Goal: Transaction & Acquisition: Purchase product/service

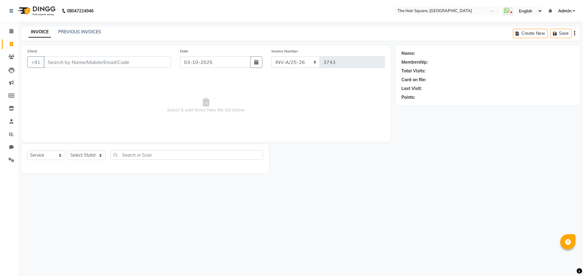
select select "5768"
select select "service"
click at [95, 62] on input "Client" at bounding box center [107, 62] width 127 height 12
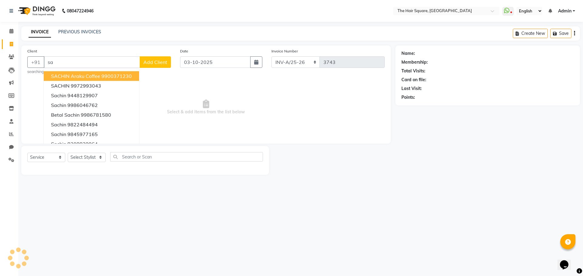
type input "s"
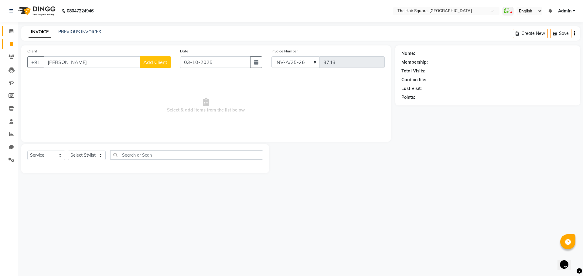
drag, startPoint x: 82, startPoint y: 64, endPoint x: 3, endPoint y: 36, distance: 84.5
click at [0, 56] on app-home "08047224946 Select Location × The Hair Square, Ambience Island WhatsApp Status …" at bounding box center [291, 91] width 583 height 182
click at [57, 65] on input "amit sachde" at bounding box center [92, 62] width 96 height 12
click at [79, 63] on input "amit sachde" at bounding box center [92, 62] width 96 height 12
click at [96, 63] on input "amit sachdeva" at bounding box center [92, 62] width 96 height 12
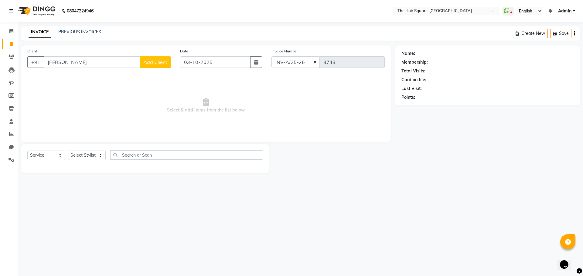
drag, startPoint x: 92, startPoint y: 57, endPoint x: 25, endPoint y: 29, distance: 73.4
click at [0, 33] on app-home "08047224946 Select Location × The Hair Square, Ambience Island WhatsApp Status …" at bounding box center [291, 91] width 583 height 182
click at [93, 64] on input "Amit Sachdeva" at bounding box center [92, 62] width 96 height 12
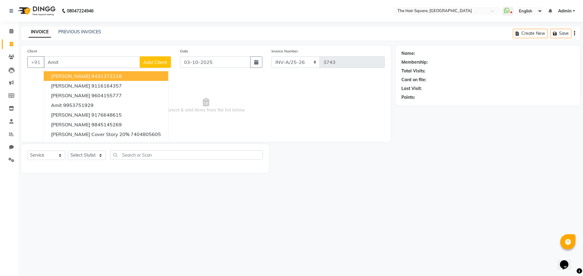
drag, startPoint x: 108, startPoint y: 65, endPoint x: 0, endPoint y: 55, distance: 108.8
click at [0, 55] on app-home "08047224946 Select Location × The Hair Square, Ambience Island WhatsApp Status …" at bounding box center [291, 91] width 583 height 182
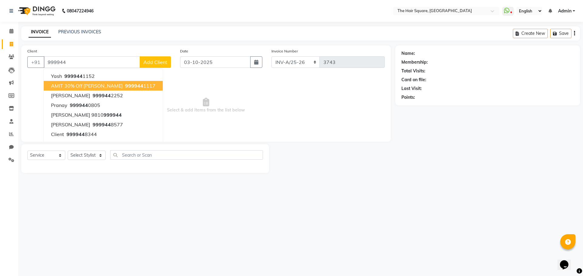
click at [96, 88] on span "AMIT 30% off Sachdeva" at bounding box center [87, 86] width 72 height 6
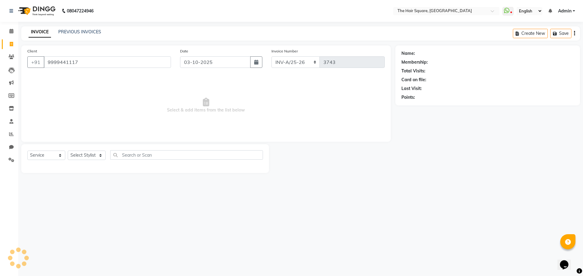
type input "9999441117"
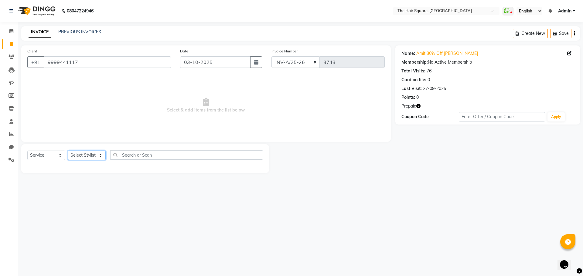
click at [83, 158] on select "Select Stylist Amit Aradhana Bittu Dev Imran Inder Javed Kim Mahendra Manager M…" at bounding box center [87, 155] width 38 height 9
click at [417, 107] on icon "button" at bounding box center [418, 106] width 4 height 4
click at [468, 198] on div "08047224946 Select Location × The Hair Square, Ambience Island WhatsApp Status …" at bounding box center [291, 138] width 583 height 276
click at [85, 159] on select "Select Stylist Amit [PERSON_NAME] Dev Imran [PERSON_NAME] [PERSON_NAME] Manager…" at bounding box center [87, 155] width 38 height 9
select select "39369"
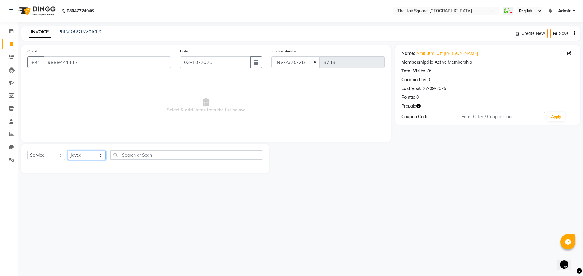
click at [68, 151] on select "Select Stylist Amit [PERSON_NAME] Dev Imran [PERSON_NAME] [PERSON_NAME] Manager…" at bounding box center [87, 155] width 38 height 9
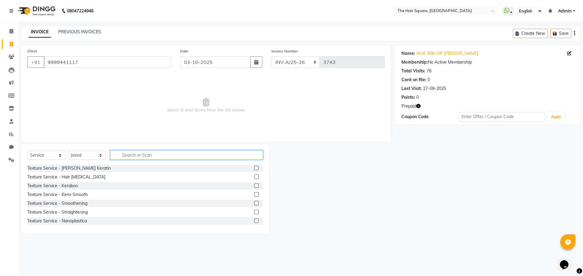
drag, startPoint x: 113, startPoint y: 159, endPoint x: 378, endPoint y: 154, distance: 264.1
click at [113, 158] on input "text" at bounding box center [186, 155] width 153 height 9
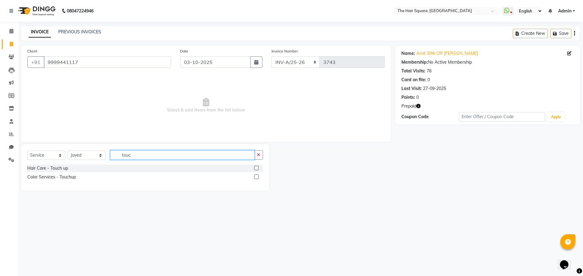
type input "touc"
click at [252, 176] on div "Color Services - Touchup" at bounding box center [144, 178] width 235 height 8
click at [256, 177] on label at bounding box center [256, 177] width 5 height 5
click at [256, 177] on input "checkbox" at bounding box center [256, 177] width 4 height 4
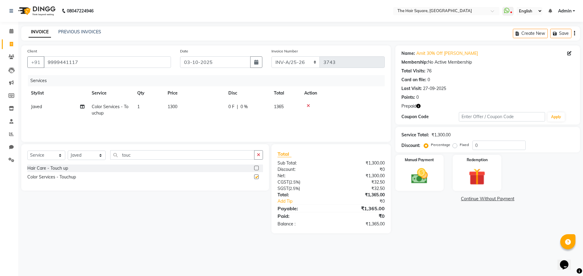
checkbox input "false"
drag, startPoint x: 144, startPoint y: 153, endPoint x: 0, endPoint y: 137, distance: 144.5
click at [0, 138] on app-home "08047224946 Select Location × The Hair Square, Ambience Island WhatsApp Status …" at bounding box center [291, 121] width 583 height 243
type input "shav"
click at [254, 168] on label at bounding box center [256, 168] width 5 height 5
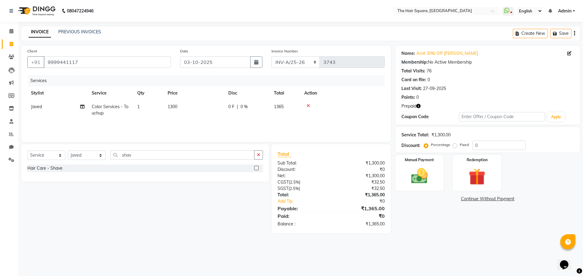
click at [254, 168] on input "checkbox" at bounding box center [256, 169] width 4 height 4
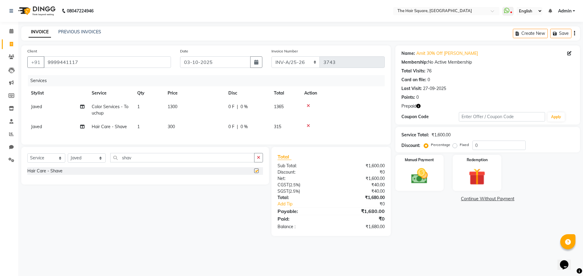
checkbox input "false"
click at [90, 163] on select "Select Stylist Amit [PERSON_NAME] Dev Imran [PERSON_NAME] [PERSON_NAME] Manager…" at bounding box center [87, 158] width 38 height 9
select select "44563"
click at [68, 158] on select "Select Stylist Amit [PERSON_NAME] Dev Imran [PERSON_NAME] [PERSON_NAME] Manager…" at bounding box center [87, 158] width 38 height 9
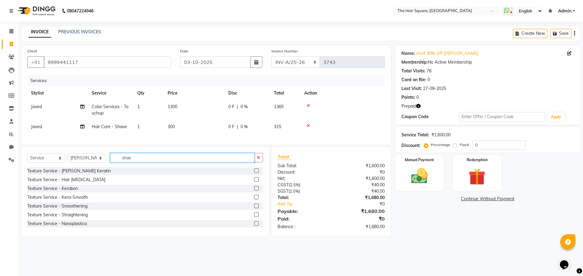
drag, startPoint x: 141, startPoint y: 162, endPoint x: 33, endPoint y: 131, distance: 112.3
click at [35, 141] on div "Client +91 9999441117 Date 03-10-2025 Invoice Number INV-A-M/25-26 INV-A/25-26 …" at bounding box center [206, 141] width 378 height 191
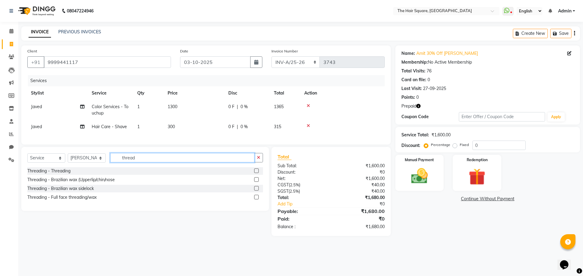
type input "thread"
click at [74, 160] on select "Select Stylist Amit [PERSON_NAME] Dev Imran [PERSON_NAME] [PERSON_NAME] Manager…" at bounding box center [87, 158] width 38 height 9
select select "39358"
click at [68, 158] on select "Select Stylist Amit [PERSON_NAME] Dev Imran [PERSON_NAME] [PERSON_NAME] Manager…" at bounding box center [87, 158] width 38 height 9
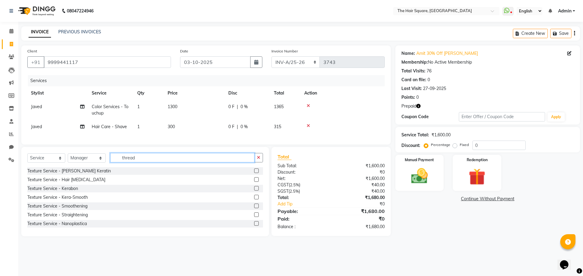
click at [171, 163] on input "thread" at bounding box center [182, 157] width 144 height 9
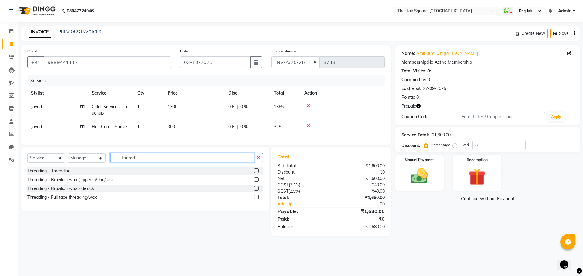
type input "thread"
click at [256, 173] on label at bounding box center [256, 171] width 5 height 5
click at [256, 173] on input "checkbox" at bounding box center [256, 171] width 4 height 4
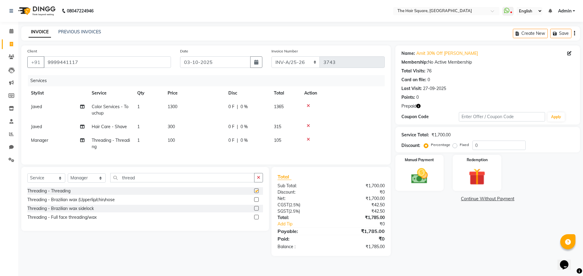
checkbox input "false"
click at [421, 173] on img at bounding box center [419, 176] width 28 height 20
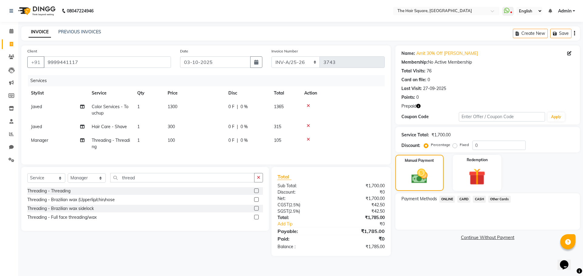
click at [449, 199] on span "ONLINE" at bounding box center [447, 199] width 16 height 7
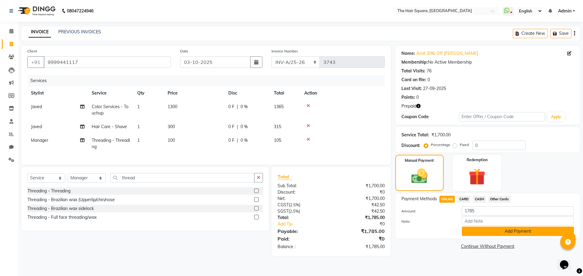
click at [483, 232] on button "Add Payment" at bounding box center [518, 231] width 112 height 9
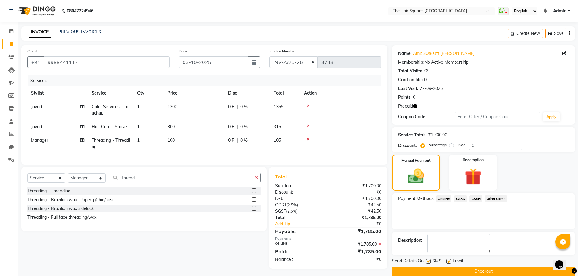
click at [479, 270] on button "Checkout" at bounding box center [483, 271] width 183 height 9
click at [444, 276] on button "Checkout" at bounding box center [483, 271] width 183 height 9
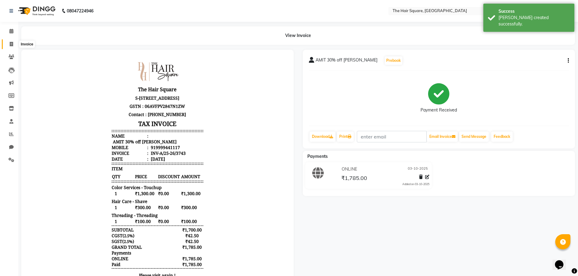
click at [10, 42] on icon at bounding box center [11, 44] width 3 height 5
select select "service"
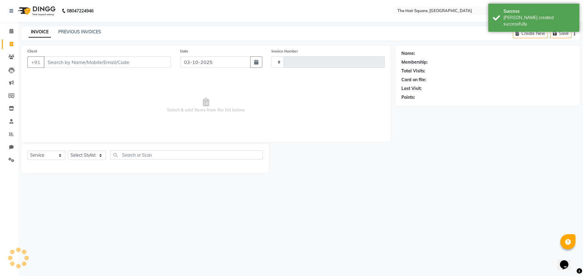
type input "3744"
select select "5768"
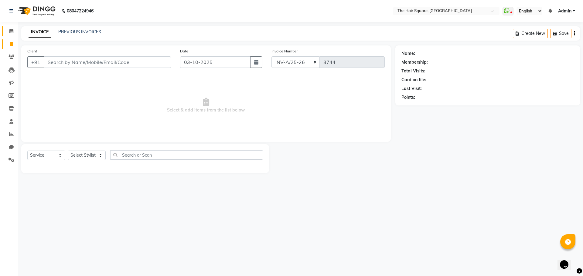
click at [9, 36] on link "Calendar" at bounding box center [9, 31] width 15 height 10
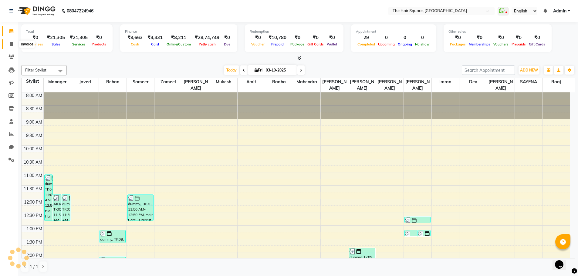
click at [13, 47] on span at bounding box center [11, 44] width 11 height 7
select select "service"
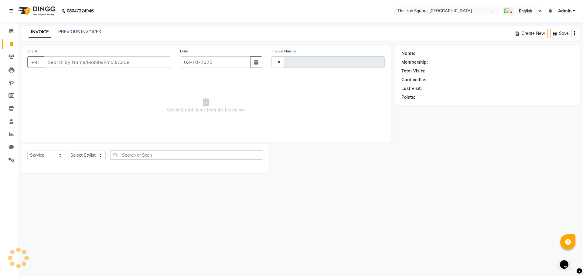
type input "3744"
select select "5768"
click at [278, 172] on div at bounding box center [332, 158] width 126 height 29
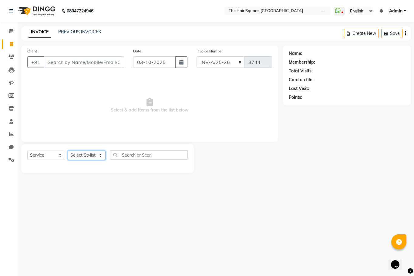
drag, startPoint x: 102, startPoint y: 64, endPoint x: 80, endPoint y: 154, distance: 93.0
click at [80, 154] on select "Select Stylist Amit [PERSON_NAME] Dev Imran [PERSON_NAME] [PERSON_NAME] Manager…" at bounding box center [87, 155] width 38 height 9
click at [81, 154] on select "Select Stylist Amit [PERSON_NAME] Dev Imran [PERSON_NAME] [PERSON_NAME] Manager…" at bounding box center [87, 155] width 38 height 9
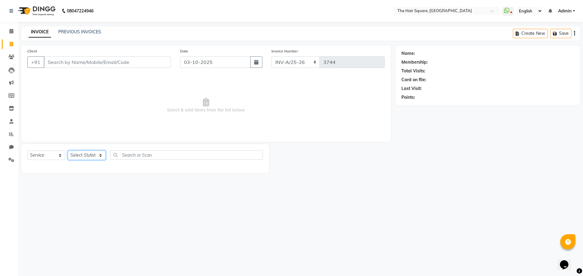
click at [81, 157] on select "Select Stylist Amit [PERSON_NAME] Dev Imran [PERSON_NAME] [PERSON_NAME] Manager…" at bounding box center [87, 155] width 38 height 9
select select "44563"
click at [68, 151] on select "Select Stylist Amit [PERSON_NAME] Dev Imran [PERSON_NAME] [PERSON_NAME] Manager…" at bounding box center [87, 155] width 38 height 9
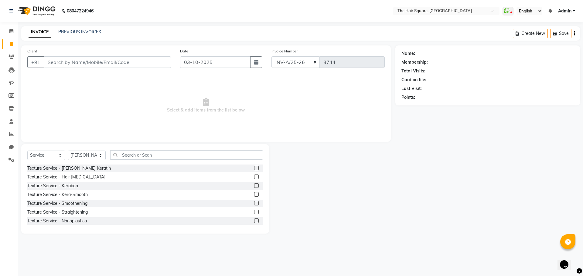
click at [123, 147] on div "Select Service Product Membership Package Voucher Prepaid Gift Card Select Styl…" at bounding box center [145, 189] width 248 height 90
drag, startPoint x: 120, startPoint y: 153, endPoint x: 343, endPoint y: 149, distance: 222.8
click at [120, 153] on input "text" at bounding box center [186, 155] width 153 height 9
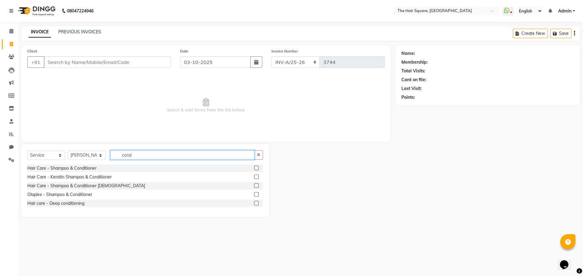
type input "cond"
click at [256, 170] on label at bounding box center [256, 168] width 5 height 5
click at [256, 170] on input "checkbox" at bounding box center [256, 169] width 4 height 4
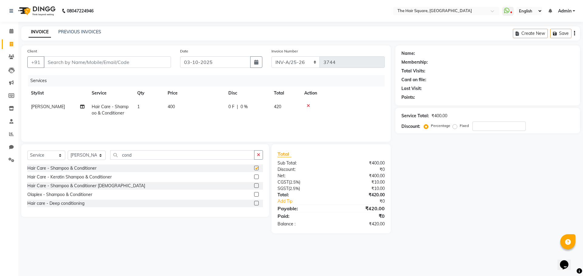
checkbox input "false"
drag, startPoint x: 154, startPoint y: 157, endPoint x: 15, endPoint y: 144, distance: 139.9
click at [0, 147] on app-home "08047224946 Select Location × The Hair Square, Ambience Island WhatsApp Status …" at bounding box center [291, 121] width 583 height 243
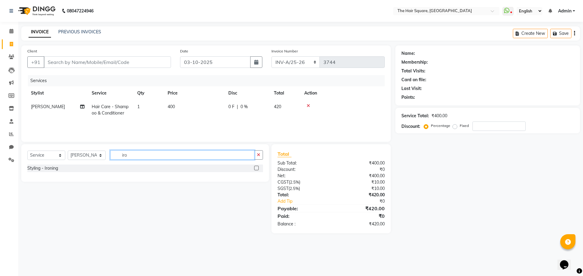
type input "iro"
click at [260, 170] on div at bounding box center [258, 169] width 9 height 8
click at [258, 167] on label at bounding box center [256, 168] width 5 height 5
click at [258, 167] on input "checkbox" at bounding box center [256, 169] width 4 height 4
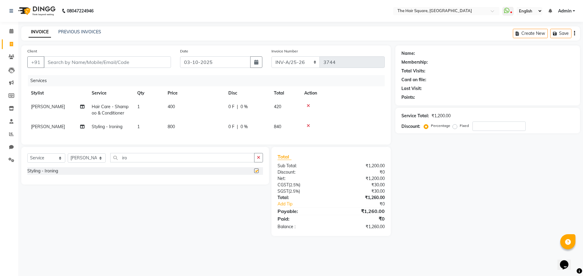
checkbox input "false"
click at [153, 64] on input "Client" at bounding box center [107, 62] width 127 height 12
type input "8"
type input "0"
type input "8171017155"
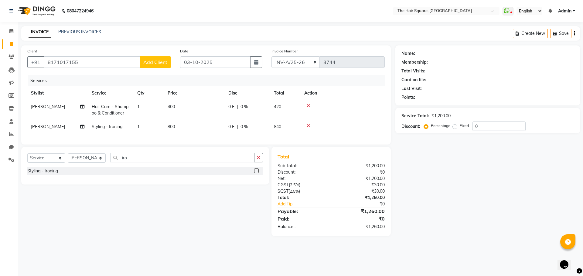
click at [161, 60] on span "Add Client" at bounding box center [155, 62] width 24 height 6
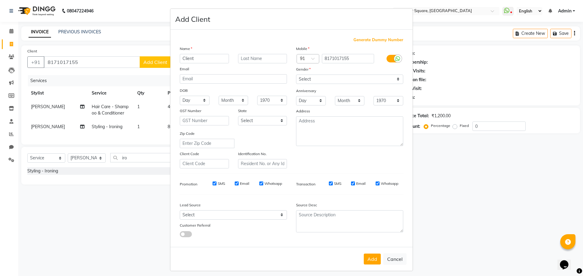
type input "Client"
click at [334, 76] on select "Select Male Female Other Prefer Not To Say" at bounding box center [349, 79] width 107 height 9
select select "female"
click at [296, 75] on select "Select Male Female Other Prefer Not To Say" at bounding box center [349, 79] width 107 height 9
drag, startPoint x: 365, startPoint y: 270, endPoint x: 365, endPoint y: 263, distance: 7.0
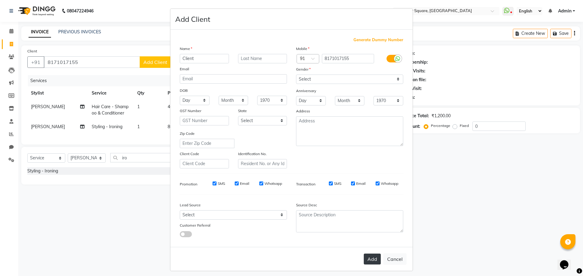
click at [364, 270] on div "Add Cancel" at bounding box center [291, 259] width 242 height 24
click at [365, 261] on button "Add" at bounding box center [372, 259] width 17 height 11
select select
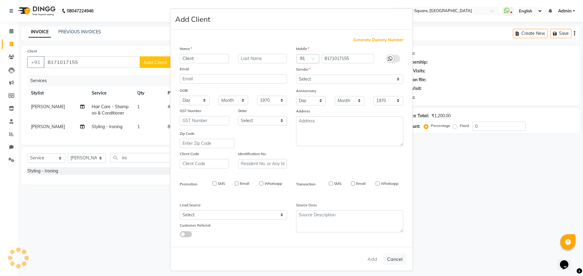
select select
checkbox input "false"
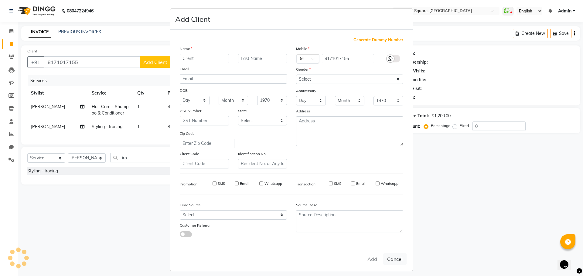
checkbox input "false"
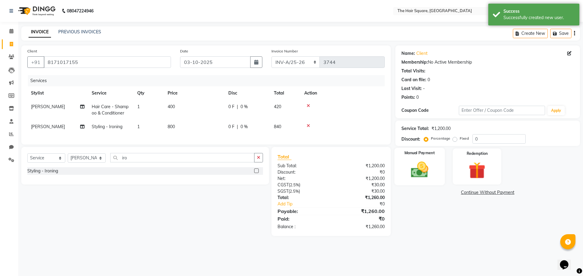
click at [442, 161] on div "Manual Payment" at bounding box center [419, 166] width 50 height 37
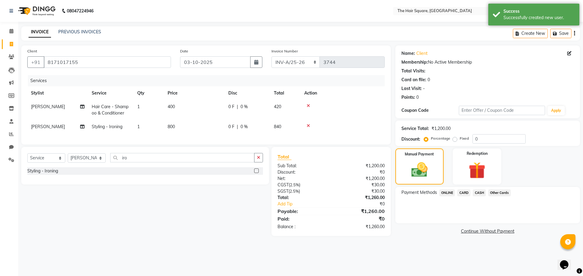
click at [481, 191] on span "CASH" at bounding box center [478, 193] width 13 height 7
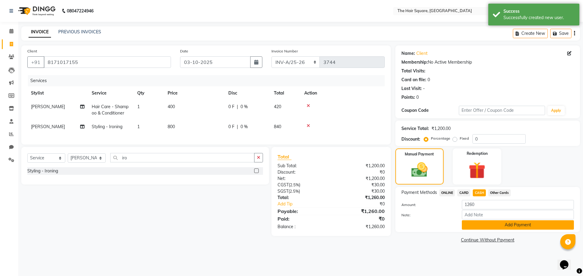
click at [483, 225] on button "Add Payment" at bounding box center [518, 225] width 112 height 9
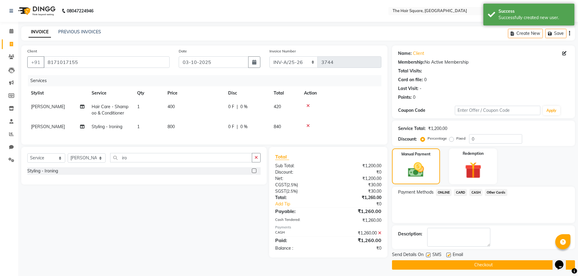
click at [483, 267] on button "Checkout" at bounding box center [483, 265] width 183 height 9
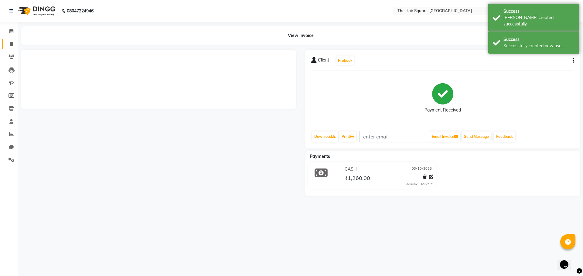
click at [13, 46] on span at bounding box center [11, 44] width 11 height 7
click at [12, 44] on icon at bounding box center [11, 44] width 3 height 5
select select "service"
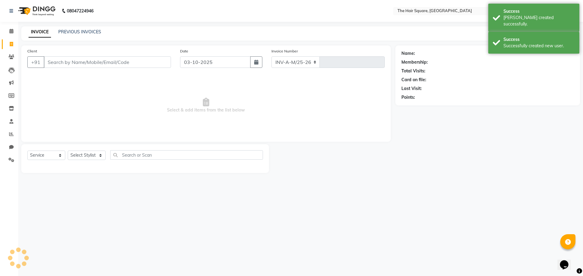
select select "5768"
type input "3745"
click at [12, 32] on icon at bounding box center [11, 31] width 4 height 5
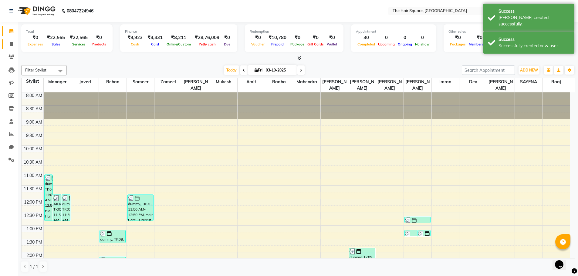
click at [9, 45] on span at bounding box center [11, 44] width 11 height 7
select select "service"
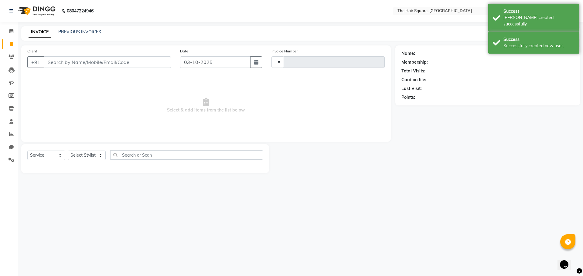
type input "3745"
select select "5768"
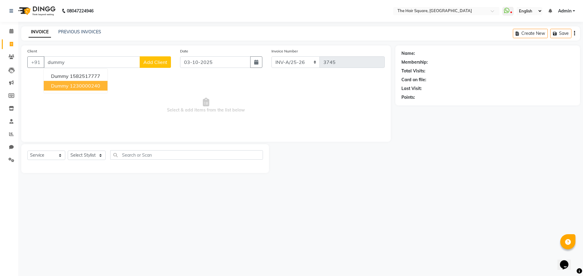
click at [70, 83] on ngb-highlight "1230000240" at bounding box center [85, 86] width 30 height 6
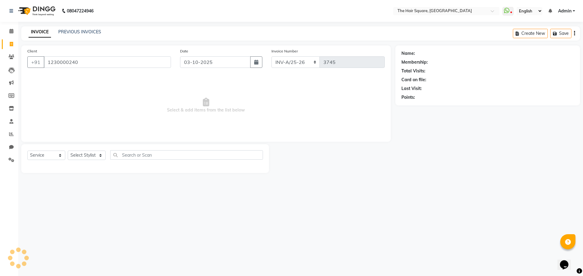
type input "1230000240"
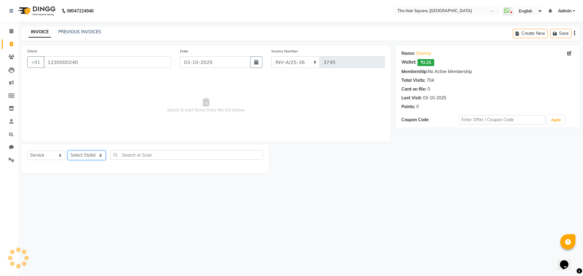
click at [83, 152] on select "Select Stylist Amit [PERSON_NAME] Dev Imran [PERSON_NAME] [PERSON_NAME] Manager…" at bounding box center [87, 155] width 38 height 9
select select "39380"
click at [68, 151] on select "Select Stylist Amit [PERSON_NAME] Dev Imran [PERSON_NAME] [PERSON_NAME] Manager…" at bounding box center [87, 155] width 38 height 9
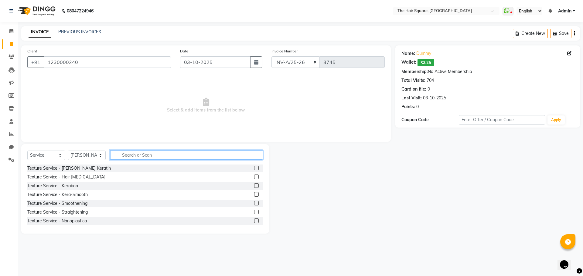
click at [134, 156] on input "text" at bounding box center [186, 155] width 153 height 9
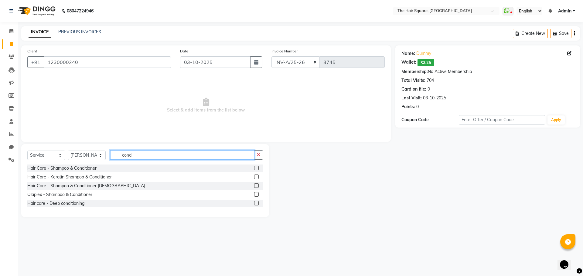
type input "cond"
click at [254, 168] on label at bounding box center [256, 168] width 5 height 5
click at [254, 168] on input "checkbox" at bounding box center [256, 169] width 4 height 4
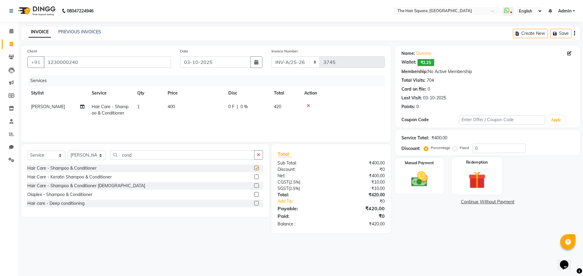
checkbox input "false"
click at [425, 176] on img at bounding box center [419, 179] width 28 height 20
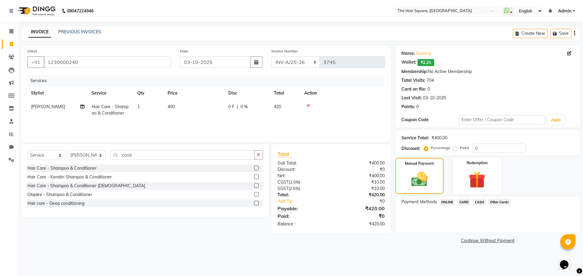
drag, startPoint x: 447, startPoint y: 202, endPoint x: 466, endPoint y: 208, distance: 19.6
click at [448, 202] on span "ONLINE" at bounding box center [447, 202] width 16 height 7
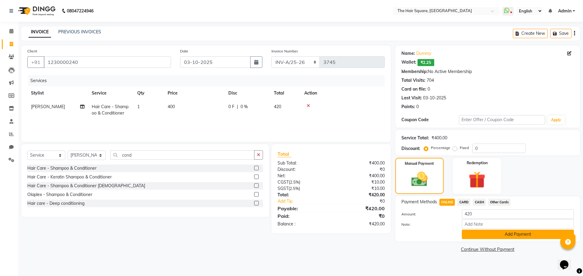
click at [482, 235] on button "Add Payment" at bounding box center [518, 234] width 112 height 9
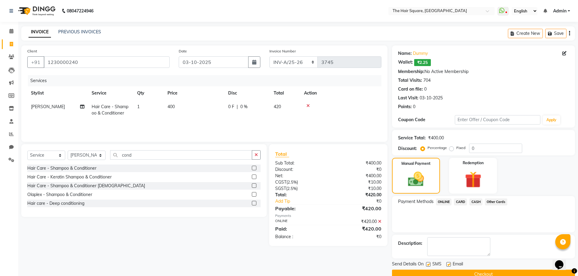
click at [484, 272] on button "Checkout" at bounding box center [483, 274] width 183 height 9
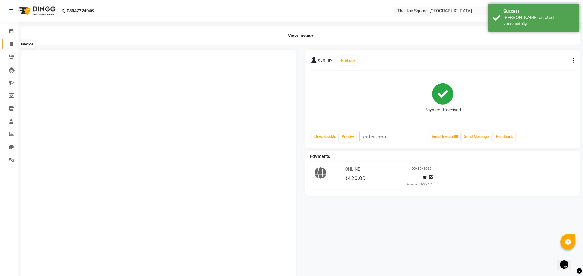
click at [10, 45] on icon at bounding box center [11, 44] width 3 height 5
select select "service"
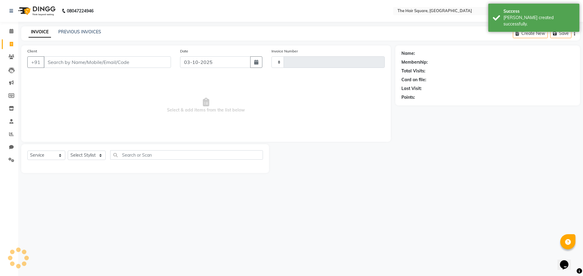
type input "3746"
select select "5768"
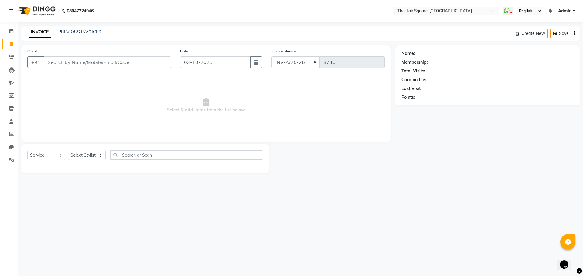
click at [59, 61] on input "Client" at bounding box center [107, 62] width 127 height 12
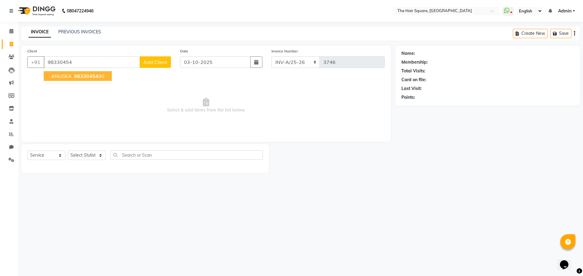
click at [81, 73] on span "98330454" at bounding box center [86, 76] width 24 height 6
type input "9833045490"
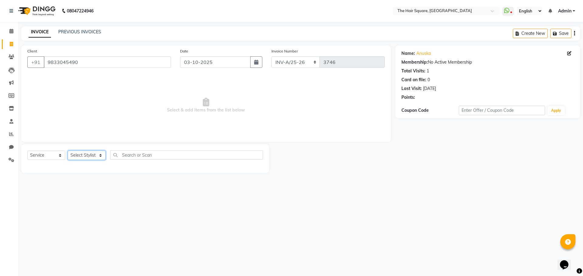
click at [68, 153] on select "Select Stylist Amit [PERSON_NAME] Dev Imran [PERSON_NAME] [PERSON_NAME] Manager…" at bounding box center [87, 155] width 38 height 9
select select "39358"
click at [68, 151] on select "Select Stylist Amit [PERSON_NAME] Dev Imran [PERSON_NAME] [PERSON_NAME] Manager…" at bounding box center [87, 155] width 38 height 9
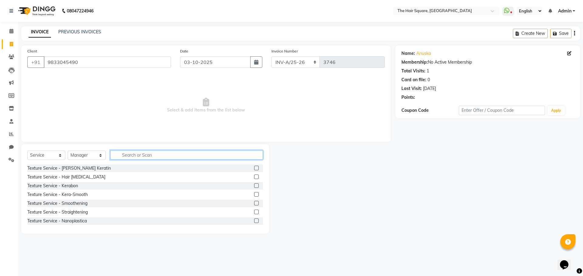
click at [123, 152] on input "text" at bounding box center [186, 155] width 153 height 9
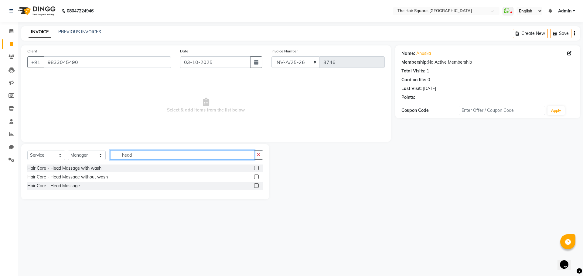
type input "head"
click at [257, 167] on label at bounding box center [256, 168] width 5 height 5
click at [257, 167] on input "checkbox" at bounding box center [256, 169] width 4 height 4
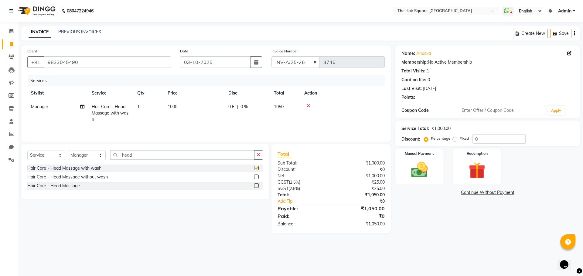
checkbox input "false"
click at [422, 166] on img at bounding box center [419, 170] width 28 height 20
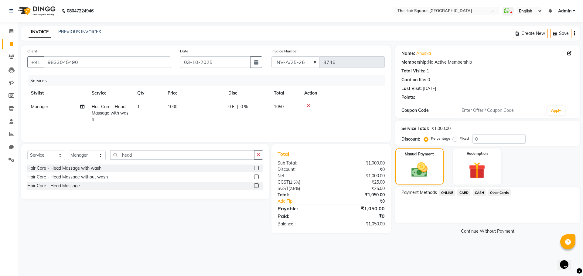
click at [451, 190] on span "ONLINE" at bounding box center [447, 193] width 16 height 7
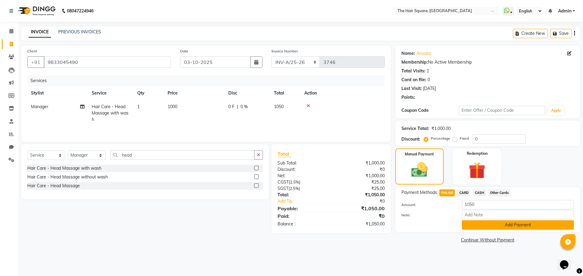
click at [471, 229] on button "Add Payment" at bounding box center [518, 225] width 112 height 9
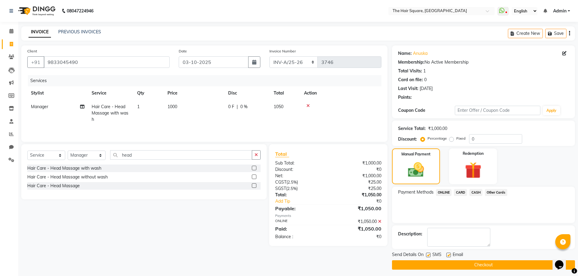
click at [483, 265] on button "Checkout" at bounding box center [483, 265] width 183 height 9
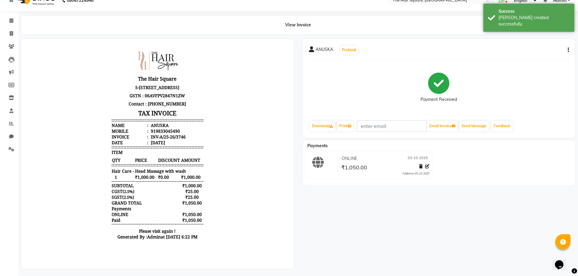
scroll to position [12, 0]
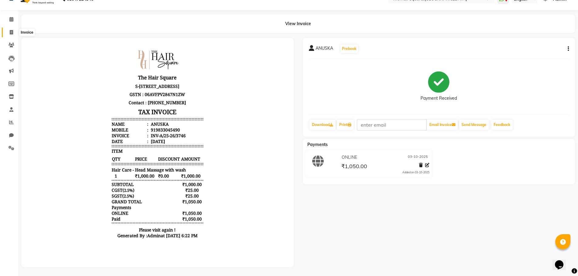
click at [14, 32] on span at bounding box center [11, 32] width 11 height 7
select select "service"
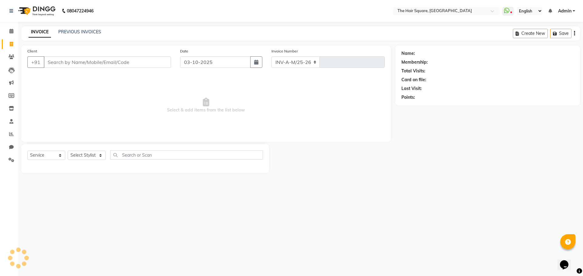
select select "5768"
type input "3747"
click at [90, 155] on select "Select Stylist" at bounding box center [87, 155] width 38 height 9
select select "39376"
click at [68, 151] on select "Select Stylist Amit [PERSON_NAME] Dev Imran [PERSON_NAME] [PERSON_NAME] Manager…" at bounding box center [87, 155] width 38 height 9
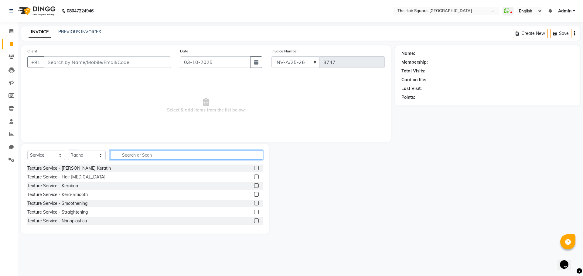
drag, startPoint x: 127, startPoint y: 152, endPoint x: 358, endPoint y: 180, distance: 233.3
click at [130, 153] on input "text" at bounding box center [186, 155] width 153 height 9
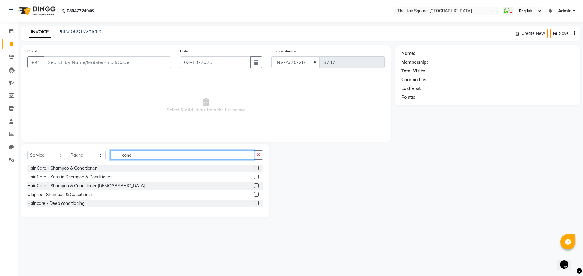
type input "cond"
click at [258, 176] on label at bounding box center [256, 177] width 5 height 5
click at [258, 176] on input "checkbox" at bounding box center [256, 177] width 4 height 4
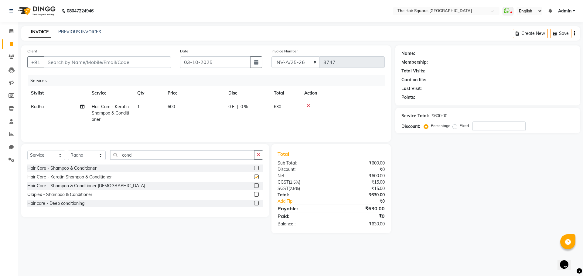
checkbox input "false"
click at [76, 160] on select "Select Stylist Amit [PERSON_NAME] Dev Imran [PERSON_NAME] [PERSON_NAME] Manager…" at bounding box center [87, 155] width 38 height 9
select select "39380"
click at [68, 151] on select "Select Stylist Amit [PERSON_NAME] Dev Imran [PERSON_NAME] [PERSON_NAME] Manager…" at bounding box center [87, 155] width 38 height 9
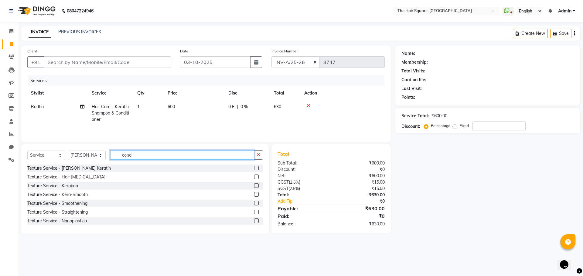
click at [149, 154] on input "cond" at bounding box center [182, 155] width 144 height 9
type input "cond"
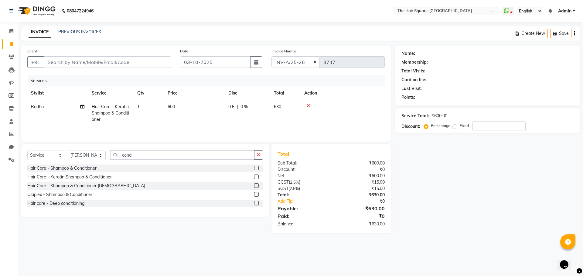
click at [256, 177] on label at bounding box center [256, 177] width 5 height 5
click at [256, 177] on input "checkbox" at bounding box center [256, 177] width 4 height 4
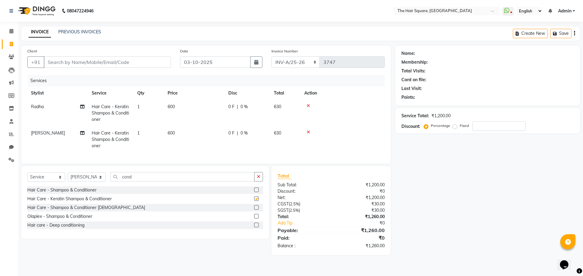
checkbox input "false"
click at [96, 182] on select "Select Stylist Amit [PERSON_NAME] Dev Imran [PERSON_NAME] [PERSON_NAME] Manager…" at bounding box center [87, 177] width 38 height 9
select select "75571"
click at [68, 177] on select "Select Stylist Amit [PERSON_NAME] Dev Imran [PERSON_NAME] [PERSON_NAME] Manager…" at bounding box center [87, 177] width 38 height 9
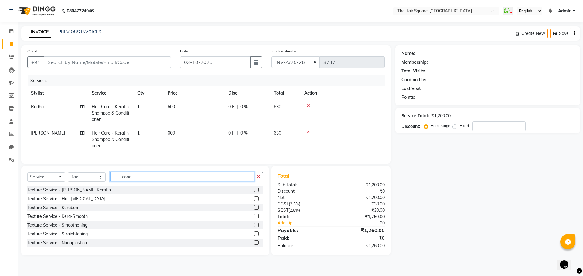
drag, startPoint x: 151, startPoint y: 180, endPoint x: 42, endPoint y: 137, distance: 116.8
click at [0, 159] on app-home "08047224946 Select Location × The Hair Square, Ambience Island WhatsApp Status …" at bounding box center [291, 132] width 583 height 265
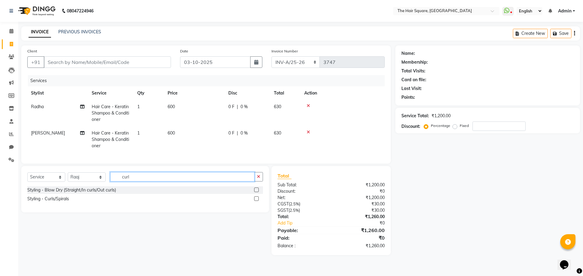
type input "curl"
click at [256, 201] on label at bounding box center [256, 199] width 5 height 5
click at [256, 201] on input "checkbox" at bounding box center [256, 199] width 4 height 4
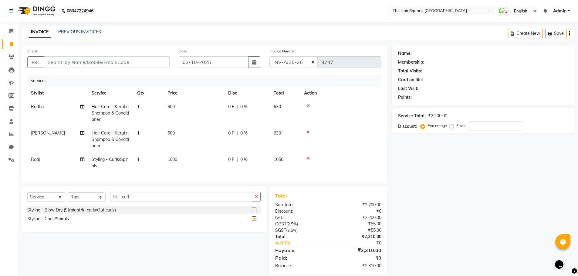
checkbox input "false"
click at [38, 160] on span "Raaj" at bounding box center [35, 159] width 9 height 5
select select "75571"
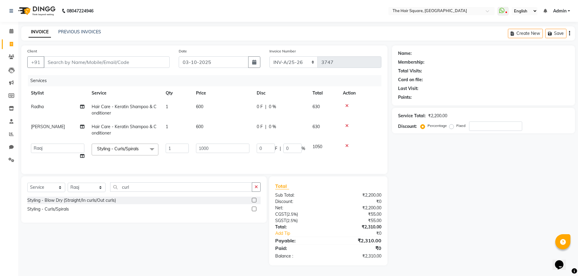
click at [38, 160] on td "Amit Aradhana Bittu Dev Imran Inder Javed Kim Mahendra Manager Mukesh Raaj Radh…" at bounding box center [57, 151] width 61 height 23
click at [50, 148] on select "Amit Aradhana Bittu Dev Imran Inder Javed Kim Mahendra Manager Mukesh Raaj Radh…" at bounding box center [57, 148] width 53 height 9
select select "39372"
click at [95, 192] on select "Select Stylist Amit Aradhana Bittu Dev Imran Inder Javed Kim Mahendra Manager M…" at bounding box center [87, 187] width 38 height 9
drag, startPoint x: 140, startPoint y: 193, endPoint x: 0, endPoint y: 141, distance: 149.5
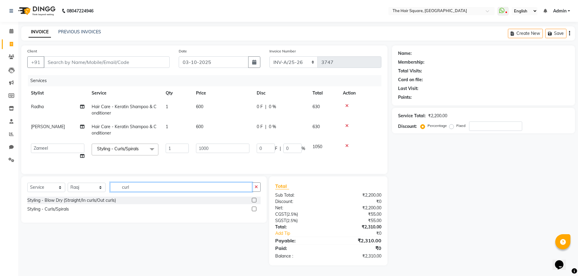
click at [0, 174] on app-home "08047224946 Select Location × The Hair Square, Ambience Island WhatsApp Status …" at bounding box center [289, 137] width 578 height 275
type input "blo"
drag, startPoint x: 256, startPoint y: 208, endPoint x: 254, endPoint y: 204, distance: 4.5
click at [256, 205] on div at bounding box center [256, 201] width 9 height 8
click at [254, 203] on label at bounding box center [254, 200] width 5 height 5
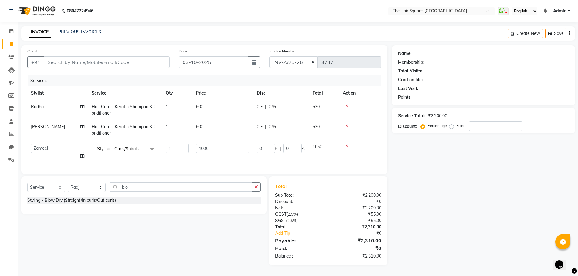
click at [254, 203] on input "checkbox" at bounding box center [254, 201] width 4 height 4
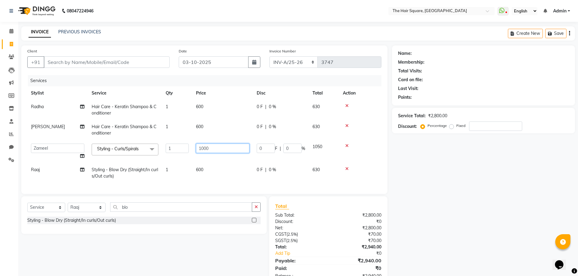
checkbox input "false"
click at [236, 149] on input "1000" at bounding box center [222, 148] width 53 height 9
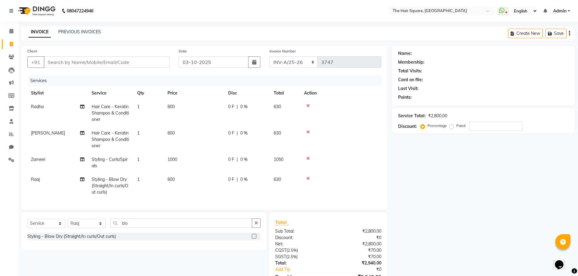
drag, startPoint x: 232, startPoint y: 169, endPoint x: 246, endPoint y: 173, distance: 14.4
click at [233, 169] on tbody "Radha Hair Care - Keratin Shampoo & Conditioner 1 600 0 F | 0 % 630 Bittu Hair …" at bounding box center [204, 149] width 354 height 99
drag, startPoint x: 137, startPoint y: 227, endPoint x: 94, endPoint y: 226, distance: 43.4
click at [94, 226] on div "Select Service Product Membership Package Voucher Prepaid Gift Card Select Styl…" at bounding box center [143, 226] width 233 height 14
click at [84, 226] on select "Select Stylist Amit Aradhana Bittu Dev Imran Inder Javed Kim Mahendra Manager M…" at bounding box center [87, 223] width 38 height 9
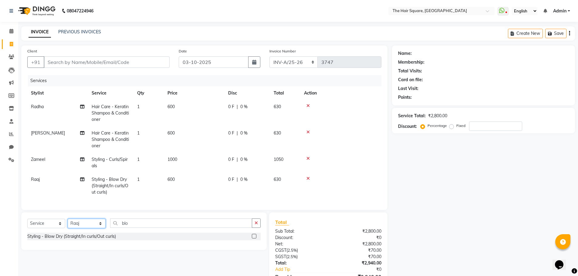
select select "44563"
click at [68, 224] on select "Select Stylist Amit Aradhana Bittu Dev Imran Inder Javed Kim Mahendra Manager M…" at bounding box center [87, 223] width 38 height 9
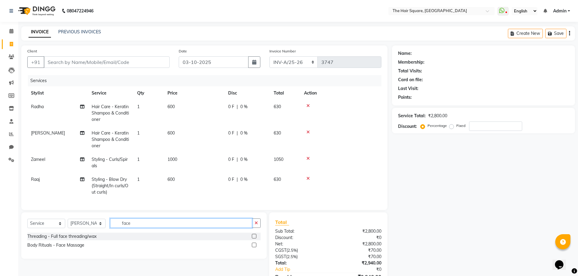
type input "face"
click at [255, 248] on label at bounding box center [254, 245] width 5 height 5
click at [255, 248] on input "checkbox" at bounding box center [254, 246] width 4 height 4
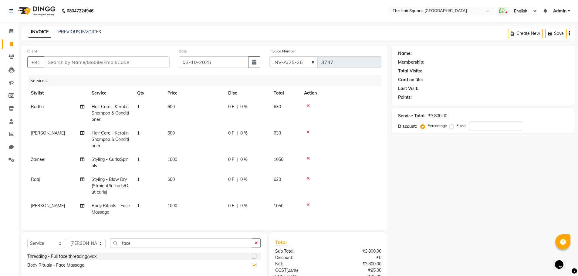
checkbox input "false"
click at [180, 207] on td "1000" at bounding box center [194, 209] width 61 height 20
select select "44563"
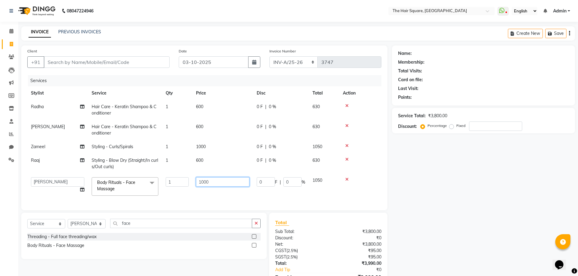
drag, startPoint x: 216, startPoint y: 178, endPoint x: 0, endPoint y: 139, distance: 219.7
click at [24, 177] on div "Client +91 Date 03-10-2025 Invoice Number INV-A-M/25-26 INV-A/25-26 3747 Servic…" at bounding box center [204, 128] width 366 height 165
type input "500"
drag, startPoint x: 190, startPoint y: 192, endPoint x: 276, endPoint y: 204, distance: 87.3
click at [191, 193] on tbody "Radha Hair Care - Keratin Shampoo & Conditioner 1 600 0 F | 0 % 630 Bittu Hair …" at bounding box center [204, 150] width 354 height 100
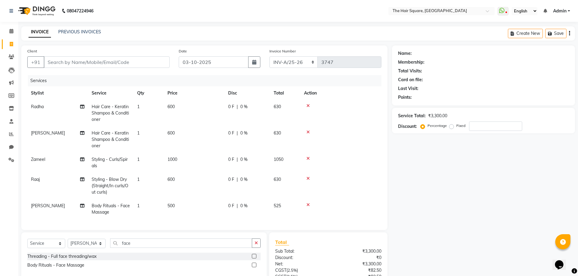
click at [408, 206] on div "Name: Membership: Total Visits: Card on file: Last Visit: Points: Service Total…" at bounding box center [486, 184] width 188 height 276
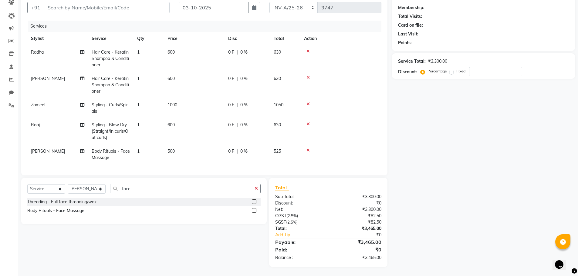
click at [459, 153] on div "Name: Membership: Total Visits: Card on file: Last Visit: Points: Service Total…" at bounding box center [486, 129] width 188 height 276
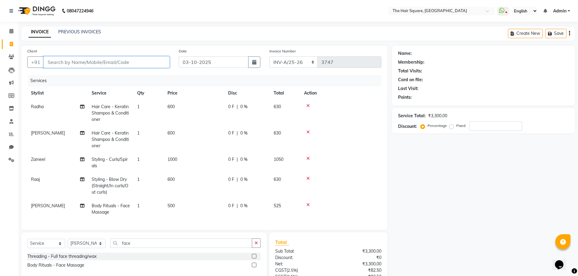
click at [105, 57] on input "Client" at bounding box center [107, 62] width 126 height 12
type input "9"
type input "0"
drag, startPoint x: 58, startPoint y: 63, endPoint x: 53, endPoint y: 63, distance: 5.5
click at [53, 63] on input "9911239994" at bounding box center [91, 62] width 95 height 12
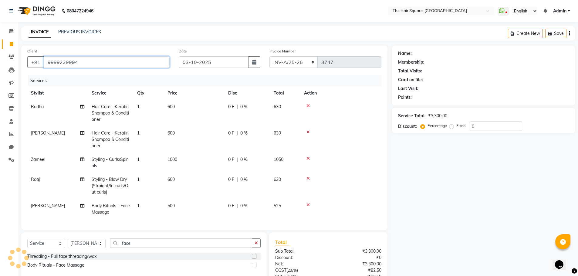
type input "9999239994"
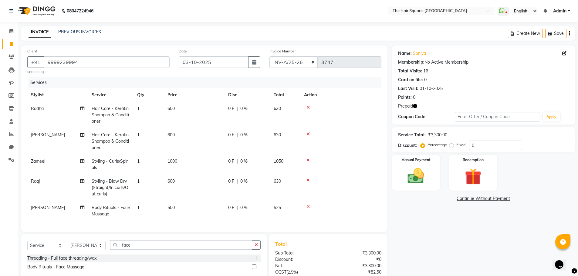
click at [416, 105] on icon "button" at bounding box center [415, 106] width 4 height 4
click at [420, 232] on div "Name: Soniya Membership: No Active Membership Total Visits: 16 Card on file: 0 …" at bounding box center [486, 185] width 188 height 278
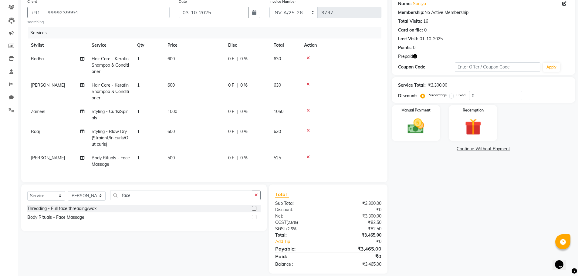
scroll to position [59, 0]
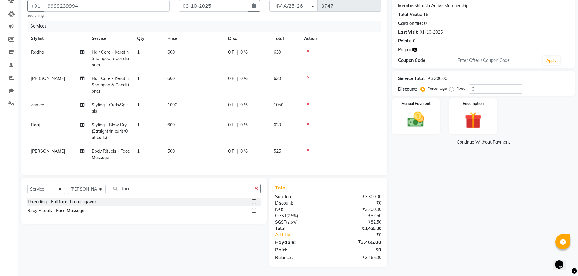
click at [415, 48] on icon "button" at bounding box center [415, 50] width 4 height 4
click at [530, 230] on div "Name: Soniya Membership: No Active Membership Total Visits: 16 Card on file: 0 …" at bounding box center [486, 128] width 188 height 278
click at [417, 48] on icon "button" at bounding box center [415, 50] width 4 height 4
click at [449, 227] on div "Name: Soniya Membership: No Active Membership Total Visits: 16 Card on file: 0 …" at bounding box center [486, 128] width 188 height 278
click at [167, 149] on td "500" at bounding box center [194, 155] width 61 height 20
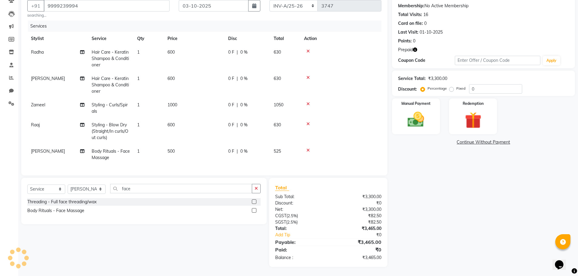
scroll to position [41, 0]
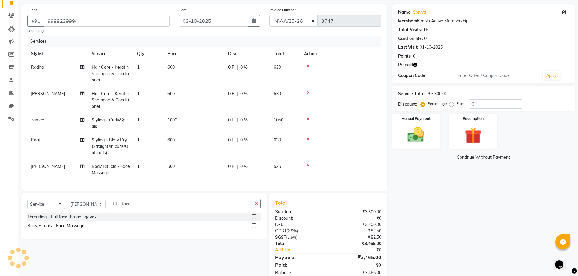
select select "44563"
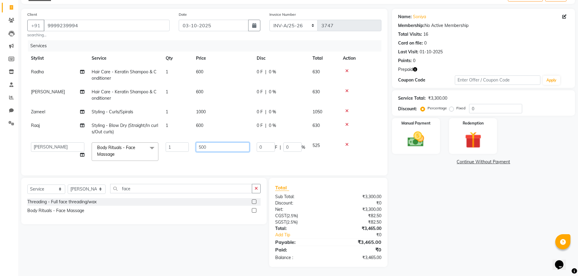
click at [225, 143] on input "500" at bounding box center [222, 147] width 53 height 9
drag, startPoint x: 225, startPoint y: 141, endPoint x: 137, endPoint y: 132, distance: 87.8
click at [137, 132] on tbody "Radha Hair Care - Keratin Shampoo & Conditioner 1 600 0 F | 0 % 630 Bittu Hair …" at bounding box center [204, 115] width 354 height 100
type input "400"
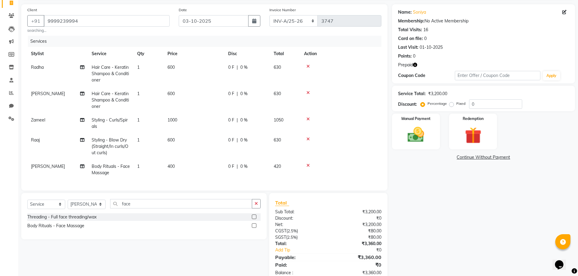
click at [282, 153] on tbody "Radha Hair Care - Keratin Shampoo & Conditioner 1 600 0 F | 0 % 630 Bittu Hair …" at bounding box center [204, 120] width 354 height 119
click at [459, 168] on div "Name: Soniya Membership: No Active Membership Total Visits: 16 Card on file: 0 …" at bounding box center [486, 143] width 188 height 278
click at [173, 165] on span "400" at bounding box center [171, 166] width 7 height 5
select select "44563"
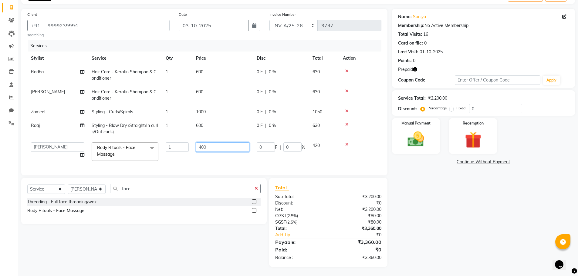
drag, startPoint x: 235, startPoint y: 149, endPoint x: 149, endPoint y: 144, distance: 85.7
click at [149, 144] on tr "Amit Aradhana Bittu Dev Imran Inder Javed Kim Mahendra Manager Mukesh Raaj Radh…" at bounding box center [204, 152] width 354 height 26
type input "380"
click at [226, 157] on tbody "Radha Hair Care - Keratin Shampoo & Conditioner 1 600 0 F | 0 % 630 Bittu Hair …" at bounding box center [204, 115] width 354 height 100
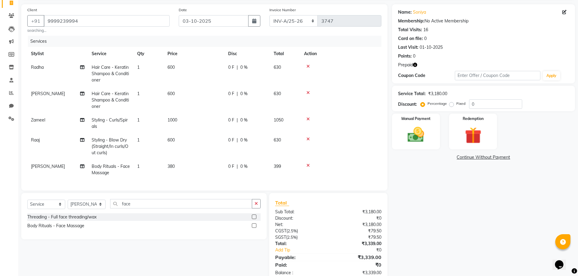
click at [169, 164] on span "380" at bounding box center [171, 166] width 7 height 5
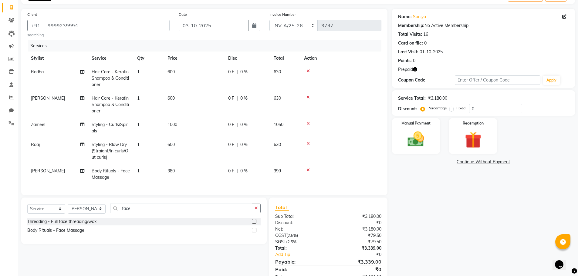
select select "44563"
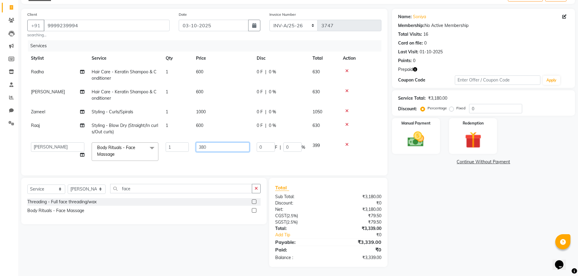
click at [222, 147] on input "380" at bounding box center [222, 147] width 53 height 9
type input "381"
click at [235, 147] on input "381" at bounding box center [222, 147] width 53 height 9
click at [240, 159] on tbody "Radha Hair Care - Keratin Shampoo & Conditioner 1 600 0 F | 0 % 630 Bittu Hair …" at bounding box center [204, 115] width 354 height 100
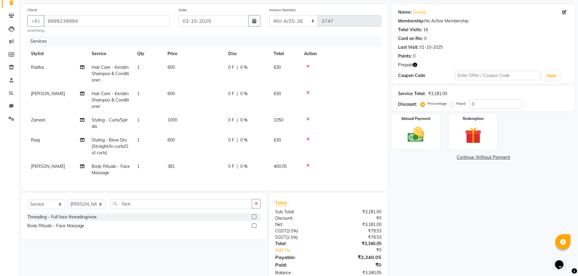
drag, startPoint x: 368, startPoint y: 167, endPoint x: 373, endPoint y: 163, distance: 6.1
click at [367, 167] on div at bounding box center [341, 166] width 74 height 4
click at [309, 66] on icon at bounding box center [307, 66] width 3 height 4
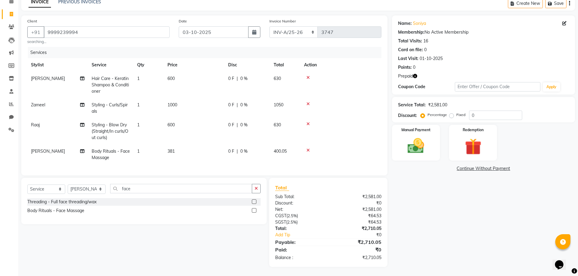
click at [305, 78] on div at bounding box center [341, 78] width 74 height 4
click at [309, 78] on icon at bounding box center [307, 78] width 3 height 4
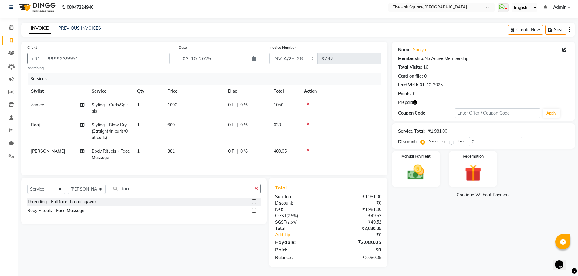
click at [419, 203] on div "Name: Soniya Membership: No Active Membership Total Visits: 16 Card on file: 0 …" at bounding box center [486, 154] width 188 height 225
click at [456, 139] on label "Fixed" at bounding box center [460, 141] width 9 height 5
click at [451, 139] on input "Fixed" at bounding box center [453, 141] width 4 height 4
radio input "true"
drag, startPoint x: 491, startPoint y: 134, endPoint x: 442, endPoint y: 127, distance: 49.4
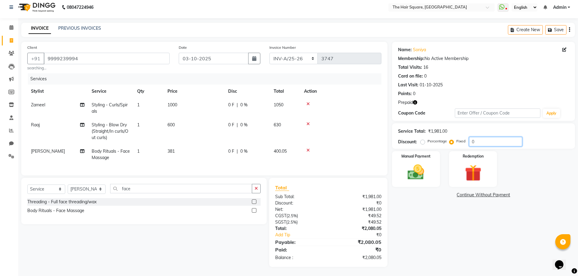
click at [443, 127] on div "Service Total: ₹1,981.00 Discount: Percentage Fixed 0" at bounding box center [483, 136] width 171 height 21
type input ".05"
click at [462, 167] on img at bounding box center [473, 174] width 28 height 22
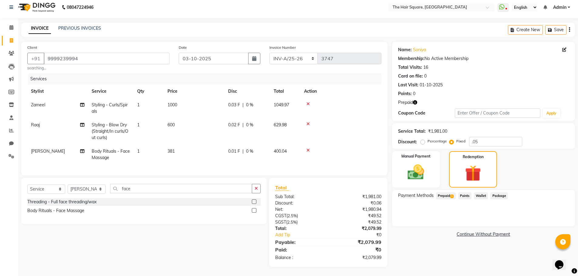
click at [455, 193] on span "Prepaid 1" at bounding box center [446, 196] width 20 height 7
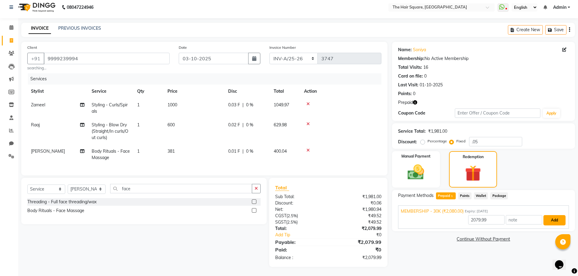
click at [557, 217] on button "Add" at bounding box center [554, 220] width 22 height 10
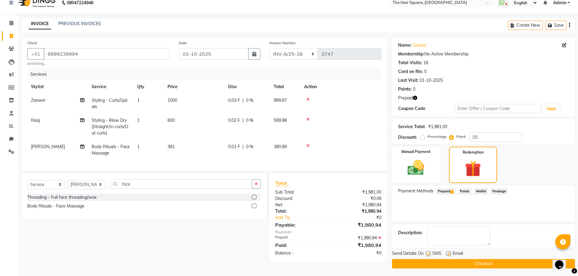
click at [482, 263] on button "Checkout" at bounding box center [483, 263] width 183 height 9
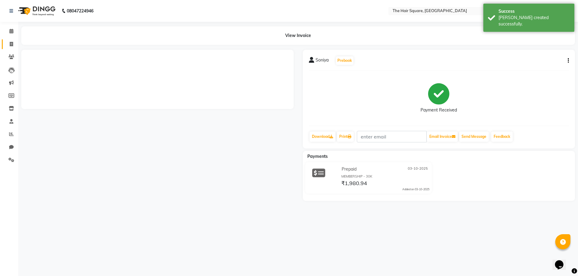
click at [10, 44] on icon at bounding box center [11, 44] width 3 height 5
select select "service"
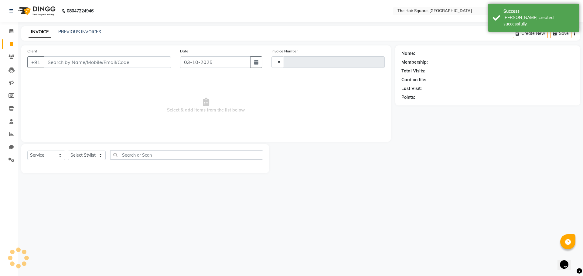
type input "3748"
select select "5768"
click at [63, 65] on input "Client" at bounding box center [107, 62] width 127 height 12
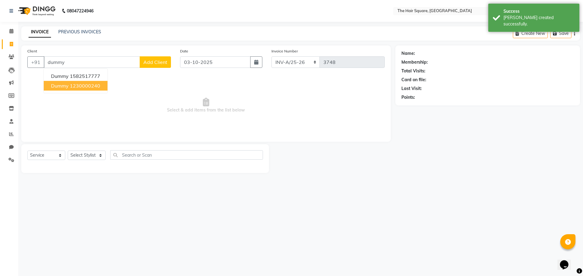
click at [52, 82] on button "dummy 1230000240" at bounding box center [76, 86] width 64 height 10
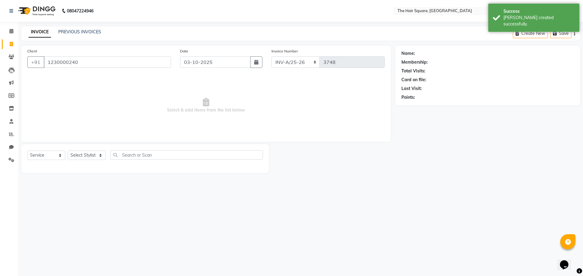
type input "1230000240"
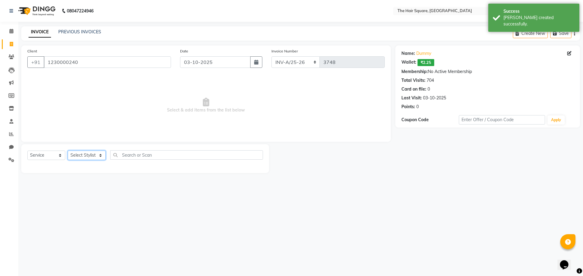
click at [85, 158] on select "Select Stylist Amit Aradhana Bittu Dev Imran Inder Javed Kim Mahendra Manager M…" at bounding box center [87, 155] width 38 height 9
select select "39380"
click at [68, 151] on select "Select Stylist Amit Aradhana Bittu Dev Imran Inder Javed Kim Mahendra Manager M…" at bounding box center [87, 155] width 38 height 9
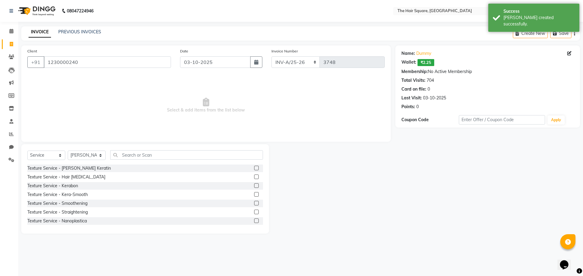
click at [123, 160] on div "Select Service Product Membership Package Voucher Prepaid Gift Card Select Styl…" at bounding box center [144, 158] width 235 height 14
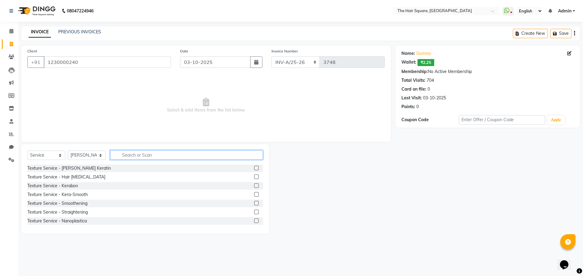
drag, startPoint x: 130, startPoint y: 157, endPoint x: 319, endPoint y: 147, distance: 188.7
click at [132, 157] on input "text" at bounding box center [186, 155] width 153 height 9
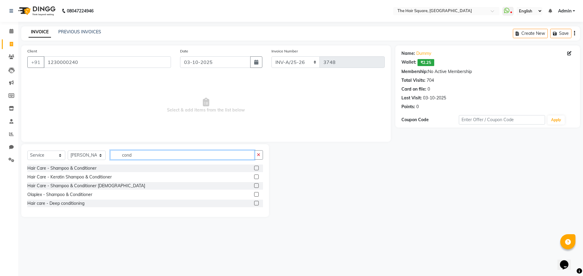
type input "cond"
click at [258, 178] on label at bounding box center [256, 177] width 5 height 5
click at [258, 178] on input "checkbox" at bounding box center [256, 177] width 4 height 4
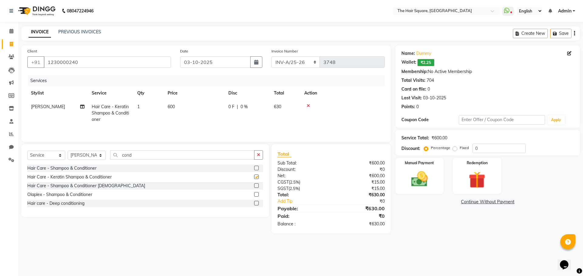
checkbox input "false"
click at [99, 153] on select "Select Stylist Amit Aradhana Bittu Dev Imran Inder Javed Kim Mahendra Manager M…" at bounding box center [87, 155] width 38 height 9
select select "39376"
click at [68, 151] on select "Select Stylist Amit Aradhana Bittu Dev Imran Inder Javed Kim Mahendra Manager M…" at bounding box center [87, 155] width 38 height 9
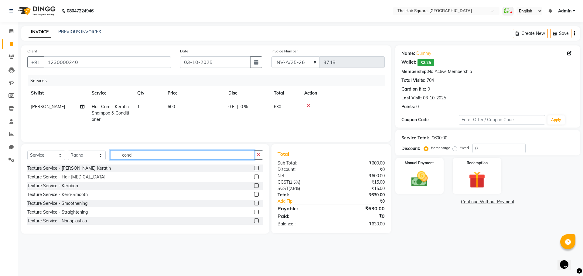
click at [140, 156] on input "cond" at bounding box center [182, 155] width 144 height 9
type input "cond"
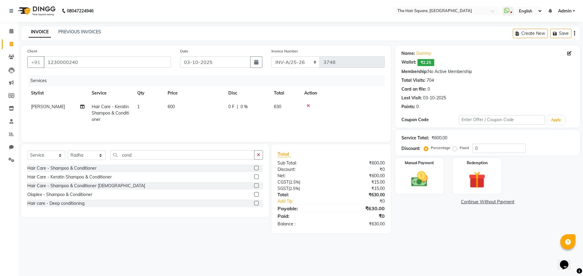
click at [257, 177] on label at bounding box center [256, 177] width 5 height 5
click at [257, 177] on input "checkbox" at bounding box center [256, 177] width 4 height 4
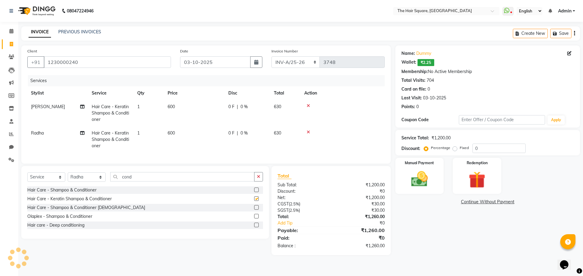
checkbox input "false"
click at [100, 179] on select "Select Stylist Amit Aradhana Bittu Dev Imran Inder Javed Kim Mahendra Manager M…" at bounding box center [87, 177] width 38 height 9
select select "44563"
click at [68, 177] on select "Select Stylist Amit Aradhana Bittu Dev Imran Inder Javed Kim Mahendra Manager M…" at bounding box center [87, 177] width 38 height 9
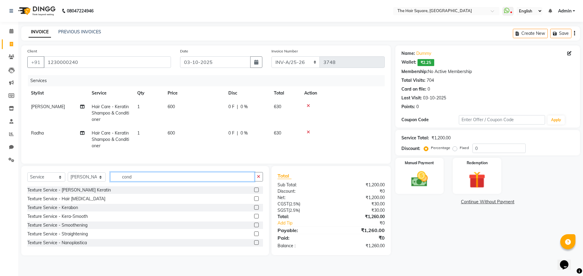
drag, startPoint x: 127, startPoint y: 182, endPoint x: 115, endPoint y: 155, distance: 29.7
click at [42, 167] on div "Client +91 1230000240 Date 03-10-2025 Invoice Number INV-A-M/25-26 INV-A/25-26 …" at bounding box center [206, 151] width 378 height 210
type input "fac"
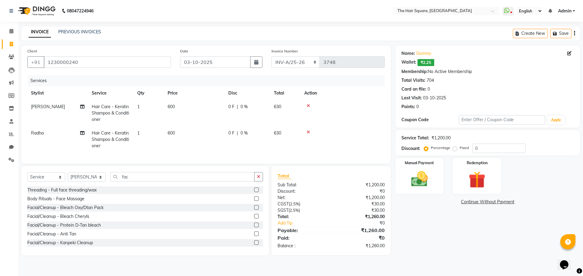
click at [254, 201] on label at bounding box center [256, 199] width 5 height 5
click at [254, 201] on input "checkbox" at bounding box center [256, 199] width 4 height 4
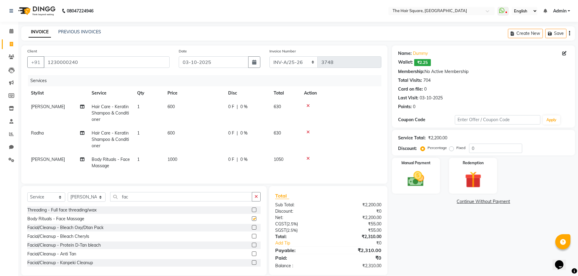
checkbox input "false"
click at [178, 161] on td "1000" at bounding box center [194, 163] width 61 height 20
select select "44563"
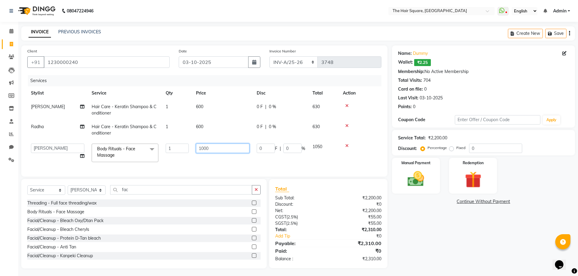
drag, startPoint x: 226, startPoint y: 152, endPoint x: 160, endPoint y: 135, distance: 68.2
click at [160, 135] on tbody "Bittu Hair Care - Keratin Shampoo & Conditioner 1 600 0 F | 0 % 630 Radha Hair …" at bounding box center [204, 133] width 354 height 66
type input "20"
click at [180, 164] on tr "Amit Aradhana Bittu Dev Imran Inder Javed Kim Mahendra Manager Mukesh Raaj Radh…" at bounding box center [204, 153] width 354 height 26
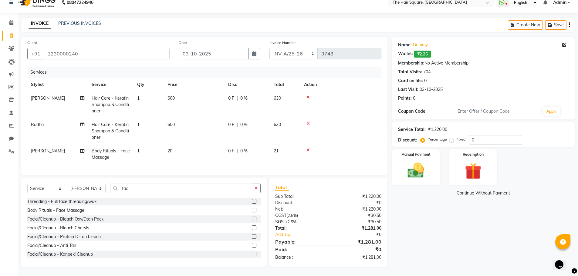
scroll to position [13, 0]
drag, startPoint x: 452, startPoint y: 136, endPoint x: 477, endPoint y: 139, distance: 26.0
click at [456, 137] on label "Fixed" at bounding box center [460, 139] width 9 height 5
click at [452, 137] on input "Fixed" at bounding box center [453, 139] width 4 height 4
radio input "true"
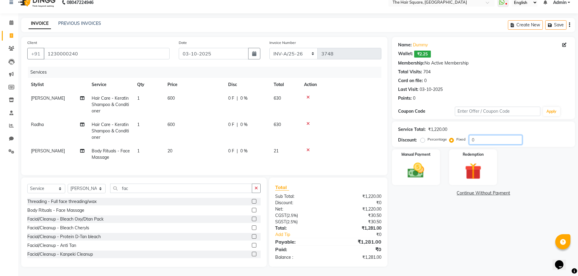
click at [363, 119] on div "Client +91 1230000240 Date 03-10-2025 Invoice Number INV-A-M/25-26 INV-A/25-26 …" at bounding box center [298, 152] width 563 height 230
type input "1"
click at [413, 163] on img at bounding box center [416, 171] width 28 height 20
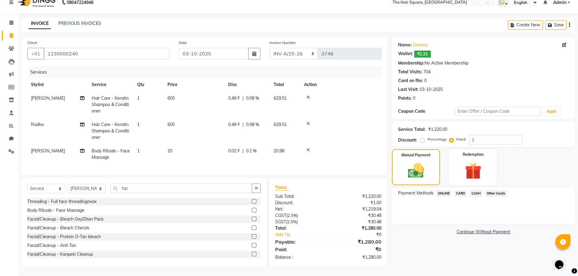
click at [478, 190] on span "CASH" at bounding box center [475, 193] width 13 height 7
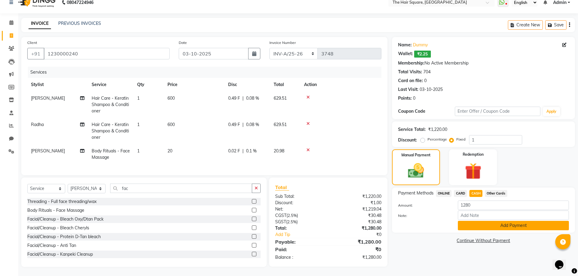
click at [489, 221] on button "Add Payment" at bounding box center [513, 225] width 111 height 9
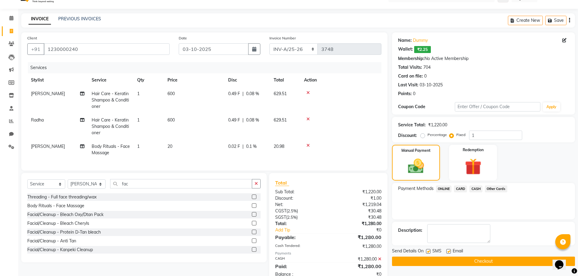
click at [475, 264] on button "Checkout" at bounding box center [483, 261] width 183 height 9
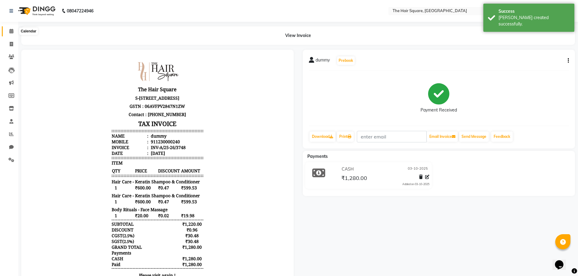
click at [14, 31] on span at bounding box center [11, 31] width 11 height 7
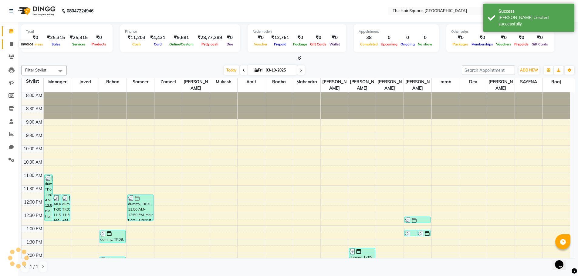
click at [12, 44] on icon at bounding box center [11, 44] width 3 height 5
select select "service"
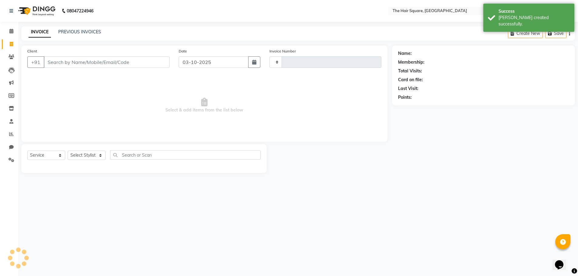
type input "3749"
select select "5768"
click at [9, 29] on icon at bounding box center [11, 31] width 4 height 5
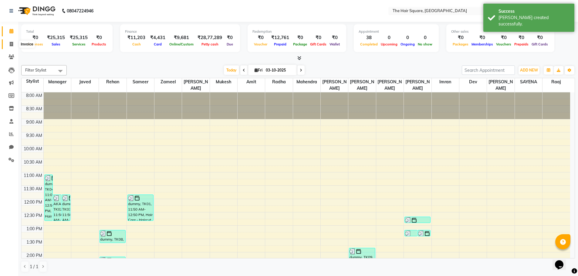
click at [11, 46] on icon at bounding box center [11, 44] width 3 height 5
select select "service"
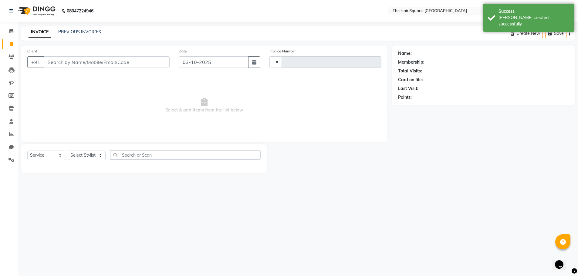
type input "3749"
select select "5768"
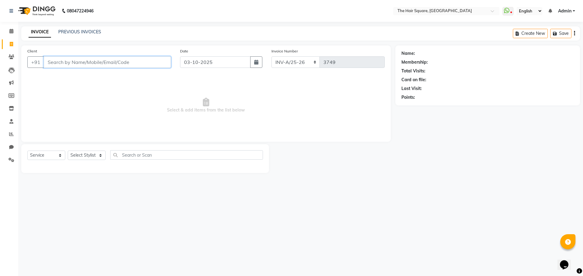
click at [82, 57] on input "Client" at bounding box center [107, 62] width 127 height 12
click at [87, 61] on input "Client" at bounding box center [107, 62] width 127 height 12
drag, startPoint x: 85, startPoint y: 160, endPoint x: 90, endPoint y: 160, distance: 4.6
click at [85, 160] on select "Select Stylist Amit Aradhana Bittu Dev Imran Inder Javed Kim Mahendra Manager M…" at bounding box center [87, 155] width 38 height 9
select select "75571"
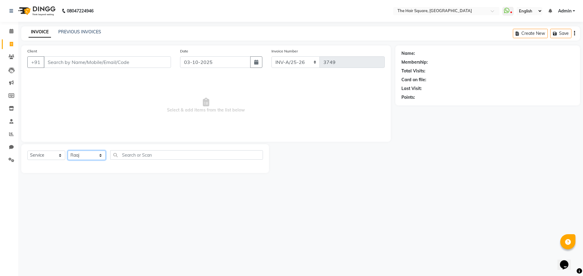
click at [68, 151] on select "Select Stylist Amit Aradhana Bittu Dev Imran Inder Javed Kim Mahendra Manager M…" at bounding box center [87, 155] width 38 height 9
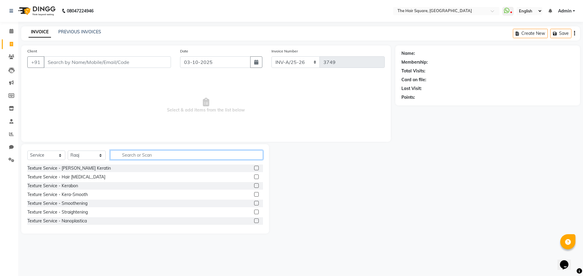
click at [153, 156] on input "text" at bounding box center [186, 155] width 153 height 9
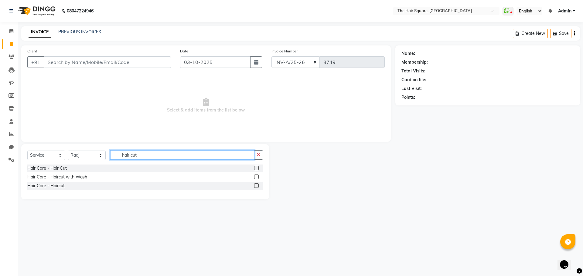
type input "hair cut"
click at [257, 168] on label at bounding box center [256, 168] width 5 height 5
click at [257, 168] on input "checkbox" at bounding box center [256, 169] width 4 height 4
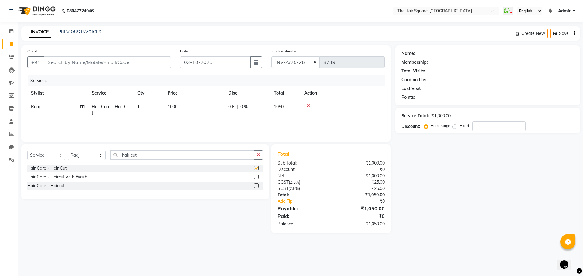
checkbox input "false"
click at [132, 65] on input "Client" at bounding box center [107, 62] width 127 height 12
type input "d"
type input "0"
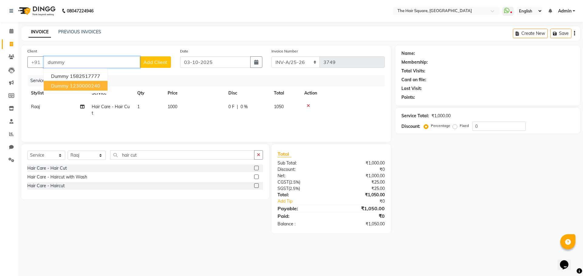
drag, startPoint x: 62, startPoint y: 84, endPoint x: 144, endPoint y: 95, distance: 83.0
click at [62, 84] on span "dummy" at bounding box center [60, 86] width 18 height 6
type input "1230000240"
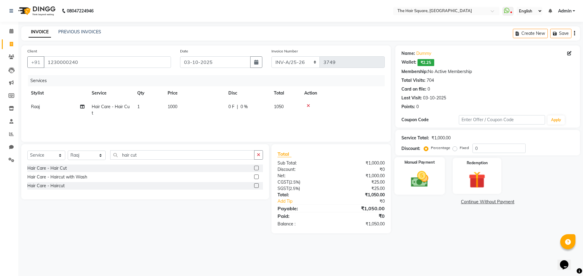
click at [432, 170] on img at bounding box center [419, 179] width 28 height 20
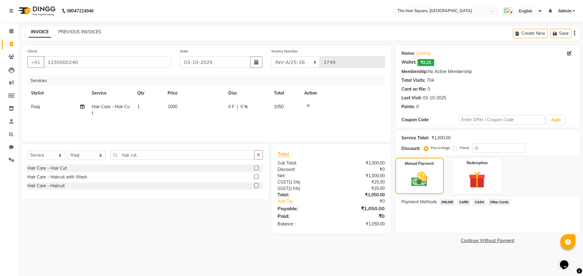
click at [463, 204] on span "CARD" at bounding box center [463, 202] width 13 height 7
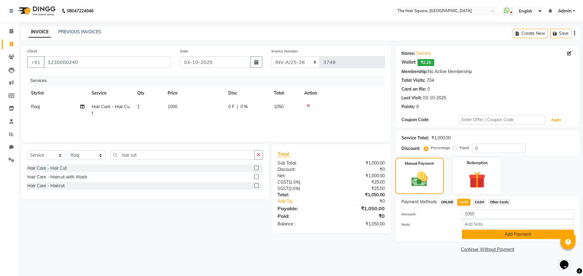
click at [474, 236] on button "Add Payment" at bounding box center [518, 234] width 112 height 9
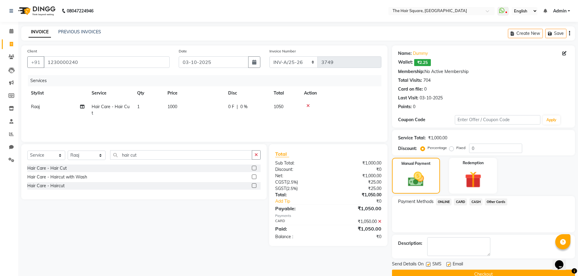
click at [473, 276] on button "Checkout" at bounding box center [483, 274] width 183 height 9
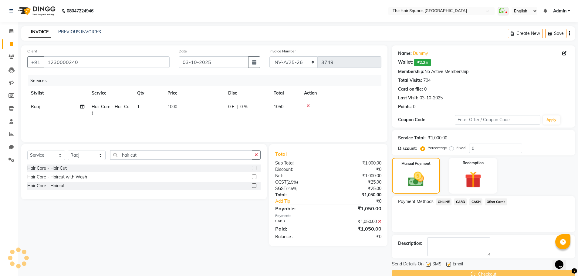
click at [473, 276] on div "Checkout" at bounding box center [483, 274] width 183 height 9
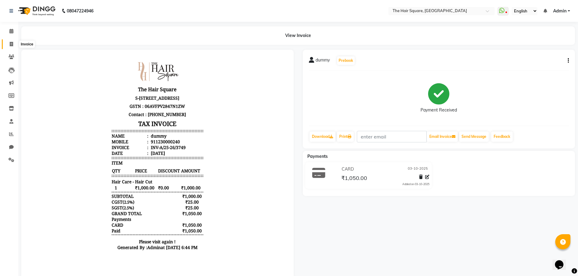
click at [8, 45] on span at bounding box center [11, 44] width 11 height 7
select select "service"
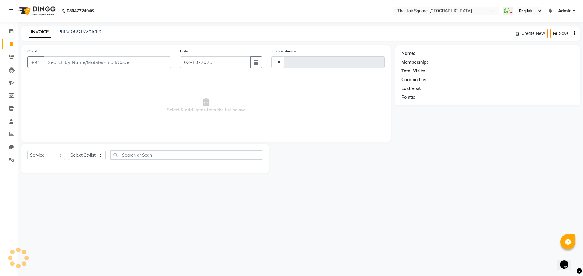
type input "3750"
select select "5768"
type input "d"
click at [90, 153] on select "Select Stylist Amit Aradhana Bittu Dev Imran Inder Javed Kim Mahendra Manager M…" at bounding box center [87, 155] width 38 height 9
select select "39372"
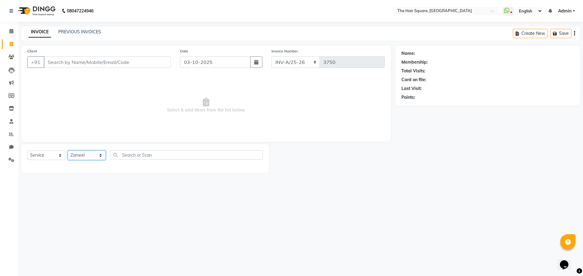
click at [68, 151] on select "Select Stylist Amit Aradhana Bittu Dev Imran Inder Javed Kim Mahendra Manager M…" at bounding box center [87, 155] width 38 height 9
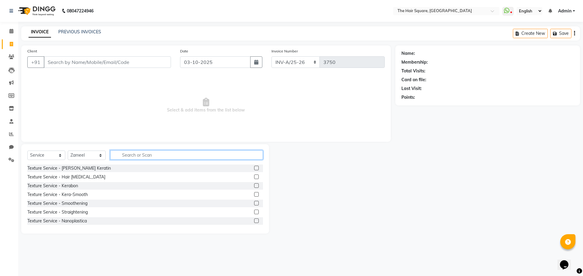
drag, startPoint x: 121, startPoint y: 156, endPoint x: 188, endPoint y: 147, distance: 67.3
click at [124, 156] on input "text" at bounding box center [186, 155] width 153 height 9
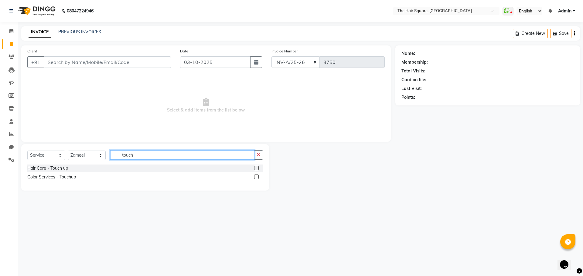
type input "touch"
click at [258, 168] on label at bounding box center [256, 168] width 5 height 5
click at [258, 168] on input "checkbox" at bounding box center [256, 169] width 4 height 4
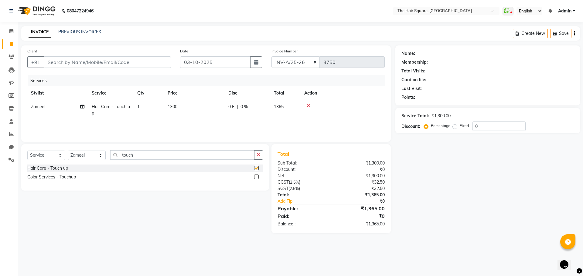
checkbox input "false"
drag, startPoint x: 156, startPoint y: 160, endPoint x: 133, endPoint y: 155, distance: 23.3
click at [133, 155] on div "Select Service Product Membership Package Voucher Prepaid Gift Card Select Styl…" at bounding box center [144, 158] width 235 height 14
drag, startPoint x: 135, startPoint y: 154, endPoint x: 95, endPoint y: 150, distance: 40.0
click at [96, 152] on div "Select Service Product Membership Package Voucher Prepaid Gift Card Select Styl…" at bounding box center [144, 158] width 235 height 14
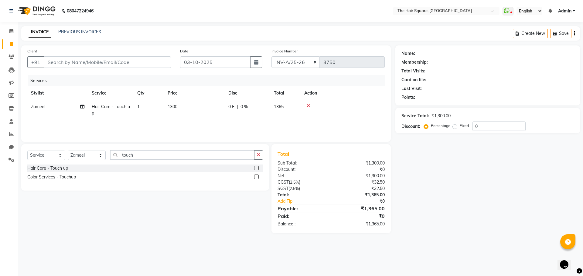
click at [94, 149] on div "Select Service Product Membership Package Voucher Prepaid Gift Card Select Styl…" at bounding box center [145, 167] width 248 height 46
click at [90, 155] on select "Select Stylist Amit Aradhana Bittu Dev Imran Inder Javed Kim Mahendra Manager M…" at bounding box center [87, 155] width 38 height 9
select select "39376"
click at [68, 151] on select "Select Stylist Amit Aradhana Bittu Dev Imran Inder Javed Kim Mahendra Manager M…" at bounding box center [87, 155] width 38 height 9
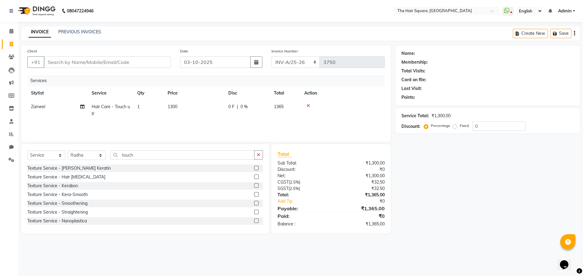
drag, startPoint x: 144, startPoint y: 149, endPoint x: 116, endPoint y: 151, distance: 27.4
click at [116, 151] on div "Select Service Product Membership Package Voucher Prepaid Gift Card Select Styl…" at bounding box center [145, 189] width 248 height 90
drag, startPoint x: 144, startPoint y: 157, endPoint x: 44, endPoint y: 132, distance: 103.6
click at [41, 135] on div "Client +91 Date 03-10-2025 Invoice Number INV-A-M/25-26 INV-A/25-26 3750 Servic…" at bounding box center [206, 140] width 378 height 188
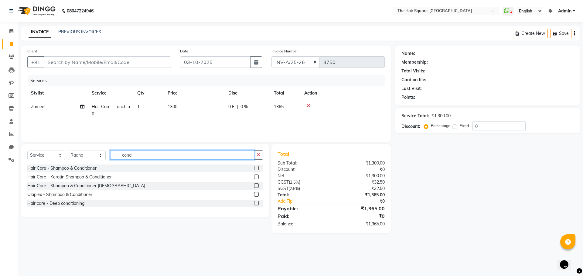
type input "cond"
click at [255, 171] on div at bounding box center [256, 169] width 4 height 6
drag, startPoint x: 255, startPoint y: 168, endPoint x: 548, endPoint y: 182, distance: 293.5
click at [256, 168] on label at bounding box center [256, 168] width 5 height 5
click at [256, 168] on input "checkbox" at bounding box center [256, 169] width 4 height 4
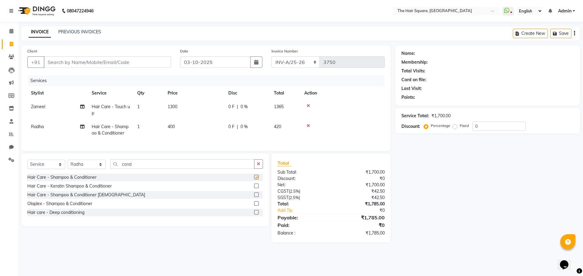
checkbox input "false"
click at [92, 169] on select "Select Stylist Amit Aradhana Bittu Dev Imran Inder Javed Kim Mahendra Manager M…" at bounding box center [87, 164] width 38 height 9
drag, startPoint x: 146, startPoint y: 167, endPoint x: 6, endPoint y: 142, distance: 142.5
click at [6, 142] on app-home "08047224946 Select Location × The Hair Square, Ambience Island WhatsApp Status …" at bounding box center [291, 126] width 583 height 252
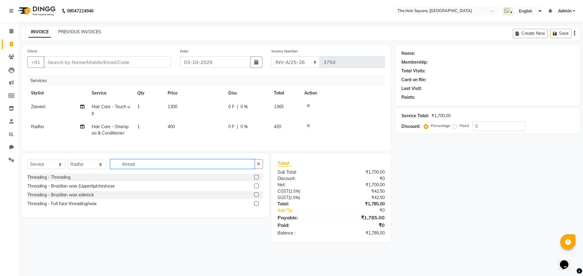
type input "thread"
click at [256, 180] on label at bounding box center [256, 177] width 5 height 5
click at [256, 180] on input "checkbox" at bounding box center [256, 178] width 4 height 4
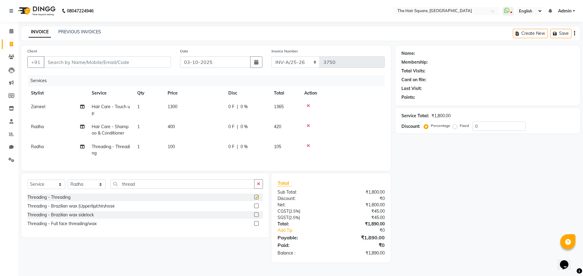
checkbox input "false"
drag, startPoint x: 141, startPoint y: 147, endPoint x: 170, endPoint y: 151, distance: 29.2
click at [143, 147] on td "1" at bounding box center [149, 150] width 30 height 20
select select "39376"
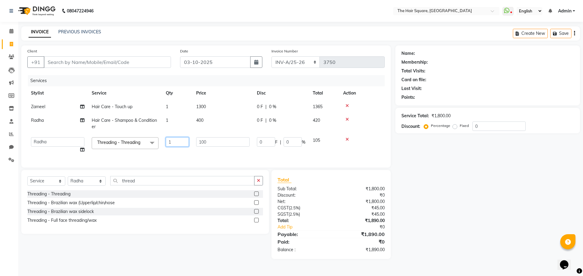
drag, startPoint x: 186, startPoint y: 144, endPoint x: 122, endPoint y: 132, distance: 65.2
click at [127, 134] on tr "Amit Aradhana Bittu Dev Imran Inder Javed Kim Mahendra Manager Mukesh Raaj Radh…" at bounding box center [205, 145] width 357 height 23
type input "2"
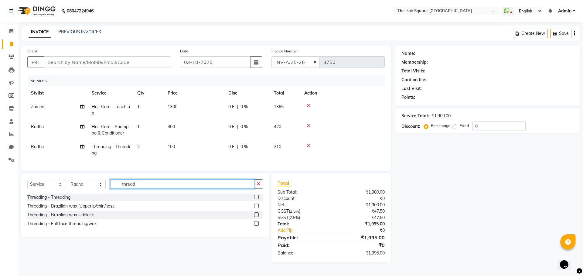
drag, startPoint x: 146, startPoint y: 188, endPoint x: 70, endPoint y: 174, distance: 77.7
click at [77, 178] on div "Select Service Product Membership Package Voucher Prepaid Gift Card Select Styl…" at bounding box center [145, 206] width 248 height 64
type input "upp"
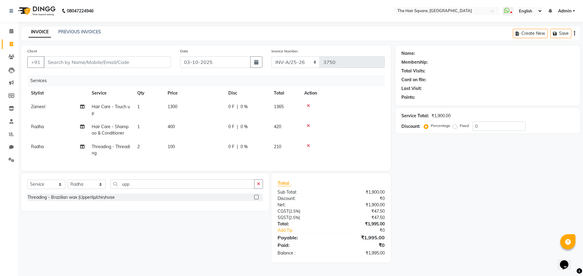
click at [256, 200] on label at bounding box center [256, 197] width 5 height 5
click at [256, 200] on input "checkbox" at bounding box center [256, 198] width 4 height 4
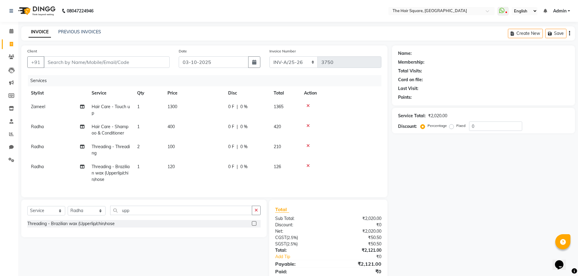
checkbox input "false"
click at [447, 215] on div "Name: Membership: Total Visits: Card on file: Last Visit: Points: Service Total…" at bounding box center [486, 168] width 188 height 244
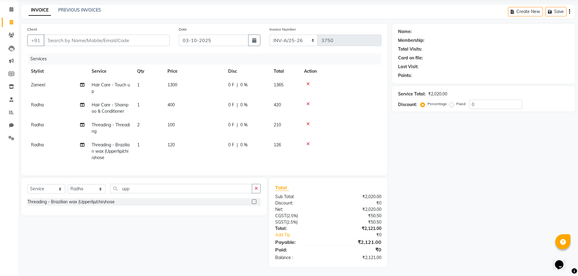
scroll to position [26, 0]
click at [154, 38] on input "Client" at bounding box center [107, 41] width 126 height 12
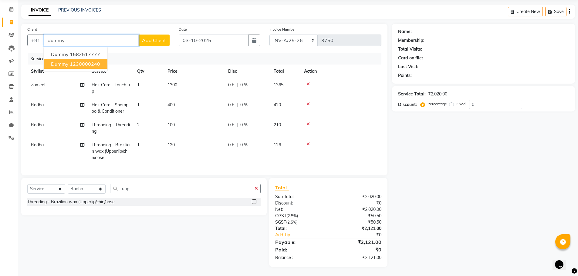
click at [86, 59] on button "dummy 1230000240" at bounding box center [76, 64] width 64 height 10
type input "1230000240"
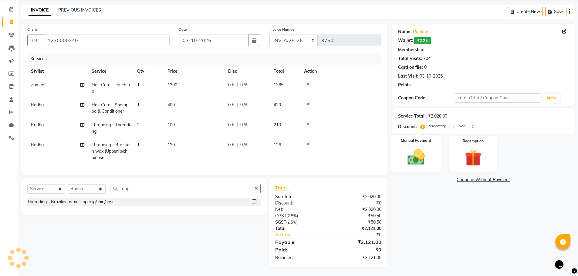
click at [420, 147] on img at bounding box center [416, 157] width 28 height 20
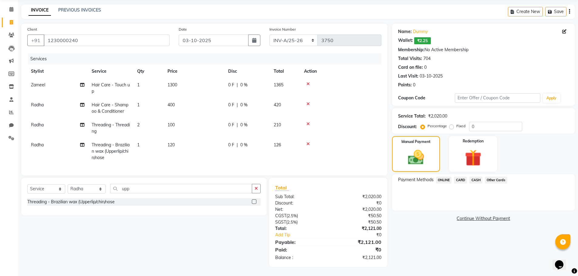
click at [449, 177] on span "ONLINE" at bounding box center [444, 180] width 16 height 7
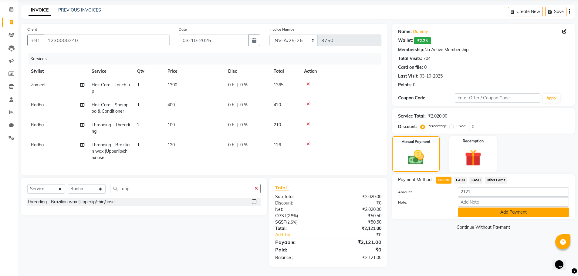
click at [468, 208] on button "Add Payment" at bounding box center [513, 212] width 111 height 9
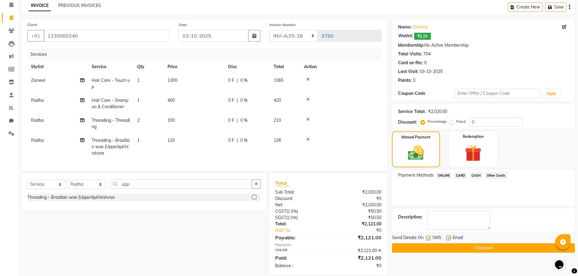
click at [487, 249] on button "Checkout" at bounding box center [483, 248] width 183 height 9
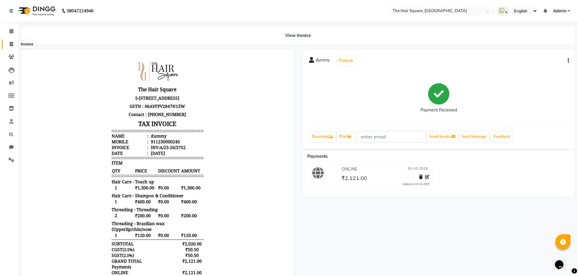
click at [11, 42] on icon at bounding box center [11, 44] width 3 height 5
select select "5768"
select select "service"
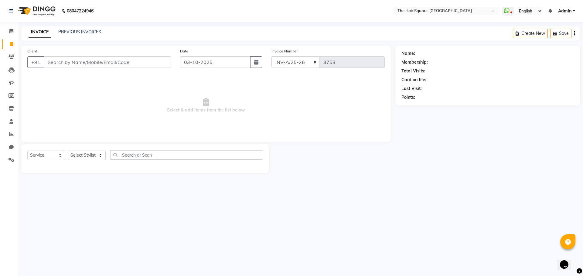
click at [7, 269] on aside "Calendar Invoice Clients Leads Marketing Members Inventory Staff Reports Chat S…" at bounding box center [9, 138] width 18 height 276
click at [67, 61] on input "Client" at bounding box center [107, 62] width 127 height 12
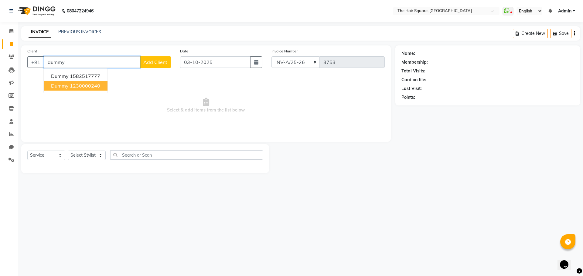
drag, startPoint x: 59, startPoint y: 86, endPoint x: 114, endPoint y: 112, distance: 61.1
click at [59, 86] on span "dummy" at bounding box center [60, 86] width 18 height 6
type input "1230000240"
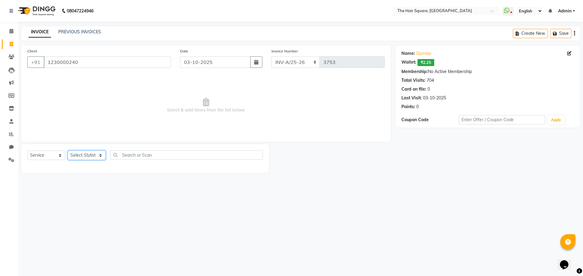
click at [87, 158] on select "Select Stylist Amit Aradhana Bittu Dev Imran Inder Javed Kim Mahendra Manager M…" at bounding box center [87, 155] width 38 height 9
select select "39369"
click at [68, 151] on select "Select Stylist Amit Aradhana Bittu Dev Imran Inder Javed Kim Mahendra Manager M…" at bounding box center [87, 155] width 38 height 9
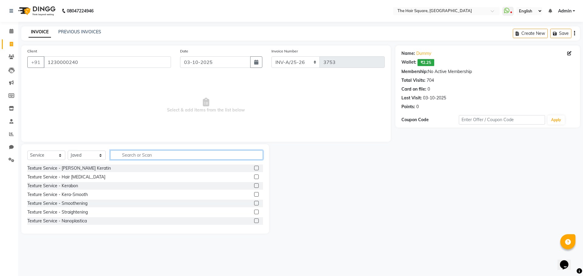
click at [120, 153] on input "text" at bounding box center [186, 155] width 153 height 9
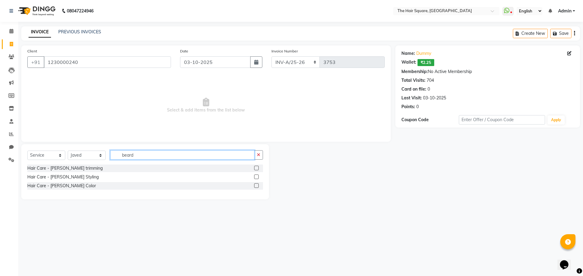
type input "beard"
click at [256, 176] on label at bounding box center [256, 177] width 5 height 5
click at [256, 176] on input "checkbox" at bounding box center [256, 177] width 4 height 4
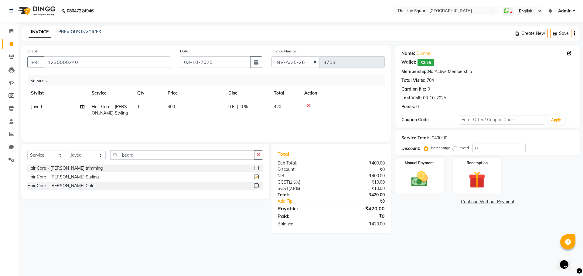
checkbox input "false"
click at [440, 229] on div "Name: Dummy Wallet: ₹2.25 Membership: No Active Membership Total Visits: 704 Ca…" at bounding box center [489, 140] width 189 height 188
click at [428, 190] on div "Manual Payment" at bounding box center [419, 175] width 50 height 37
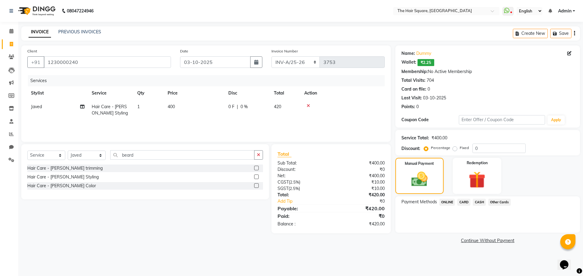
click at [463, 200] on span "CARD" at bounding box center [463, 202] width 13 height 7
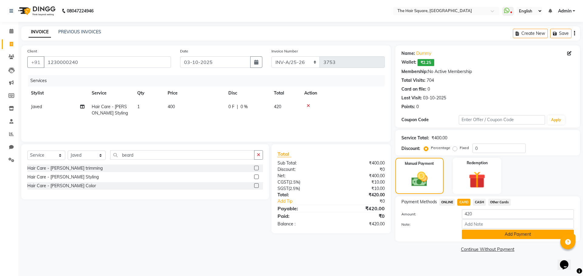
click at [480, 235] on button "Add Payment" at bounding box center [518, 234] width 112 height 9
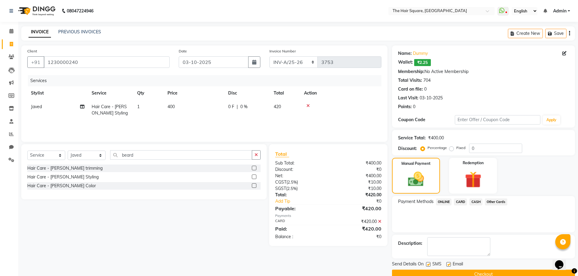
click at [496, 273] on button "Checkout" at bounding box center [483, 274] width 183 height 9
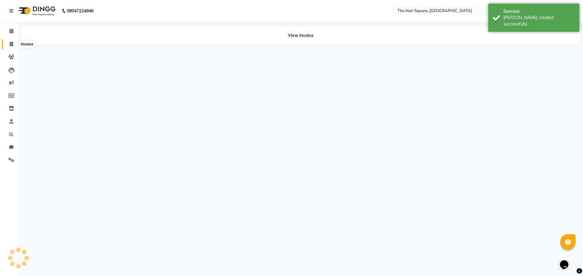
click at [9, 43] on span at bounding box center [11, 44] width 11 height 7
select select "service"
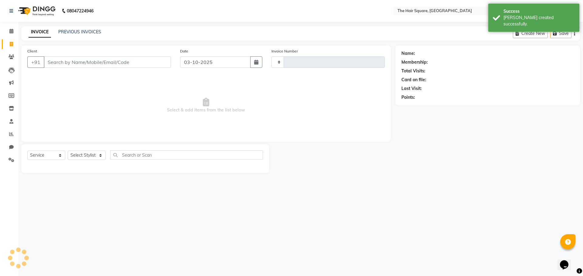
type input "3754"
select select "5768"
click at [30, 86] on span "Select & add items from the list below" at bounding box center [205, 105] width 357 height 61
click at [14, 44] on span at bounding box center [11, 44] width 11 height 7
select select "service"
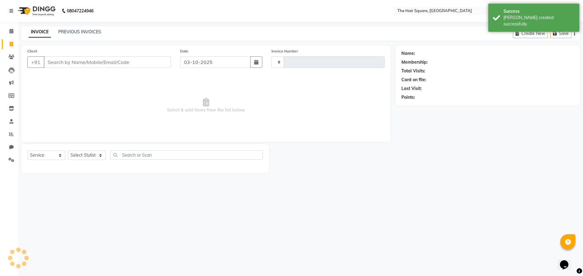
type input "3754"
select select "5768"
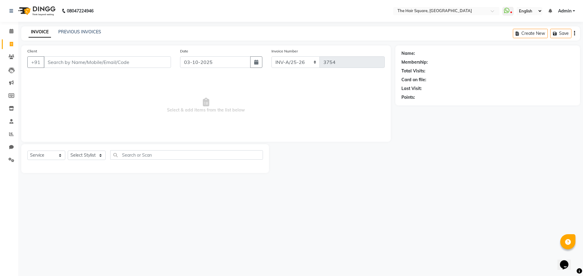
click at [76, 217] on div "08047224946 Select Location × The Hair Square, Ambience Island WhatsApp Status …" at bounding box center [291, 138] width 583 height 276
drag, startPoint x: 76, startPoint y: 217, endPoint x: 56, endPoint y: 62, distance: 156.7
click at [56, 61] on input "Client" at bounding box center [107, 62] width 127 height 12
click at [80, 155] on select "Select Stylist Amit Aradhana Bittu Dev Imran Inder Javed Kim Mahendra Manager M…" at bounding box center [87, 155] width 38 height 9
select select "44563"
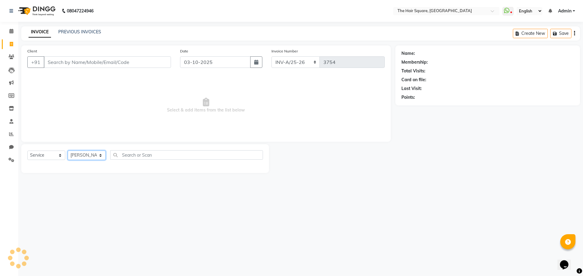
click at [68, 151] on select "Select Stylist Amit Aradhana Bittu Dev Imran Inder Javed Kim Mahendra Manager M…" at bounding box center [87, 155] width 38 height 9
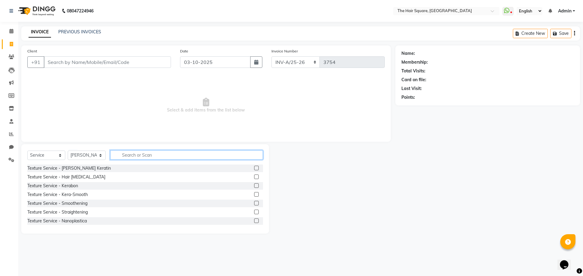
drag, startPoint x: 131, startPoint y: 157, endPoint x: 371, endPoint y: 160, distance: 239.4
click at [133, 157] on input "text" at bounding box center [186, 155] width 153 height 9
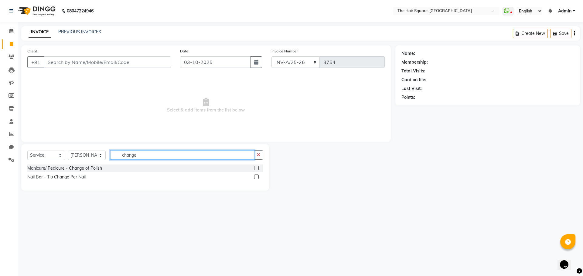
type input "change"
click at [258, 168] on label at bounding box center [256, 168] width 5 height 5
click at [258, 168] on input "checkbox" at bounding box center [256, 169] width 4 height 4
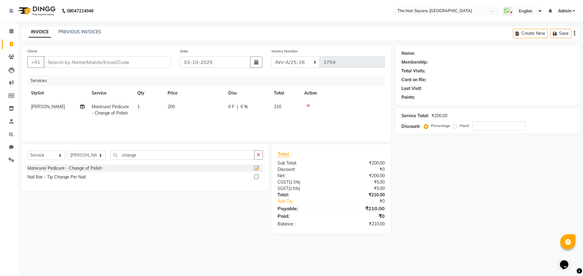
checkbox input "false"
click at [130, 107] on td "Manicure/ Pedicure - Change of Polish" at bounding box center [111, 110] width 46 height 20
select select "44563"
click at [121, 100] on tr "Amit Aradhana Bittu Dev Imran Inder Javed Kim Mahendra Manager Mukesh Raaj Radh…" at bounding box center [205, 113] width 357 height 26
type input "2"
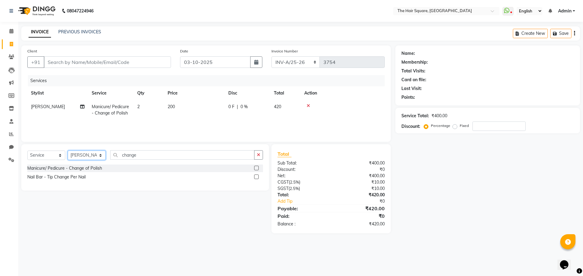
click at [88, 154] on select "Select Stylist Amit Aradhana Bittu Dev Imran Inder Javed Kim Mahendra Manager M…" at bounding box center [87, 155] width 38 height 9
click at [68, 151] on select "Select Stylist Amit Aradhana Bittu Dev Imran Inder Javed Kim Mahendra Manager M…" at bounding box center [87, 155] width 38 height 9
select select "39380"
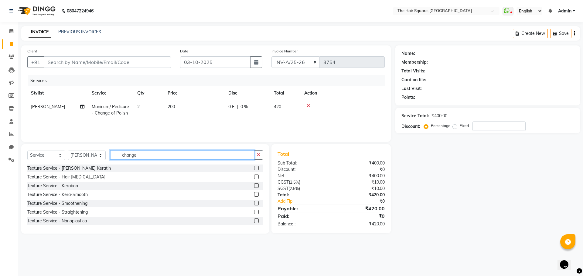
drag, startPoint x: 61, startPoint y: 141, endPoint x: 0, endPoint y: 124, distance: 63.0
click at [0, 125] on app-home "08047224946 Select Location × The Hair Square, Ambience Island WhatsApp Status …" at bounding box center [291, 121] width 583 height 243
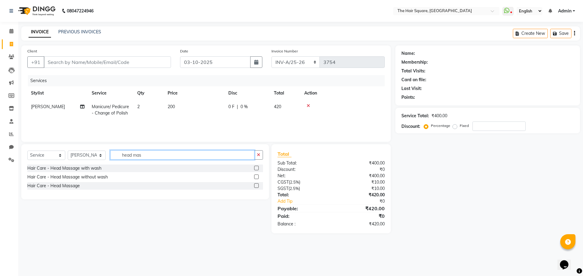
type input "head mas"
click at [258, 169] on label at bounding box center [256, 168] width 5 height 5
click at [258, 169] on input "checkbox" at bounding box center [256, 169] width 4 height 4
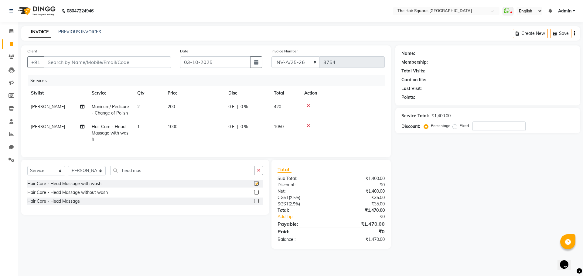
click at [472, 251] on main "INVOICE PREVIOUS INVOICES Create New Save Client +91 Date 03-10-2025 Invoice Nu…" at bounding box center [300, 142] width 564 height 232
checkbox input "false"
click at [221, 232] on div "Select Service Product Membership Package Voucher Prepaid Gift Card Select Styl…" at bounding box center [143, 204] width 252 height 89
click at [81, 67] on input "Client" at bounding box center [107, 62] width 127 height 12
type input "d"
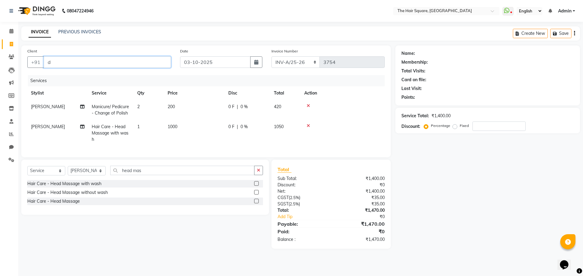
type input "0"
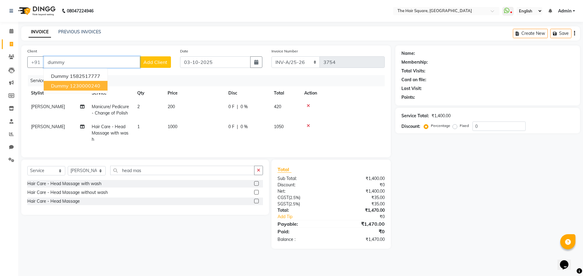
drag, startPoint x: 84, startPoint y: 86, endPoint x: 318, endPoint y: 109, distance: 234.8
click at [90, 86] on ngb-highlight "1230000240" at bounding box center [85, 86] width 30 height 6
type input "1230000240"
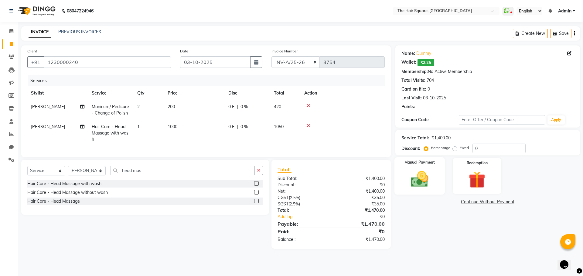
drag, startPoint x: 427, startPoint y: 169, endPoint x: 433, endPoint y: 174, distance: 8.2
click at [428, 169] on div "Manual Payment" at bounding box center [419, 175] width 50 height 37
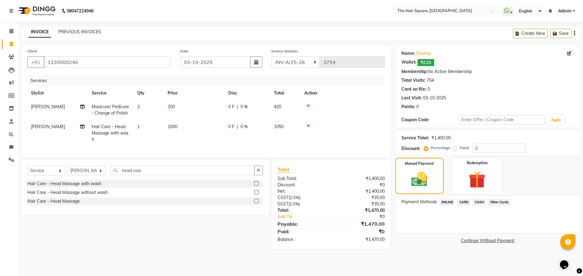
click at [480, 201] on span "CASH" at bounding box center [478, 202] width 13 height 7
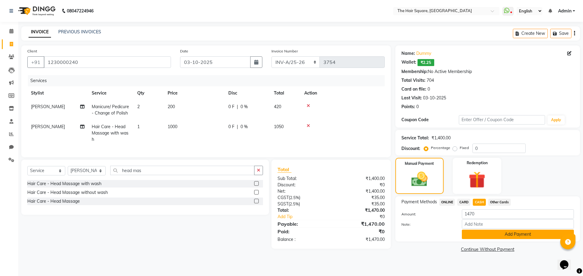
drag, startPoint x: 493, startPoint y: 235, endPoint x: 496, endPoint y: 235, distance: 3.1
click at [496, 235] on button "Add Payment" at bounding box center [518, 234] width 112 height 9
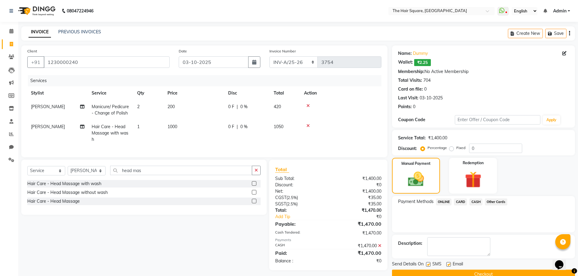
click at [500, 275] on button "Checkout" at bounding box center [483, 274] width 183 height 9
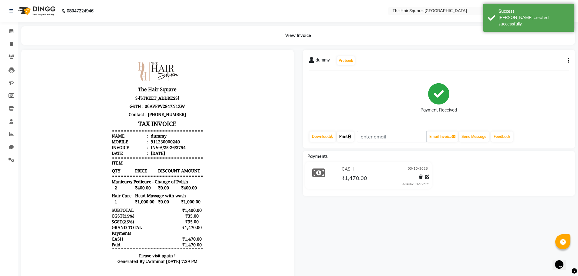
click at [339, 136] on link "Print" at bounding box center [345, 137] width 17 height 10
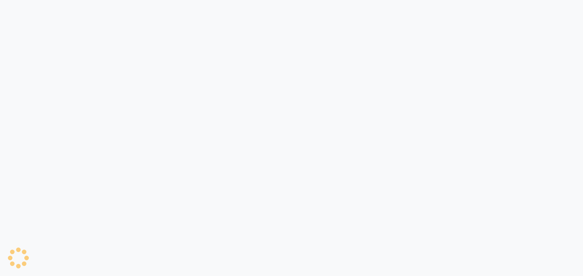
select select "service"
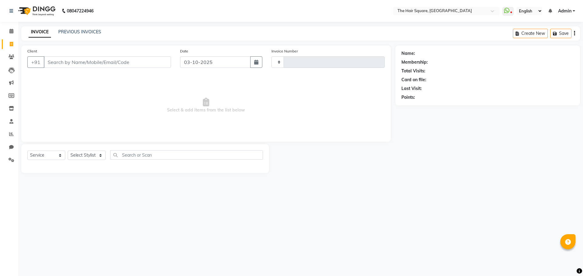
select select "en"
type input "3750"
select select "5768"
click at [92, 32] on link "PREVIOUS INVOICES" at bounding box center [79, 31] width 43 height 5
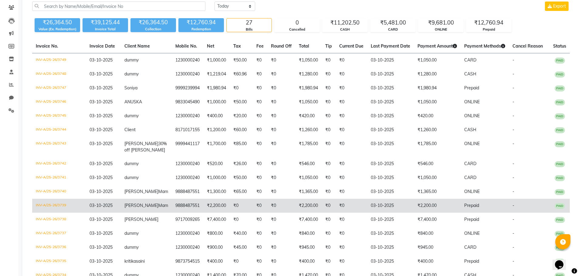
scroll to position [61, 0]
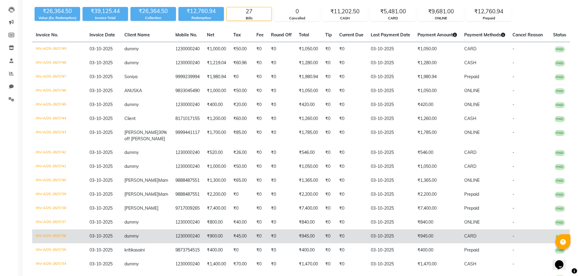
click at [428, 244] on td "₹945.00" at bounding box center [437, 237] width 47 height 14
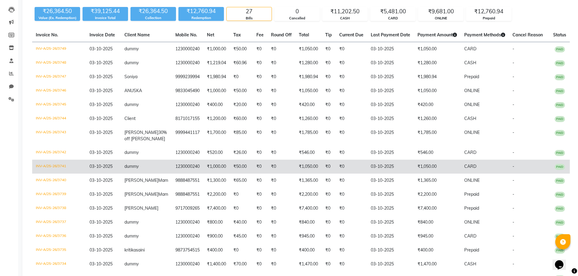
scroll to position [91, 0]
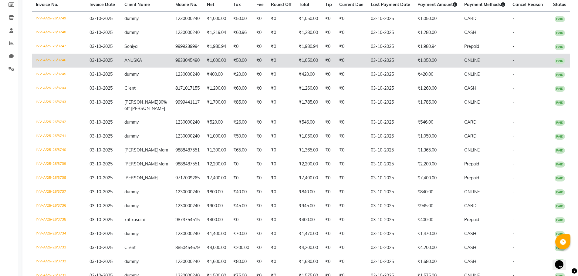
click at [472, 59] on td "ONLINE" at bounding box center [485, 61] width 48 height 14
click at [437, 61] on td "₹1,050.00" at bounding box center [437, 61] width 47 height 14
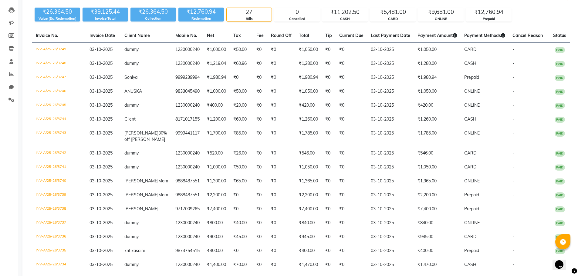
scroll to position [58, 0]
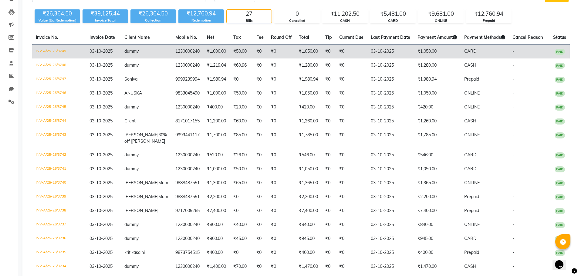
click at [445, 48] on td "₹1,050.00" at bounding box center [437, 52] width 47 height 14
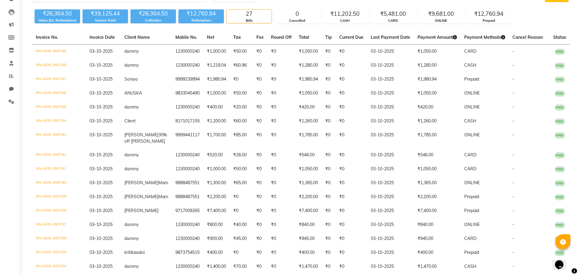
scroll to position [0, 0]
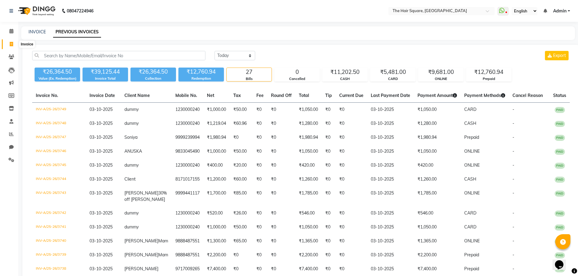
click at [10, 45] on icon at bounding box center [11, 44] width 3 height 5
select select "service"
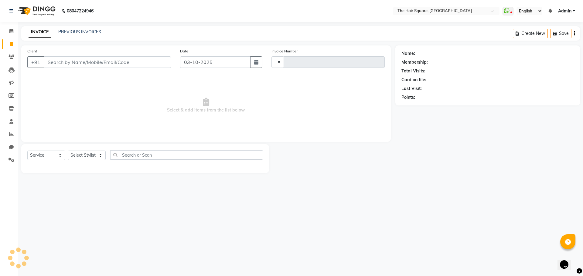
type input "3750"
select select "5768"
click at [70, 63] on input "Client" at bounding box center [107, 62] width 127 height 12
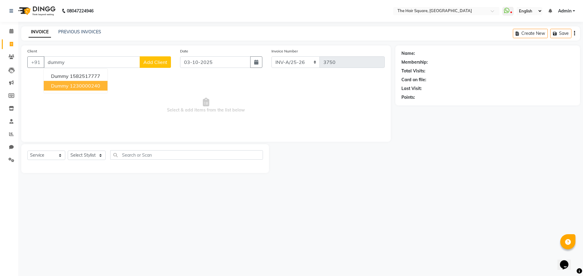
click at [99, 88] on ngb-highlight "1230000240" at bounding box center [85, 86] width 30 height 6
type input "1230000240"
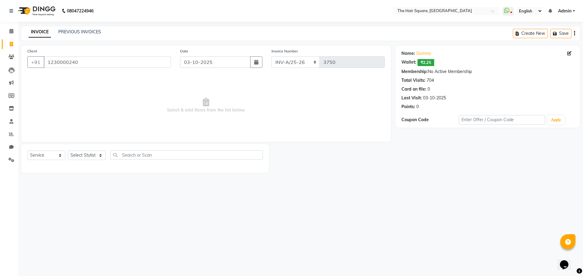
click at [65, 160] on div "Select Service Product Membership Package Voucher Prepaid Gift Card Select Styl…" at bounding box center [144, 158] width 235 height 14
click at [69, 157] on select "Select Stylist Amit [PERSON_NAME] Dev Imran [PERSON_NAME] [PERSON_NAME] Manager…" at bounding box center [87, 155] width 38 height 9
select select "39370"
click at [68, 151] on select "Select Stylist Amit [PERSON_NAME] Dev Imran [PERSON_NAME] [PERSON_NAME] Manager…" at bounding box center [87, 155] width 38 height 9
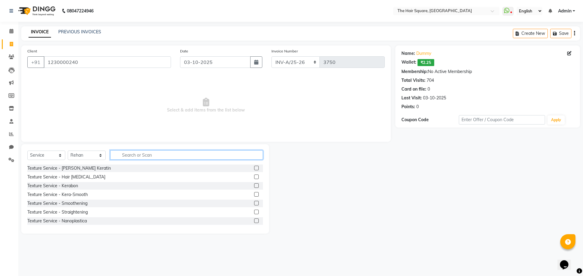
drag, startPoint x: 119, startPoint y: 153, endPoint x: 236, endPoint y: 186, distance: 121.5
click at [120, 153] on input "text" at bounding box center [186, 155] width 153 height 9
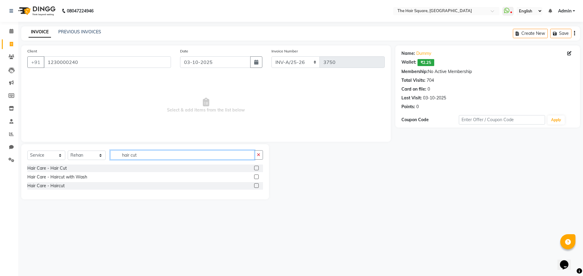
type input "hair cut"
click at [255, 186] on label at bounding box center [256, 186] width 5 height 5
click at [255, 186] on input "checkbox" at bounding box center [256, 186] width 4 height 4
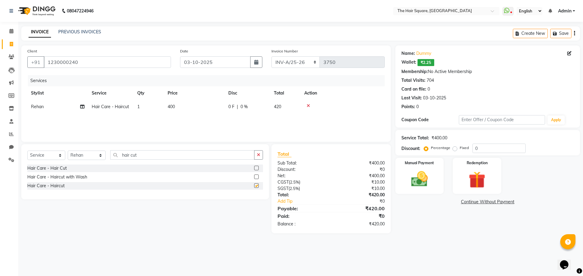
checkbox input "false"
click at [417, 172] on img at bounding box center [419, 179] width 28 height 20
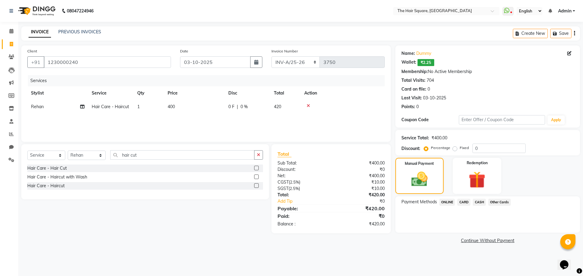
click at [450, 200] on span "ONLINE" at bounding box center [447, 202] width 16 height 7
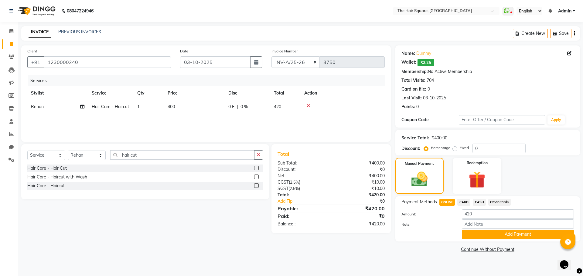
click at [483, 240] on div "Payment Methods ONLINE CARD CASH Other Cards Amount: 420 Note: Add Payment" at bounding box center [487, 219] width 185 height 45
click at [486, 238] on button "Add Payment" at bounding box center [518, 234] width 112 height 9
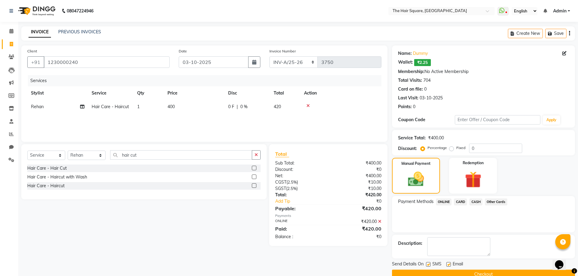
click at [486, 272] on button "Checkout" at bounding box center [483, 274] width 183 height 9
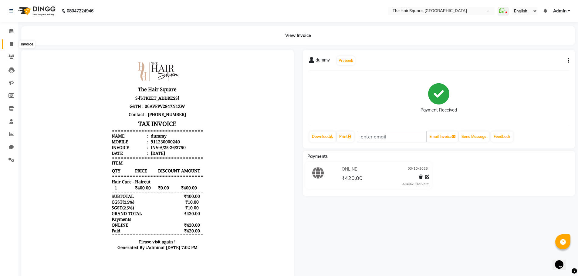
click at [12, 43] on icon at bounding box center [11, 44] width 3 height 5
select select "service"
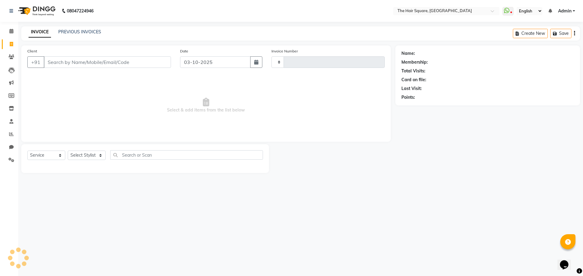
type input "3751"
select select "5768"
click at [63, 30] on link "PREVIOUS INVOICES" at bounding box center [79, 31] width 43 height 5
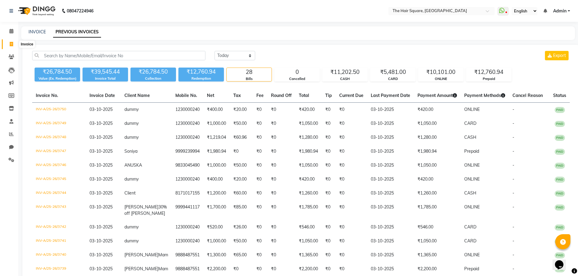
click at [13, 42] on icon at bounding box center [11, 44] width 3 height 5
select select "service"
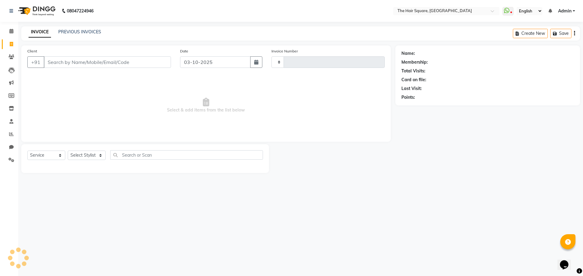
type input "3751"
select select "5768"
click at [81, 148] on div "Select Service Product Membership Package Voucher Prepaid Gift Card Select Styl…" at bounding box center [145, 158] width 248 height 29
click at [79, 152] on select "Select Stylist Amit [PERSON_NAME] Dev Imran [PERSON_NAME] [PERSON_NAME] Manager…" at bounding box center [87, 155] width 38 height 9
select select "39381"
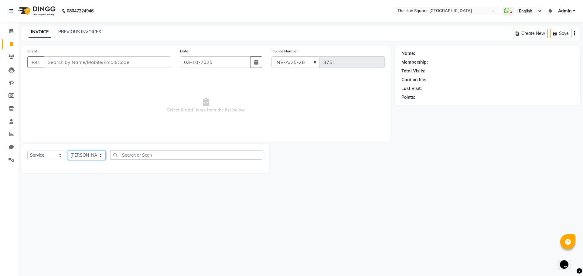
click at [68, 151] on select "Select Stylist Amit [PERSON_NAME] Dev Imran [PERSON_NAME] [PERSON_NAME] Manager…" at bounding box center [87, 155] width 38 height 9
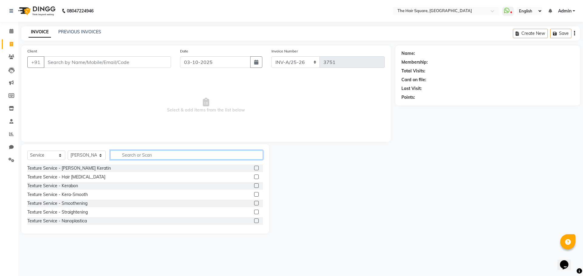
click at [124, 157] on input "text" at bounding box center [186, 155] width 153 height 9
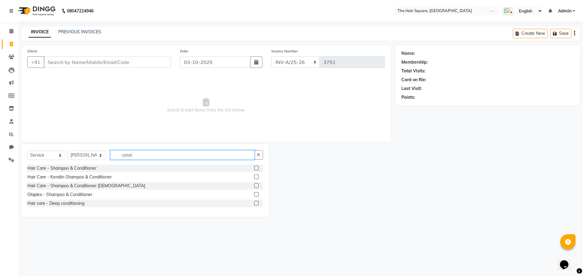
drag, startPoint x: 165, startPoint y: 151, endPoint x: 1, endPoint y: 106, distance: 170.4
click at [0, 131] on app-home "08047224946 Select Location × The Hair Square, Ambience Island WhatsApp Status …" at bounding box center [291, 113] width 583 height 226
type input "head"
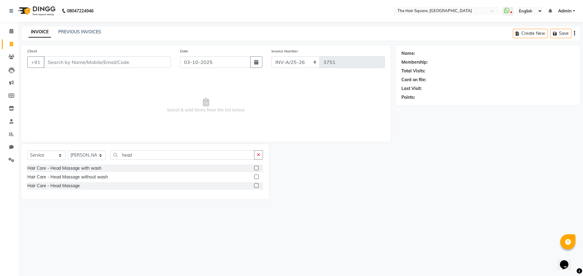
click at [257, 169] on label at bounding box center [256, 168] width 5 height 5
click at [257, 169] on input "checkbox" at bounding box center [256, 169] width 4 height 4
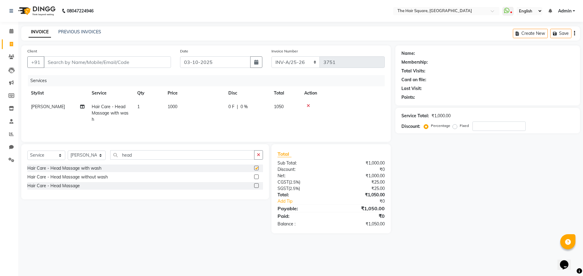
checkbox input "false"
click at [117, 60] on input "Client" at bounding box center [107, 62] width 127 height 12
type input "d"
type input "0"
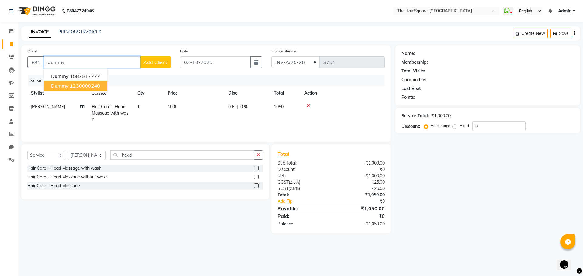
drag, startPoint x: 91, startPoint y: 85, endPoint x: 252, endPoint y: 123, distance: 165.5
click at [90, 85] on ngb-highlight "1230000240" at bounding box center [85, 86] width 30 height 6
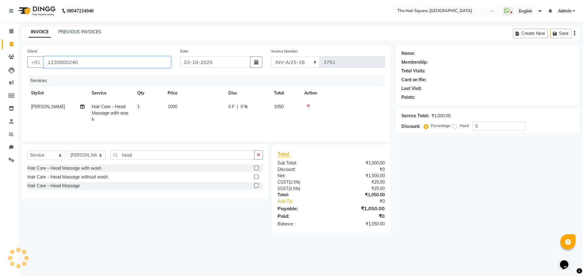
type input "1230000240"
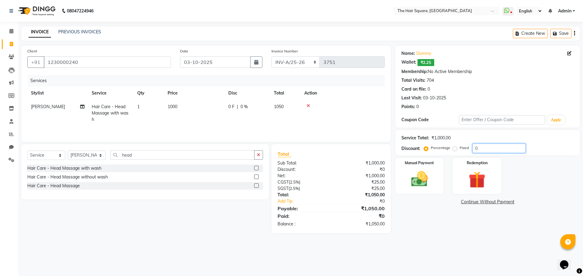
drag, startPoint x: 483, startPoint y: 151, endPoint x: 431, endPoint y: 142, distance: 53.0
click at [430, 142] on div "Service Total: ₹1,000.00 Discount: Percentage Fixed 0" at bounding box center [487, 143] width 172 height 21
type input "20"
click at [417, 170] on img at bounding box center [419, 179] width 28 height 20
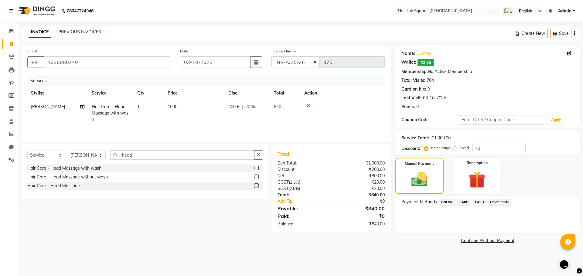
click at [461, 201] on span "CARD" at bounding box center [463, 202] width 13 height 7
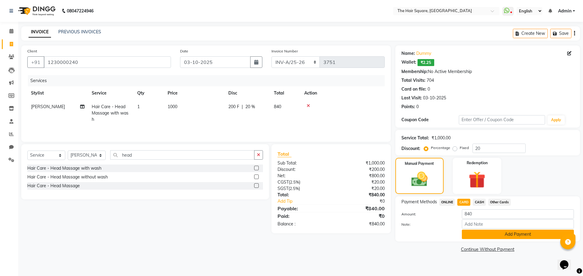
click at [493, 233] on button "Add Payment" at bounding box center [518, 234] width 112 height 9
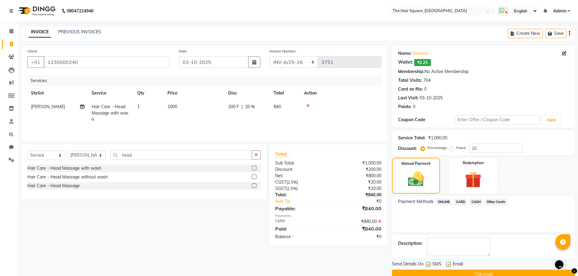
click at [502, 275] on button "Checkout" at bounding box center [483, 274] width 183 height 9
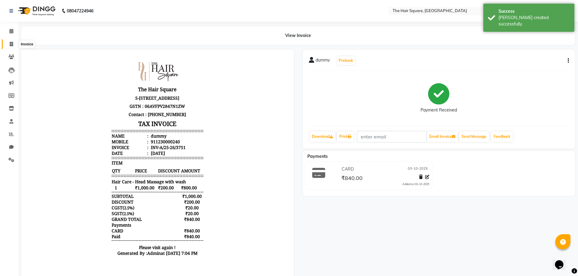
click at [13, 46] on icon at bounding box center [11, 44] width 3 height 5
select select "service"
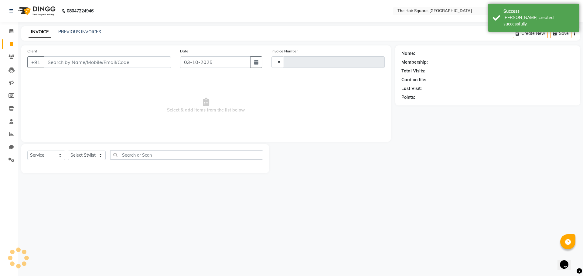
type input "3752"
select select "5768"
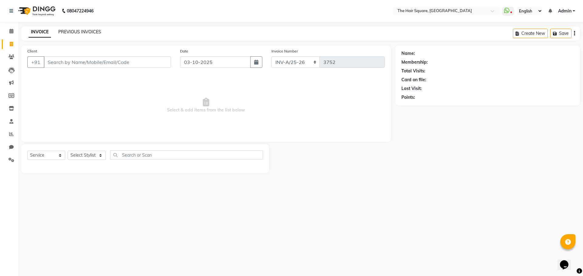
click at [88, 34] on link "PREVIOUS INVOICES" at bounding box center [79, 31] width 43 height 5
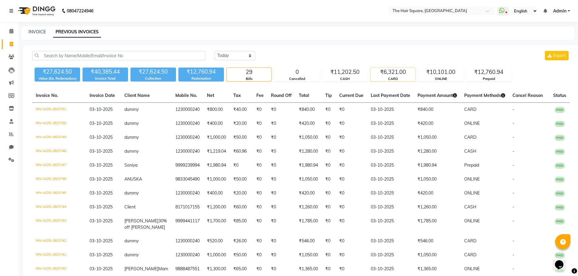
click at [385, 78] on div "CARD" at bounding box center [393, 78] width 45 height 5
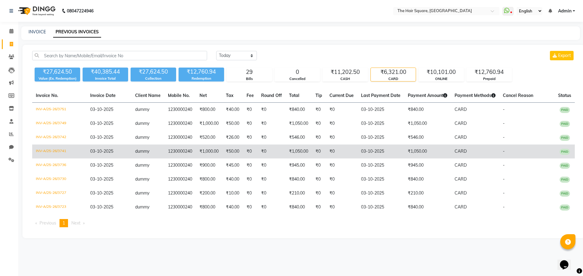
click at [460, 153] on span "CARD" at bounding box center [460, 151] width 12 height 5
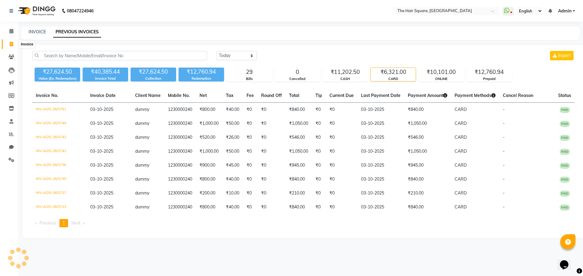
click at [8, 44] on span at bounding box center [11, 44] width 11 height 7
select select "service"
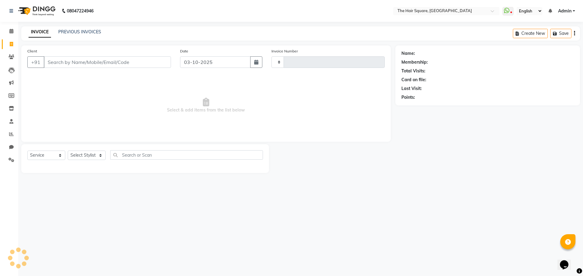
type input "3755"
select select "5768"
click at [10, 31] on icon at bounding box center [11, 31] width 4 height 5
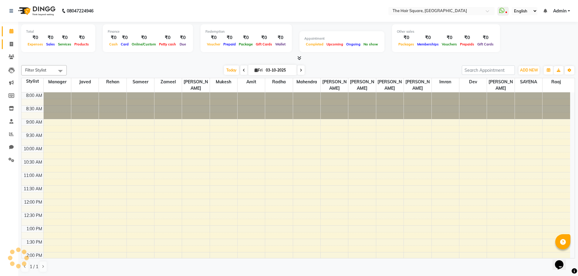
click at [10, 39] on link "Invoice" at bounding box center [9, 44] width 15 height 10
select select "service"
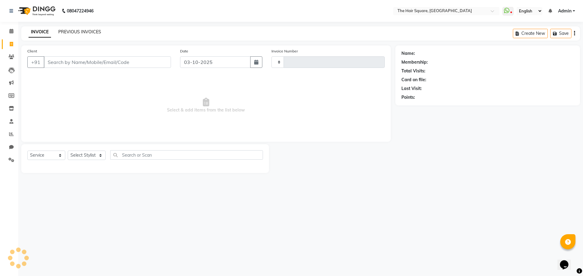
click at [66, 34] on link "PREVIOUS INVOICES" at bounding box center [79, 31] width 43 height 5
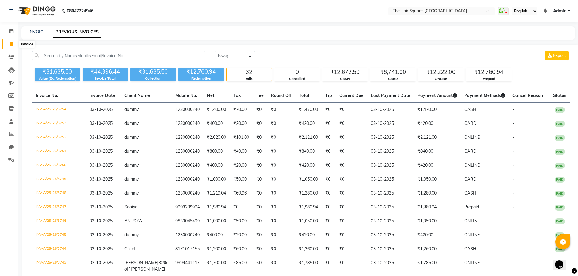
click at [13, 44] on icon at bounding box center [11, 44] width 3 height 5
select select "service"
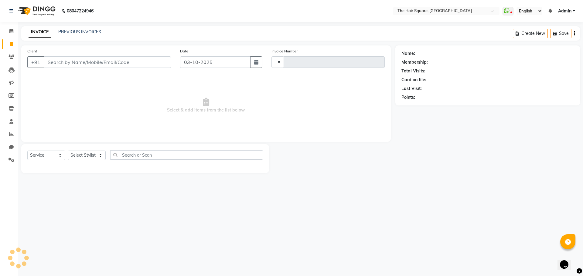
type input "3755"
select select "5768"
click at [75, 157] on select "Select Stylist" at bounding box center [87, 155] width 38 height 9
click at [83, 156] on select "Select Stylist Amit [PERSON_NAME] Dev Imran [PERSON_NAME] [PERSON_NAME] Manager…" at bounding box center [87, 155] width 38 height 9
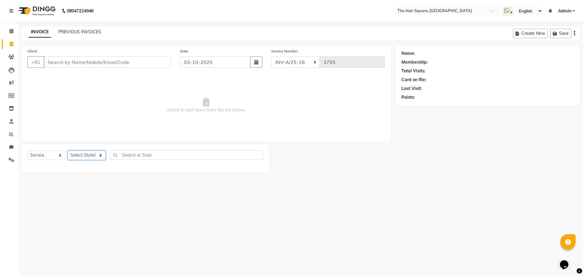
select select "39380"
click at [68, 151] on select "Select Stylist Amit [PERSON_NAME] Dev Imran [PERSON_NAME] [PERSON_NAME] Manager…" at bounding box center [87, 155] width 38 height 9
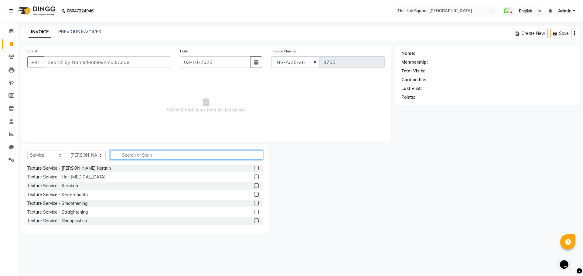
drag, startPoint x: 122, startPoint y: 151, endPoint x: 227, endPoint y: 145, distance: 105.2
click at [125, 151] on input "text" at bounding box center [186, 155] width 153 height 9
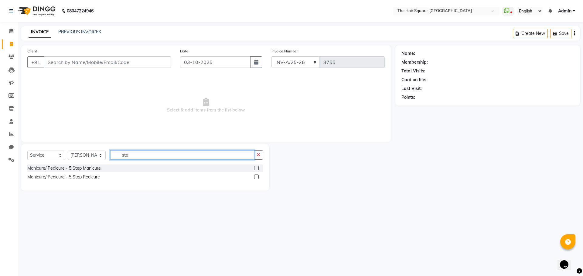
type input "ste"
click at [254, 177] on label at bounding box center [256, 177] width 5 height 5
click at [254, 177] on input "checkbox" at bounding box center [256, 177] width 4 height 4
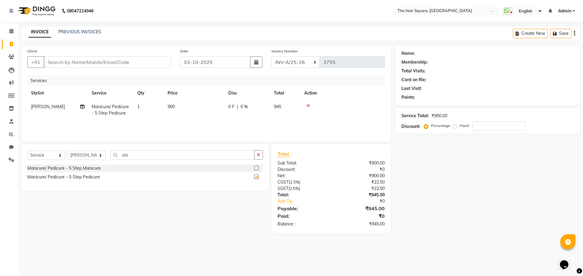
checkbox input "false"
click at [139, 63] on input "Client" at bounding box center [107, 62] width 127 height 12
click at [154, 64] on input "Client" at bounding box center [107, 62] width 127 height 12
type input "9"
type input "0"
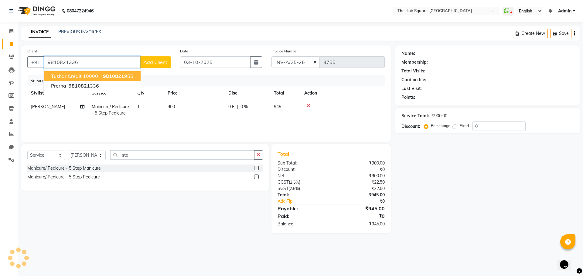
type input "9810821336"
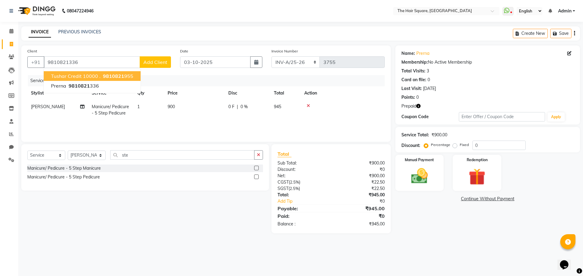
click at [425, 242] on main "INVOICE PREVIOUS INVOICES Create New Save Client +91 9810821336 Tushar credit 1…" at bounding box center [300, 134] width 564 height 216
click at [419, 103] on button "button" at bounding box center [418, 106] width 4 height 6
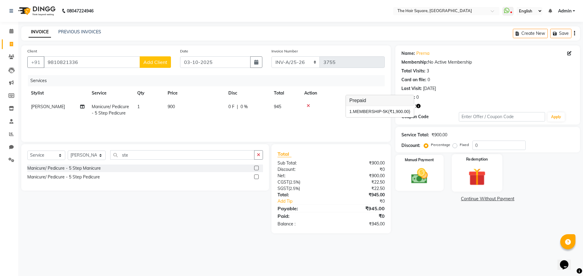
click at [475, 174] on img at bounding box center [476, 177] width 28 height 22
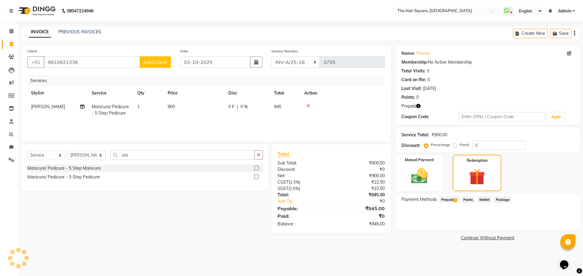
click at [458, 200] on span "Prepaid 1" at bounding box center [449, 199] width 20 height 7
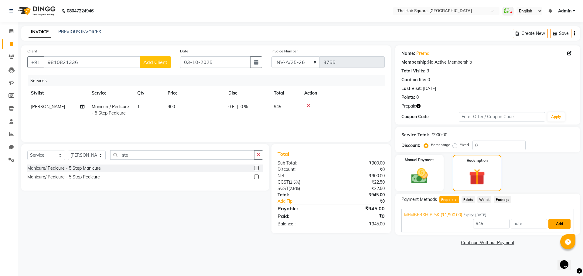
click at [553, 222] on button "Add" at bounding box center [559, 224] width 22 height 10
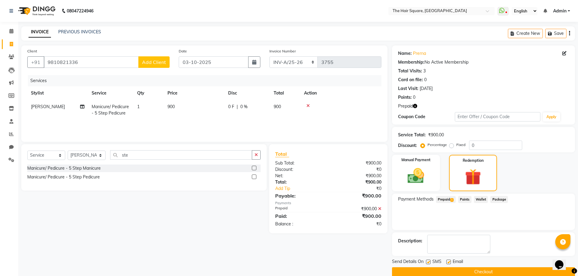
click at [472, 275] on button "Checkout" at bounding box center [483, 272] width 183 height 9
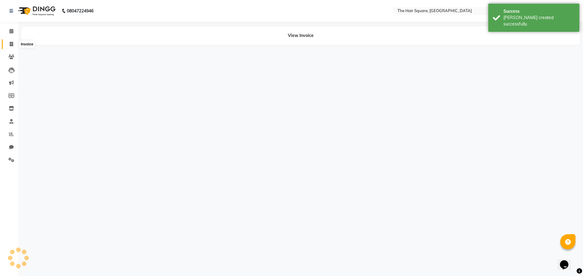
click at [12, 46] on span at bounding box center [11, 44] width 11 height 7
select select "service"
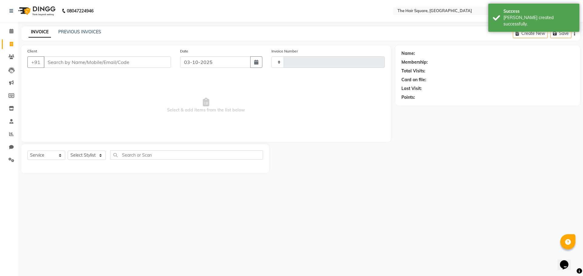
type input "3756"
select select "5768"
drag, startPoint x: 49, startPoint y: 58, endPoint x: 131, endPoint y: 35, distance: 85.7
click at [49, 59] on input "Client" at bounding box center [107, 62] width 127 height 12
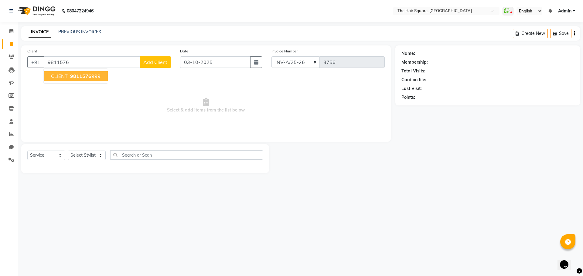
click at [94, 79] on ngb-highlight "9811576 999" at bounding box center [85, 76] width 32 height 6
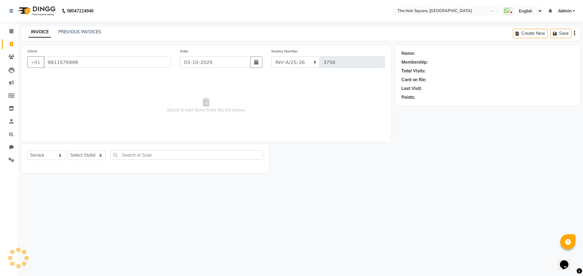
type input "9811576999"
click at [416, 106] on icon "button" at bounding box center [418, 106] width 4 height 4
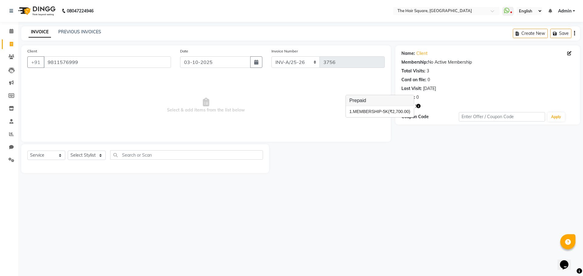
drag, startPoint x: 454, startPoint y: 140, endPoint x: 247, endPoint y: 159, distance: 207.5
click at [454, 141] on div "Name: Client Membership: No Active Membership Total Visits: 3 Card on file: 0 L…" at bounding box center [489, 110] width 189 height 128
click at [88, 156] on select "Select Stylist Amit [PERSON_NAME] Dev Imran [PERSON_NAME] [PERSON_NAME] Manager…" at bounding box center [87, 155] width 38 height 9
select select "75571"
click at [68, 151] on select "Select Stylist Amit [PERSON_NAME] Dev Imran [PERSON_NAME] [PERSON_NAME] Manager…" at bounding box center [87, 155] width 38 height 9
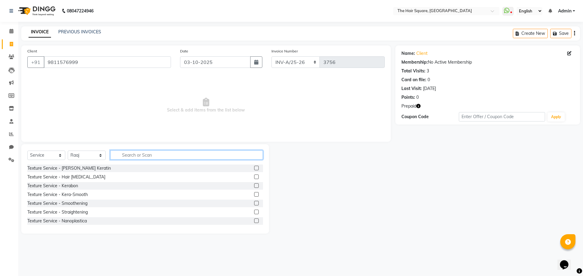
drag, startPoint x: 127, startPoint y: 153, endPoint x: 248, endPoint y: 147, distance: 121.5
click at [127, 153] on input "text" at bounding box center [186, 155] width 153 height 9
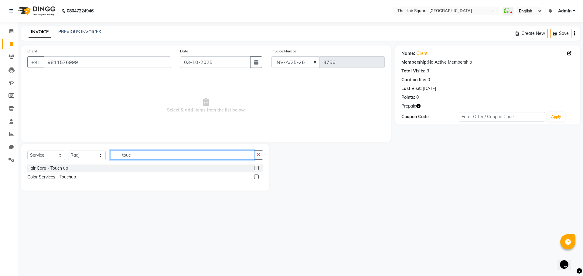
type input "touc"
click at [255, 178] on label at bounding box center [256, 177] width 5 height 5
click at [255, 178] on input "checkbox" at bounding box center [256, 177] width 4 height 4
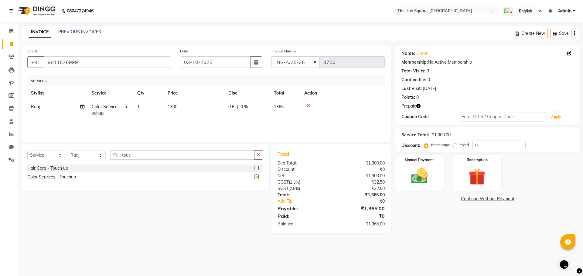
checkbox input "false"
click at [466, 174] on img at bounding box center [476, 177] width 28 height 22
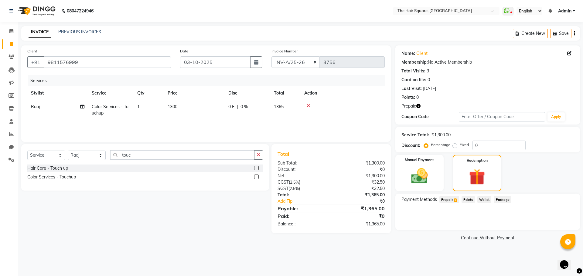
click at [445, 203] on span "Prepaid 1" at bounding box center [449, 199] width 20 height 7
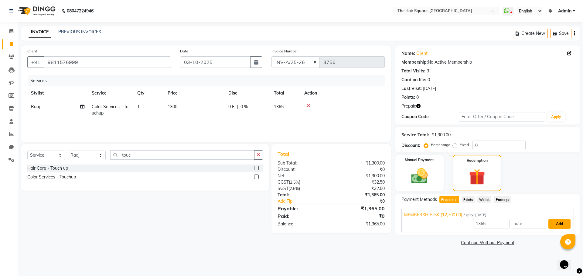
click at [550, 222] on button "Add" at bounding box center [559, 224] width 22 height 10
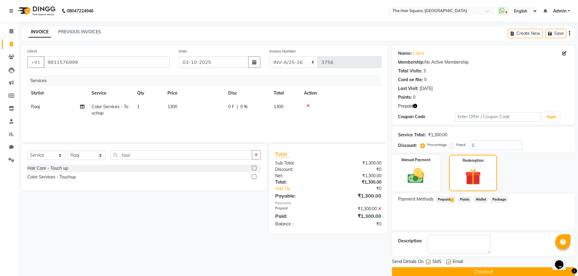
click at [468, 269] on button "Checkout" at bounding box center [483, 272] width 183 height 9
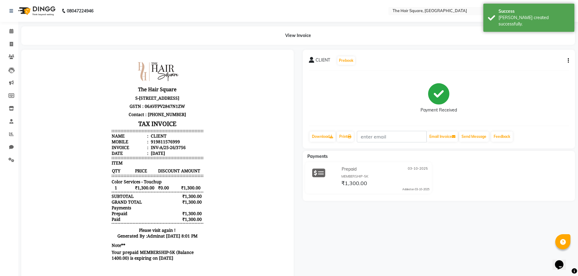
scroll to position [5, 0]
click at [10, 44] on icon at bounding box center [11, 44] width 3 height 5
select select "service"
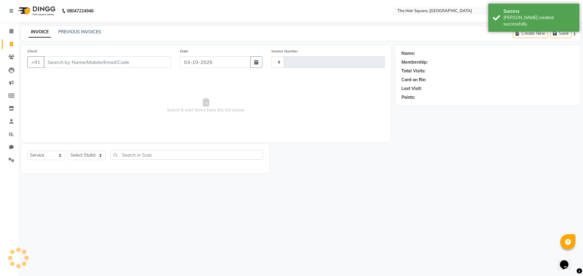
type input "3757"
select select "5768"
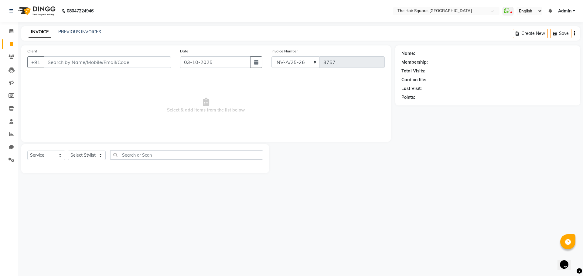
click at [395, 225] on div "08047224946 Select Location × The Hair Square, Ambience Island WhatsApp Status …" at bounding box center [291, 138] width 583 height 276
click at [84, 66] on input "Client" at bounding box center [107, 62] width 127 height 12
type input "9560210017"
click at [157, 59] on span "Add Client" at bounding box center [155, 62] width 24 height 6
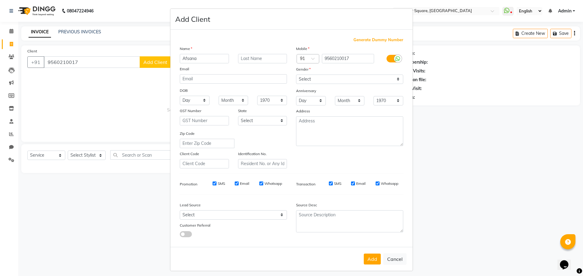
type input "Afsana"
click at [340, 76] on select "Select Male Female Other Prefer Not To Say" at bounding box center [349, 79] width 107 height 9
select select "female"
click at [296, 75] on select "Select Male Female Other Prefer Not To Say" at bounding box center [349, 79] width 107 height 9
drag, startPoint x: 369, startPoint y: 255, endPoint x: 367, endPoint y: 258, distance: 3.5
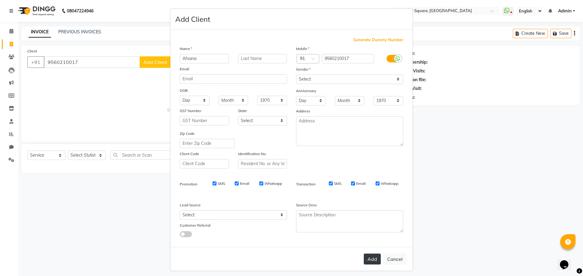
click at [368, 258] on button "Add" at bounding box center [372, 259] width 17 height 11
click at [367, 258] on div "Add Cancel" at bounding box center [291, 259] width 242 height 24
select select
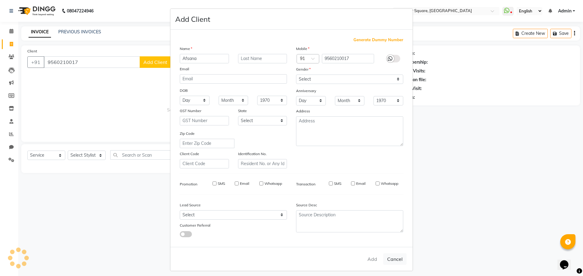
select select
checkbox input "false"
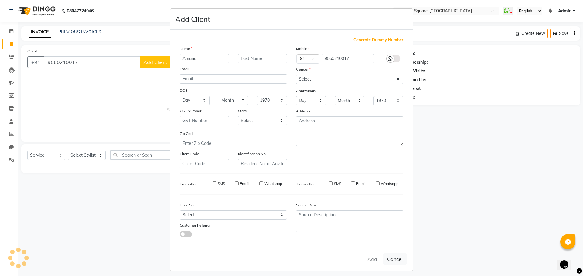
checkbox input "false"
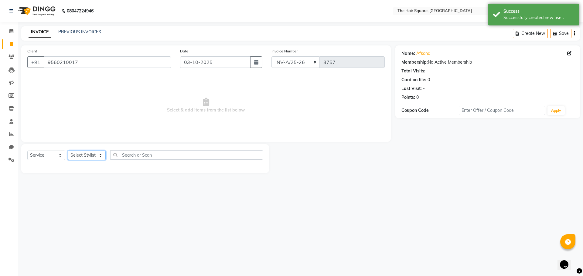
click at [79, 157] on select "Select Stylist Amit [PERSON_NAME] Dev Imran [PERSON_NAME] [PERSON_NAME] Manager…" at bounding box center [87, 155] width 38 height 9
select select "39371"
click at [68, 151] on select "Select Stylist Amit [PERSON_NAME] Dev Imran [PERSON_NAME] [PERSON_NAME] Manager…" at bounding box center [87, 155] width 38 height 9
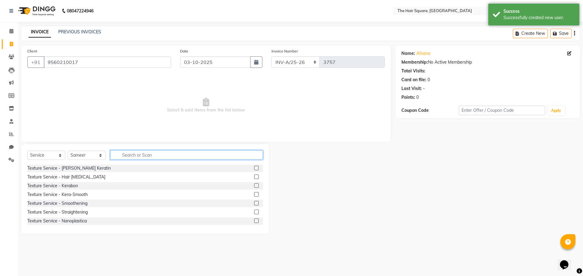
drag, startPoint x: 125, startPoint y: 155, endPoint x: 130, endPoint y: 155, distance: 5.5
click at [130, 155] on input "text" at bounding box center [186, 155] width 153 height 9
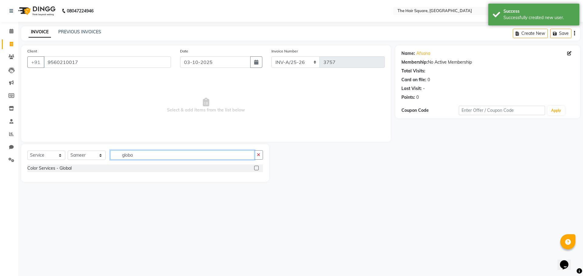
type input "globa"
click at [255, 168] on label at bounding box center [256, 168] width 5 height 5
click at [255, 168] on input "checkbox" at bounding box center [256, 169] width 4 height 4
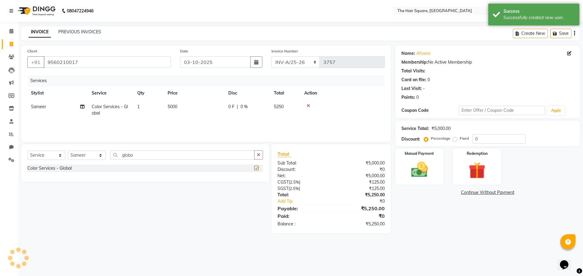
checkbox input "false"
drag, startPoint x: 69, startPoint y: 152, endPoint x: 0, endPoint y: 139, distance: 70.1
click at [1, 144] on app-home "08047224946 Select Location × The Hair Square, Ambience Island WhatsApp Status …" at bounding box center [291, 121] width 583 height 243
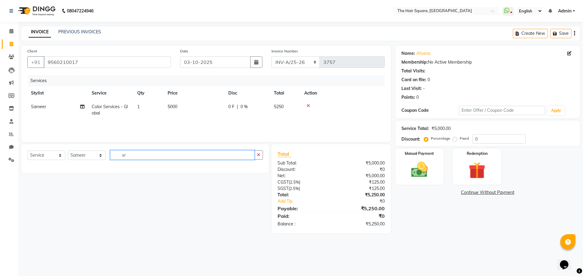
type input "s"
type input "strea"
click at [257, 169] on label at bounding box center [256, 168] width 5 height 5
click at [257, 169] on input "checkbox" at bounding box center [256, 169] width 4 height 4
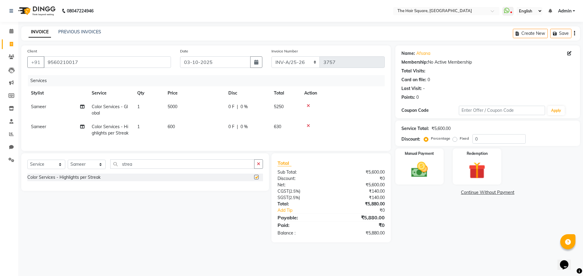
checkbox input "false"
drag, startPoint x: 172, startPoint y: 128, endPoint x: 233, endPoint y: 133, distance: 60.9
click at [173, 128] on span "600" at bounding box center [171, 126] width 7 height 5
select select "39371"
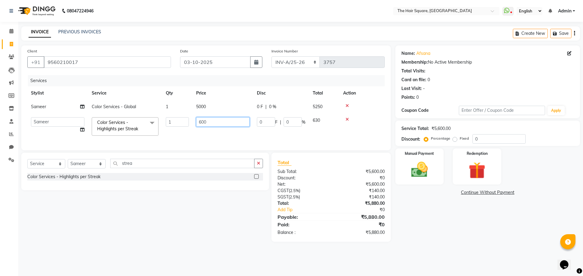
drag, startPoint x: 169, startPoint y: 108, endPoint x: 148, endPoint y: 107, distance: 20.4
click at [149, 107] on tbody "Sameer Color Services - Global 1 5000 0 F | 0 % 5250 Amit Aradhana Bittu Dev Im…" at bounding box center [205, 119] width 357 height 39
type input "1000"
click at [249, 136] on tr "Amit Aradhana Bittu Dev Imran Inder Javed Kim Mahendra Manager Mukesh Raaj Radh…" at bounding box center [205, 127] width 357 height 26
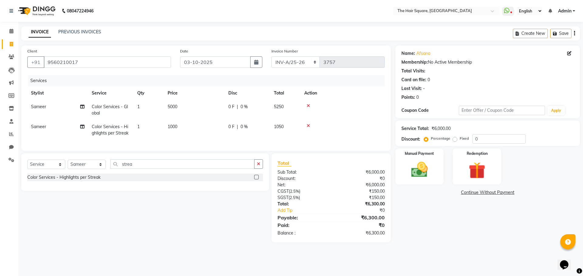
click at [174, 106] on span "5000" at bounding box center [173, 106] width 10 height 5
select select "39371"
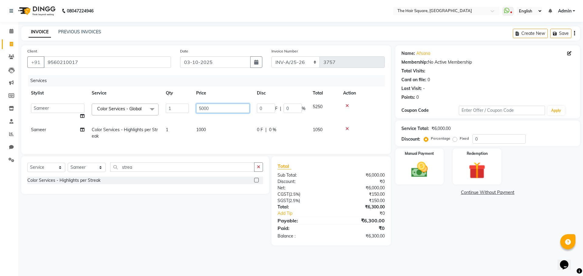
drag, startPoint x: 229, startPoint y: 105, endPoint x: 0, endPoint y: 29, distance: 241.0
click at [0, 59] on app-home "08047224946 Select Location × The Hair Square, Ambience Island WhatsApp Status …" at bounding box center [291, 127] width 583 height 255
type input "8000"
drag, startPoint x: 191, startPoint y: 130, endPoint x: 217, endPoint y: 137, distance: 26.8
click at [191, 130] on tr "Sameer Color Services - Highlights per Streak 1 1000 0 F | 0 % 1050" at bounding box center [205, 133] width 357 height 20
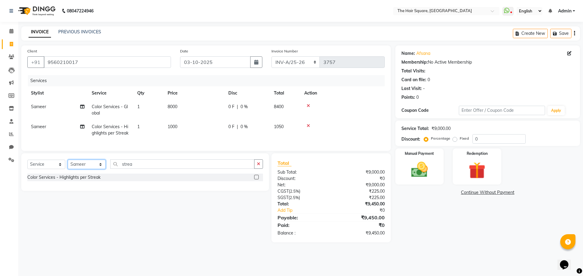
click at [91, 167] on select "Select Stylist Amit Aradhana Bittu Dev Imran Inder Javed Kim Mahendra Manager M…" at bounding box center [87, 164] width 38 height 9
select select "39378"
click at [68, 164] on select "Select Stylist Amit Aradhana Bittu Dev Imran Inder Javed Kim Mahendra Manager M…" at bounding box center [87, 164] width 38 height 9
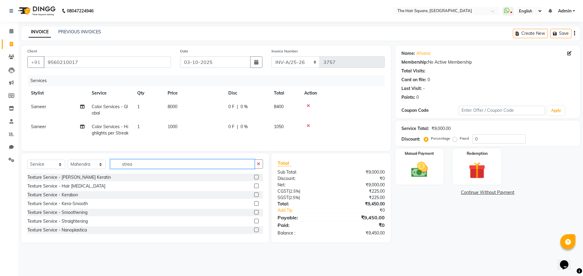
drag, startPoint x: 141, startPoint y: 169, endPoint x: 107, endPoint y: 167, distance: 34.4
click at [107, 169] on div "Select Service Product Membership Package Voucher Prepaid Gift Card Select Styl…" at bounding box center [144, 167] width 235 height 14
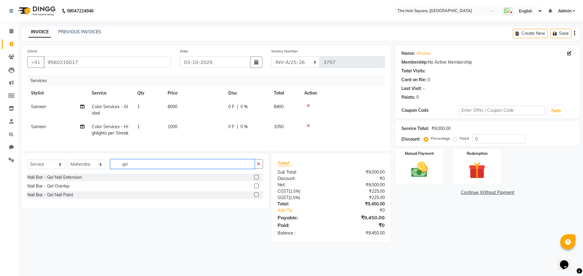
type input "gel"
click at [258, 197] on label at bounding box center [256, 195] width 5 height 5
click at [258, 197] on input "checkbox" at bounding box center [256, 195] width 4 height 4
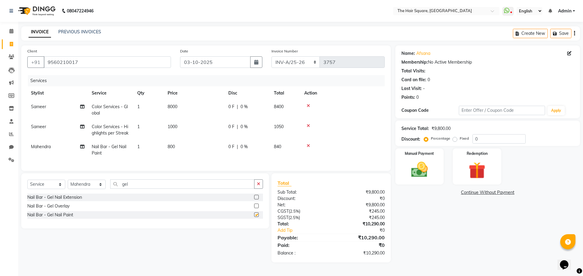
checkbox input "false"
drag, startPoint x: 134, startPoint y: 190, endPoint x: 0, endPoint y: 166, distance: 136.3
click at [0, 166] on app-home "08047224946 Select Location × The Hair Square, Ambience Island WhatsApp Status …" at bounding box center [291, 136] width 583 height 272
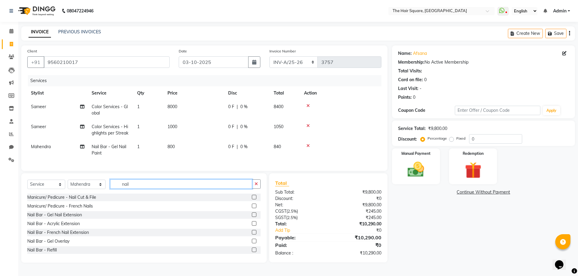
type input "nail"
click at [252, 217] on label at bounding box center [254, 215] width 5 height 5
click at [252, 217] on input "checkbox" at bounding box center [254, 215] width 4 height 4
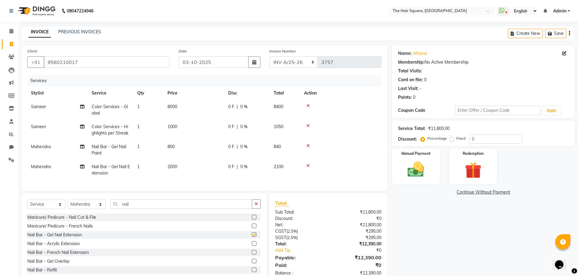
checkbox input "false"
drag, startPoint x: 149, startPoint y: 207, endPoint x: 96, endPoint y: 204, distance: 53.8
click at [96, 204] on div "Select Service Product Membership Package Voucher Prepaid Gift Card Select Styl…" at bounding box center [143, 239] width 245 height 90
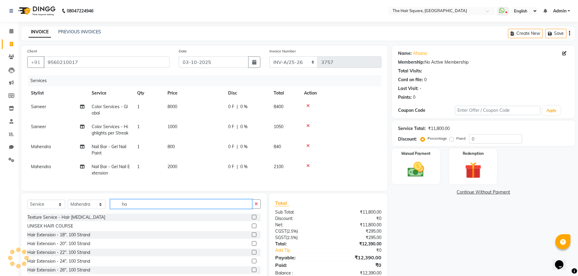
type input "h"
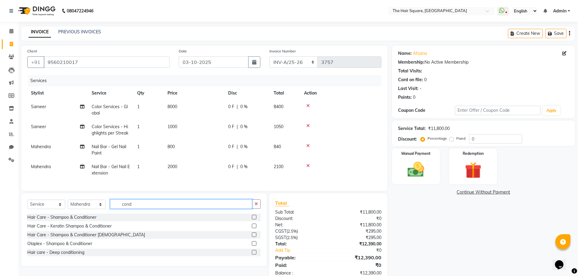
type input "cond"
click at [252, 229] on label at bounding box center [254, 226] width 5 height 5
click at [252, 229] on input "checkbox" at bounding box center [254, 227] width 4 height 4
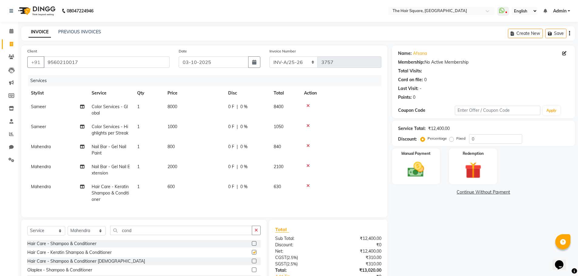
checkbox input "false"
click at [171, 187] on span "600" at bounding box center [171, 186] width 7 height 5
select select "39378"
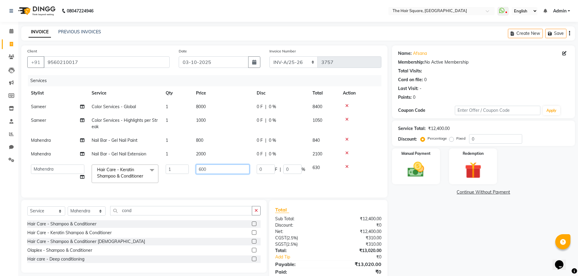
drag, startPoint x: 230, startPoint y: 168, endPoint x: 65, endPoint y: 162, distance: 164.9
click at [68, 164] on tr "Amit Aradhana Bittu Dev Imran Inder Javed Kim Mahendra Manager Mukesh Raaj Radh…" at bounding box center [204, 174] width 354 height 26
type input "2000"
click at [298, 181] on tr "Amit Aradhana Bittu Dev Imran Inder Javed Kim Mahendra Manager Mukesh Raaj Radh…" at bounding box center [204, 174] width 354 height 26
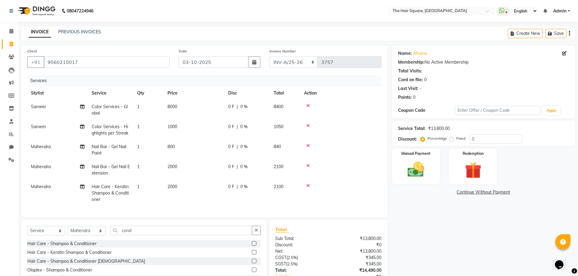
drag, startPoint x: 411, startPoint y: 222, endPoint x: 410, endPoint y: 229, distance: 7.9
click at [411, 222] on div "Name: Afsana Membership: No Active Membership Total Visits: Card on file: 0 Las…" at bounding box center [486, 178] width 188 height 264
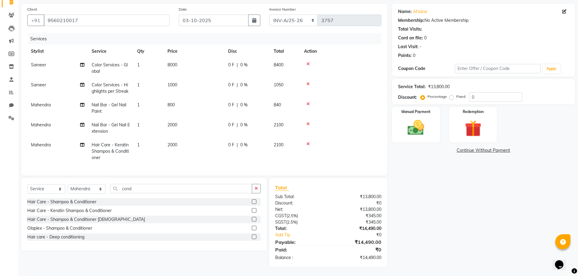
scroll to position [46, 0]
click at [411, 200] on div "Name: Afsana Membership: No Active Membership Total Visits: Card on file: 0 Las…" at bounding box center [486, 136] width 188 height 264
click at [173, 142] on span "2000" at bounding box center [173, 144] width 10 height 5
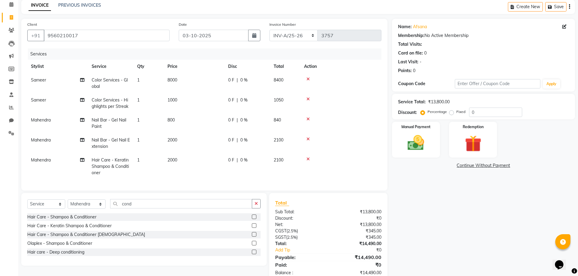
select select "39378"
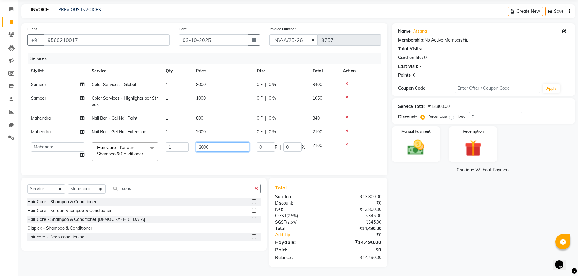
drag, startPoint x: 235, startPoint y: 143, endPoint x: 112, endPoint y: 136, distance: 123.7
click at [112, 139] on tr "Amit Aradhana Bittu Dev Imran Inder Javed Kim Mahendra Manager Mukesh Raaj Radh…" at bounding box center [204, 152] width 354 height 26
type input "1000"
click at [205, 126] on tbody "Sameer Color Services - Global 1 8000 0 F | 0 % 8400 Sameer Color Services - Hi…" at bounding box center [204, 121] width 354 height 87
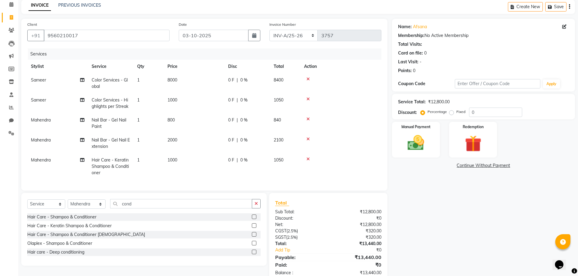
click at [179, 140] on td "2000" at bounding box center [194, 144] width 61 height 20
select select "39378"
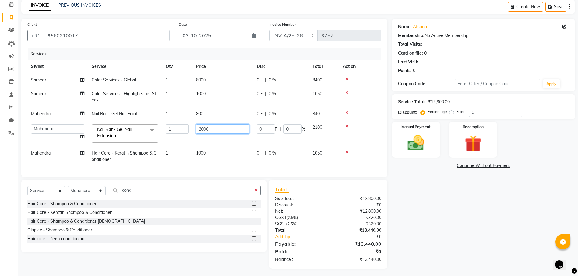
drag, startPoint x: 220, startPoint y: 135, endPoint x: 128, endPoint y: 121, distance: 93.6
click at [174, 125] on tr "Amit Aradhana Bittu Dev Imran Inder Javed Kim Mahendra Manager Mukesh Raaj Radh…" at bounding box center [204, 134] width 354 height 26
type input "2700"
click at [242, 146] on tr "Amit Aradhana Bittu Dev Imran Inder Javed Kim Mahendra Manager Mukesh Raaj Radh…" at bounding box center [204, 134] width 354 height 26
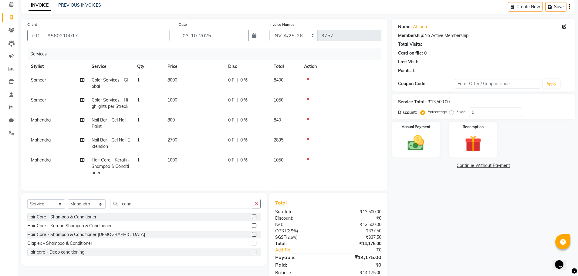
click at [174, 119] on span "800" at bounding box center [171, 119] width 7 height 5
select select "39378"
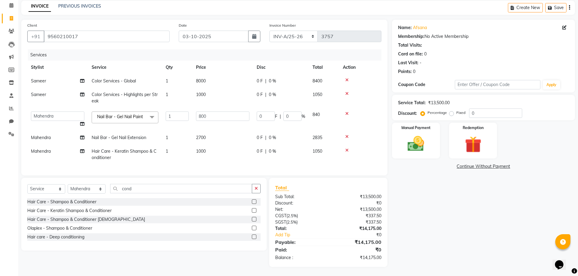
click at [191, 151] on td "1" at bounding box center [177, 155] width 30 height 20
select select "39378"
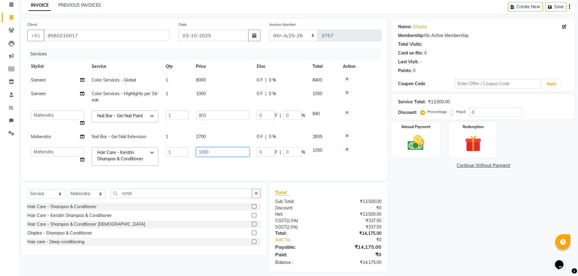
click at [208, 152] on input "1000" at bounding box center [222, 151] width 53 height 9
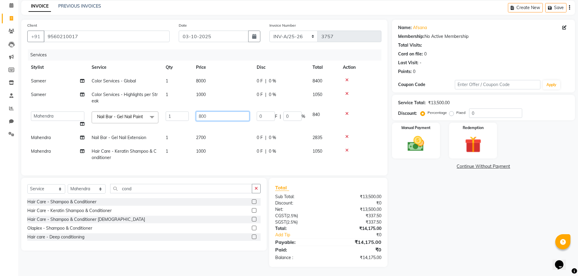
drag, startPoint x: 215, startPoint y: 114, endPoint x: 218, endPoint y: 113, distance: 3.5
click at [215, 114] on input "800" at bounding box center [222, 116] width 53 height 9
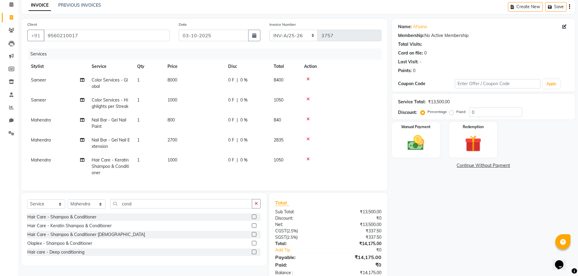
click at [204, 93] on tbody "Sameer Color Services - Global 1 8000 0 F | 0 % 8400 Sameer Color Services - Hi…" at bounding box center [204, 126] width 354 height 107
drag, startPoint x: 445, startPoint y: 183, endPoint x: 435, endPoint y: 197, distance: 17.3
click at [445, 185] on div "Name: Afsana Membership: No Active Membership Total Visits: Card on file: 0 Las…" at bounding box center [486, 151] width 188 height 264
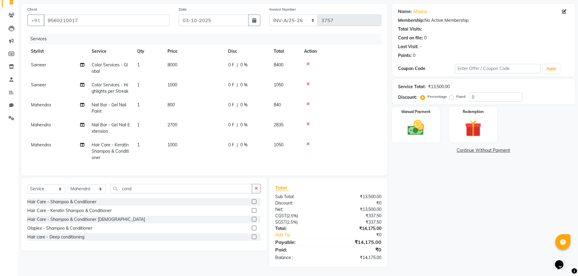
scroll to position [46, 0]
drag, startPoint x: 419, startPoint y: 104, endPoint x: 423, endPoint y: 108, distance: 4.9
click at [421, 109] on label "Manual Payment" at bounding box center [416, 112] width 30 height 6
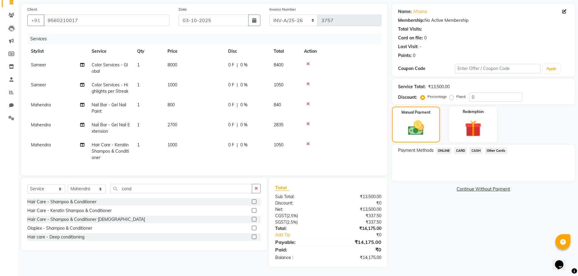
click at [491, 147] on span "Other Cards" at bounding box center [496, 150] width 22 height 7
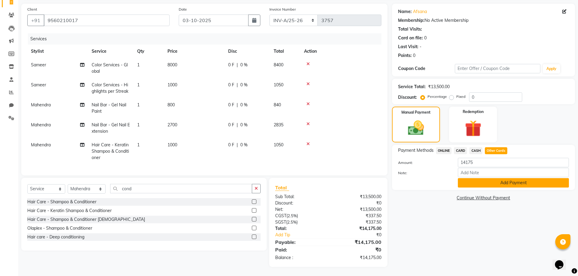
click at [474, 178] on button "Add Payment" at bounding box center [513, 182] width 111 height 9
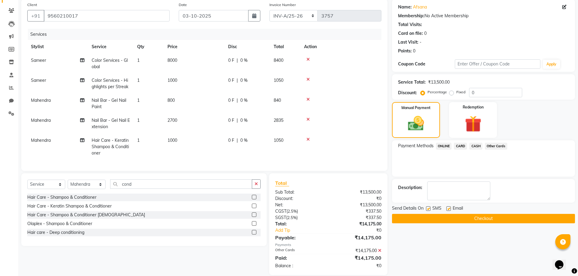
click at [470, 221] on button "Checkout" at bounding box center [483, 218] width 183 height 9
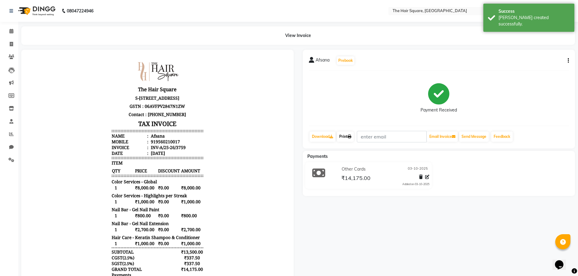
click at [345, 137] on link "Print" at bounding box center [345, 137] width 17 height 10
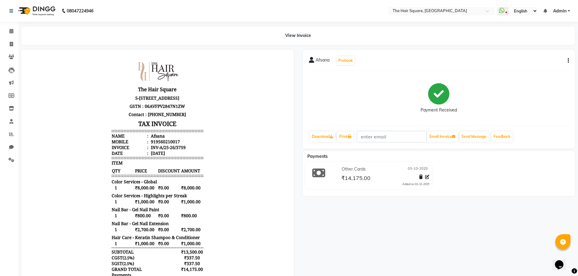
click at [431, 178] on div "Other Cards 03-10-2025 ₹14,175.00 Added on 03-10-2025" at bounding box center [385, 176] width 98 height 22
click at [425, 178] on icon at bounding box center [427, 177] width 4 height 4
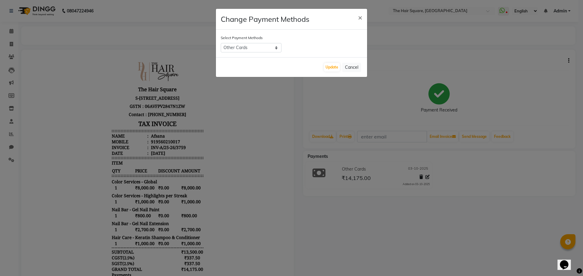
click at [255, 40] on label "Select Payment Methods" at bounding box center [242, 37] width 42 height 5
click at [254, 47] on select "ONLINE CARD CASH Other Cards" at bounding box center [251, 47] width 61 height 9
select select "3"
click at [221, 43] on select "ONLINE CARD CASH Other Cards" at bounding box center [251, 47] width 61 height 9
click at [336, 69] on button "Update" at bounding box center [332, 67] width 16 height 8
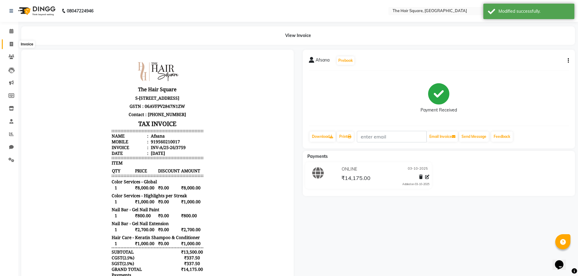
click at [10, 43] on icon at bounding box center [11, 44] width 3 height 5
select select "service"
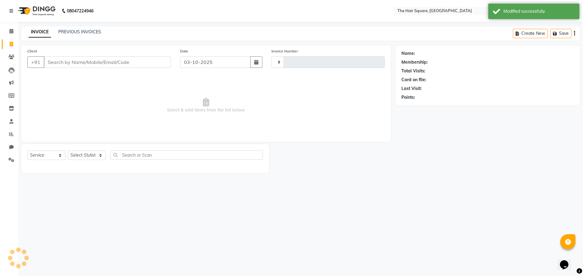
type input "3760"
select select "5768"
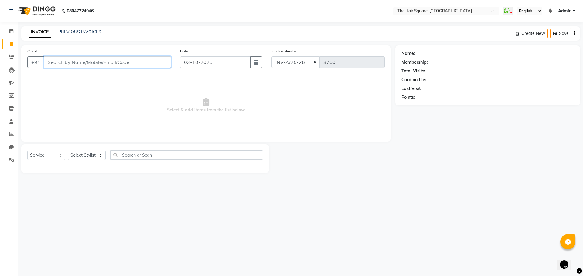
click at [78, 62] on input "Client" at bounding box center [107, 62] width 127 height 12
click at [93, 155] on select "Select Stylist Amit Aradhana Bittu Dev Imran Inder Javed Kim Mahendra Manager M…" at bounding box center [87, 155] width 38 height 9
select select "39381"
click at [68, 151] on select "Select Stylist Amit Aradhana Bittu Dev Imran Inder Javed Kim Mahendra Manager M…" at bounding box center [87, 155] width 38 height 9
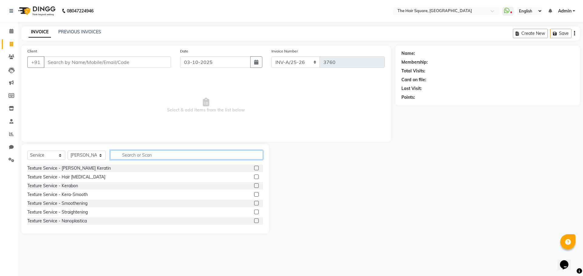
drag, startPoint x: 121, startPoint y: 153, endPoint x: 258, endPoint y: 154, distance: 137.5
click at [121, 153] on input "text" at bounding box center [186, 155] width 153 height 9
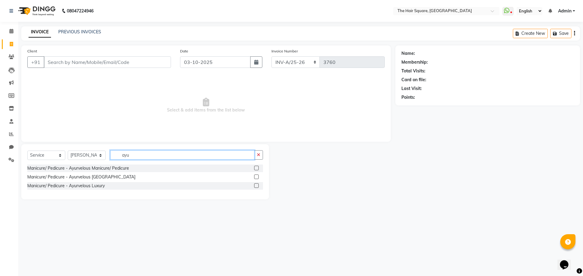
type input "ayu"
click at [256, 178] on label at bounding box center [256, 177] width 5 height 5
click at [256, 178] on input "checkbox" at bounding box center [256, 177] width 4 height 4
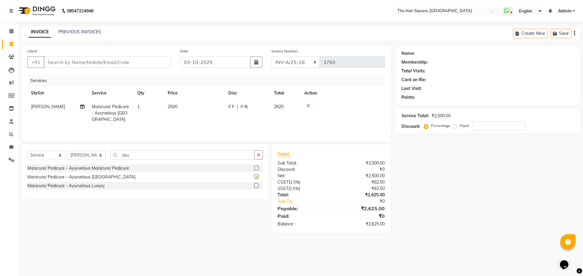
checkbox input "false"
click at [95, 157] on select "Select Stylist Amit Aradhana Bittu Dev Imran Inder Javed Kim Mahendra Manager M…" at bounding box center [87, 155] width 38 height 9
select select "39369"
click at [68, 151] on select "Select Stylist Amit Aradhana Bittu Dev Imran Inder Javed Kim Mahendra Manager M…" at bounding box center [87, 155] width 38 height 9
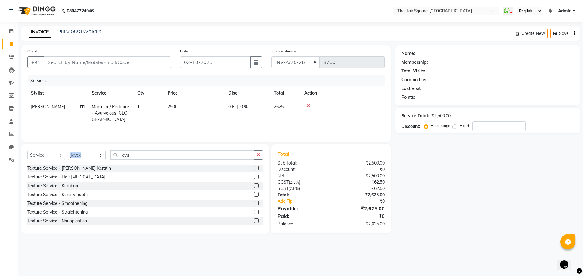
drag, startPoint x: 145, startPoint y: 150, endPoint x: 58, endPoint y: 153, distance: 86.5
click at [61, 153] on div "Select Service Product Membership Package Voucher Prepaid Gift Card Select Styl…" at bounding box center [145, 189] width 248 height 90
drag, startPoint x: 141, startPoint y: 159, endPoint x: 91, endPoint y: 156, distance: 50.5
click at [92, 156] on div "Select Service Product Membership Package Voucher Prepaid Gift Card Select Styl…" at bounding box center [144, 158] width 235 height 14
type input "clean"
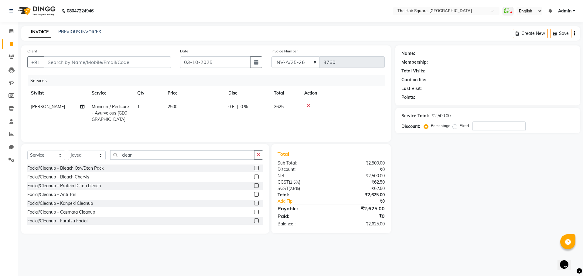
click at [254, 205] on label at bounding box center [256, 203] width 5 height 5
click at [254, 205] on input "checkbox" at bounding box center [256, 204] width 4 height 4
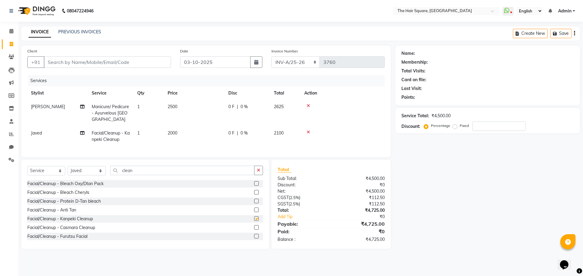
checkbox input "false"
click at [308, 132] on icon at bounding box center [307, 132] width 3 height 4
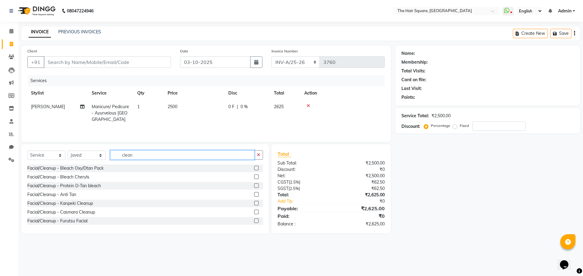
drag, startPoint x: 178, startPoint y: 153, endPoint x: 39, endPoint y: 128, distance: 140.6
click at [50, 150] on div "Select Service Product Membership Package Voucher Prepaid Gift Card Select Styl…" at bounding box center [145, 189] width 248 height 90
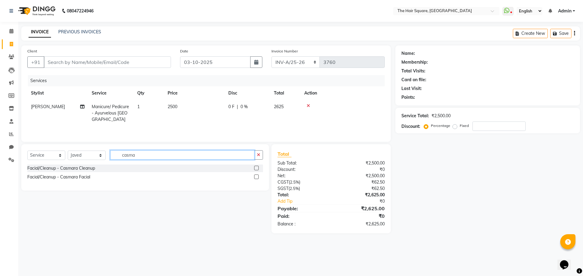
type input "casma"
click at [256, 177] on label at bounding box center [256, 177] width 5 height 5
click at [256, 177] on input "checkbox" at bounding box center [256, 177] width 4 height 4
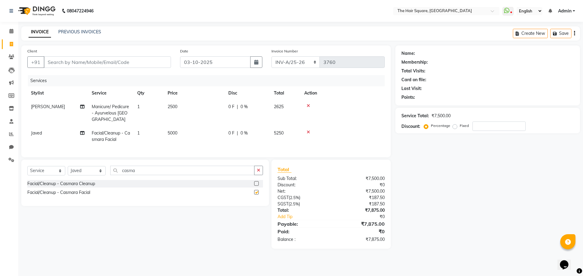
checkbox input "false"
click at [73, 67] on input "Client" at bounding box center [107, 62] width 127 height 12
click at [96, 176] on select "Select Stylist Amit Aradhana Bittu Dev Imran Inder Javed Kim Mahendra Manager M…" at bounding box center [87, 170] width 38 height 9
select select "39380"
click at [68, 171] on select "Select Stylist Amit Aradhana Bittu Dev Imran Inder Javed Kim Mahendra Manager M…" at bounding box center [87, 170] width 38 height 9
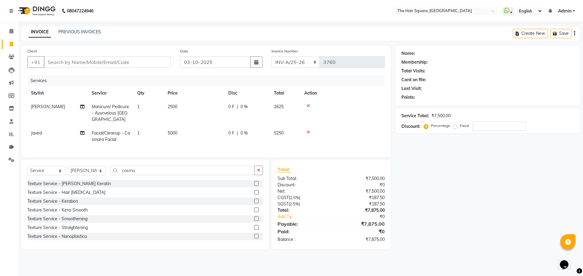
click at [489, 206] on div "Name: Membership: Total Visits: Card on file: Last Visit: Points: Service Total…" at bounding box center [489, 148] width 189 height 204
click at [506, 200] on div "Name: Membership: Total Visits: Card on file: Last Visit: Points: Service Total…" at bounding box center [489, 148] width 189 height 204
click at [479, 193] on div "Name: Membership: Total Visits: Card on file: Last Visit: Points: Service Total…" at bounding box center [489, 148] width 189 height 204
click at [83, 52] on div "Client +91" at bounding box center [99, 60] width 153 height 25
click at [143, 64] on input "Client" at bounding box center [107, 62] width 127 height 12
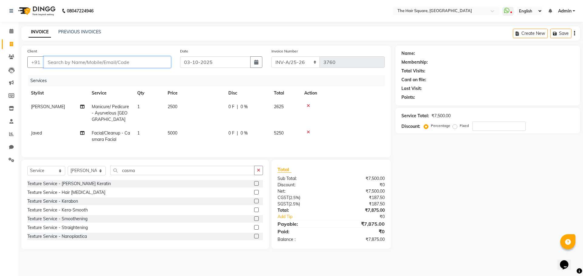
type input "d"
type input "0"
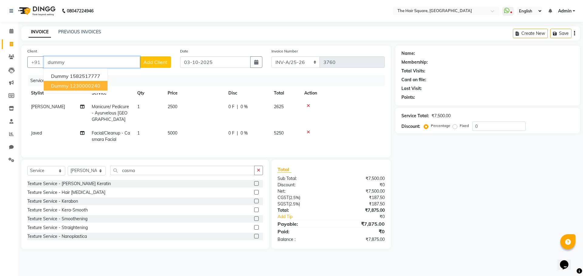
click at [67, 89] on button "dummy 1230000240" at bounding box center [76, 86] width 64 height 10
type input "1230000240"
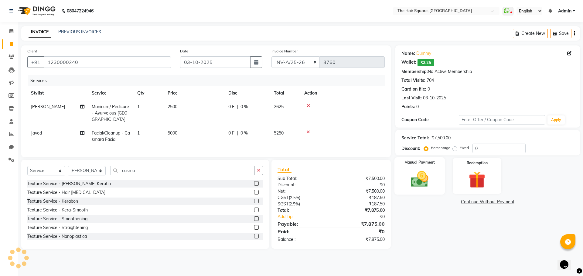
click at [414, 174] on img at bounding box center [419, 179] width 28 height 20
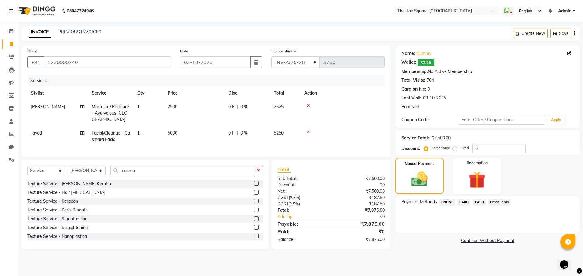
drag, startPoint x: 477, startPoint y: 201, endPoint x: 481, endPoint y: 209, distance: 8.6
click at [477, 202] on span "CASH" at bounding box center [478, 202] width 13 height 7
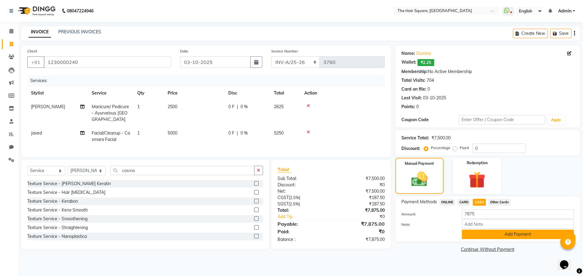
click at [490, 235] on button "Add Payment" at bounding box center [518, 234] width 112 height 9
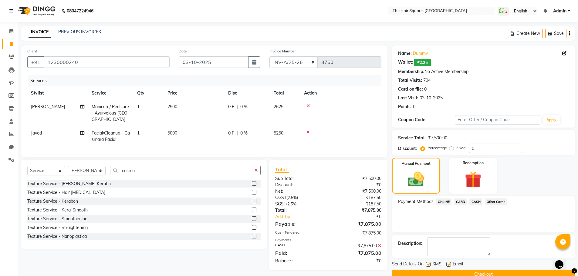
click at [477, 275] on button "Checkout" at bounding box center [483, 274] width 183 height 9
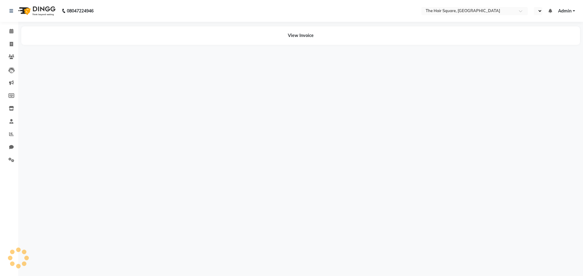
select select "en"
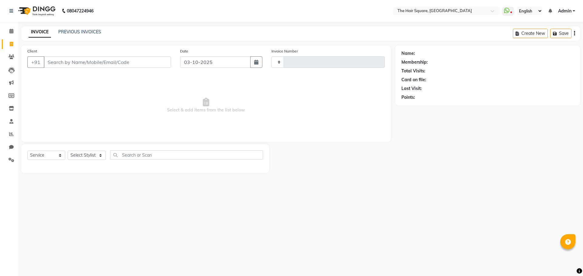
select select "service"
type input "3757"
select select "5768"
click at [72, 63] on input "Client" at bounding box center [107, 62] width 127 height 12
drag, startPoint x: 141, startPoint y: 86, endPoint x: 136, endPoint y: 83, distance: 6.1
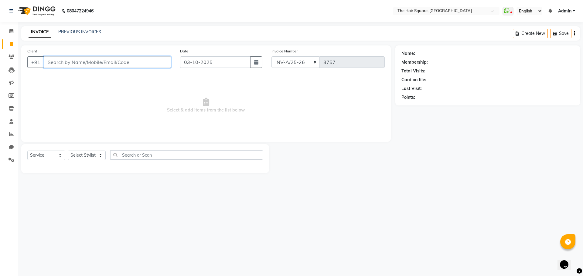
drag, startPoint x: 136, startPoint y: 83, endPoint x: 80, endPoint y: 64, distance: 59.2
click at [91, 35] on main "INVOICE PREVIOUS INVOICES Create New Save Client +91 Date 03-10-2025 Invoice Nu…" at bounding box center [300, 104] width 564 height 156
click at [9, 30] on icon at bounding box center [11, 31] width 4 height 5
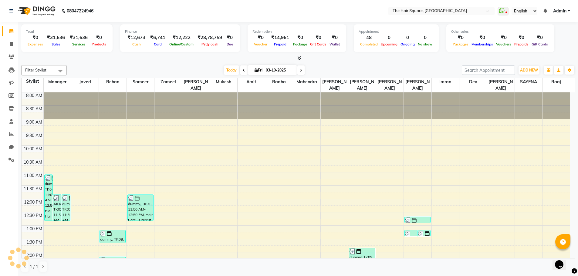
click at [105, 60] on div at bounding box center [298, 58] width 554 height 6
click at [14, 46] on span at bounding box center [11, 44] width 11 height 7
select select "service"
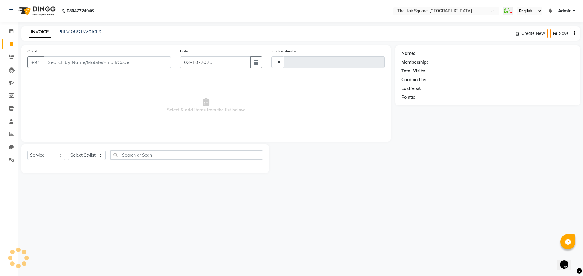
type input "3757"
select select "5768"
click at [60, 64] on input "Client" at bounding box center [107, 62] width 127 height 12
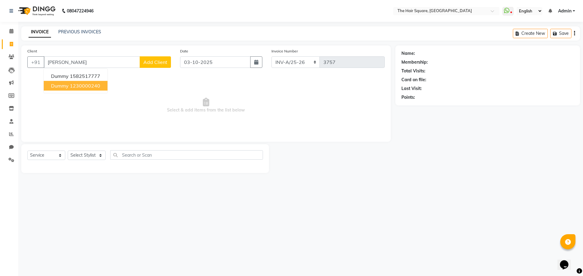
click at [67, 84] on span "dummy" at bounding box center [60, 86] width 18 height 6
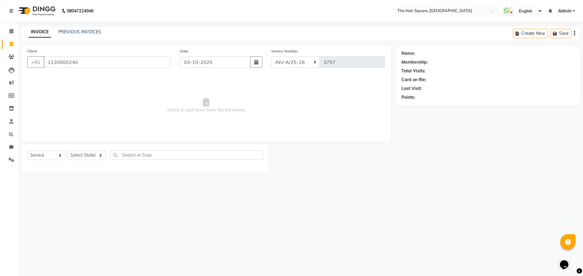
type input "1230000240"
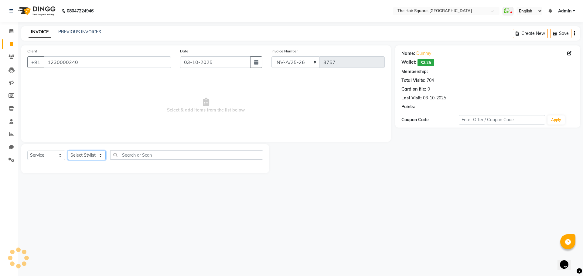
drag, startPoint x: 86, startPoint y: 152, endPoint x: 90, endPoint y: 154, distance: 4.8
click at [86, 152] on select "Select Stylist Amit [PERSON_NAME] Dev Imran [PERSON_NAME] [PERSON_NAME] Manager…" at bounding box center [87, 155] width 38 height 9
select select "39358"
click at [68, 151] on select "Select Stylist Amit [PERSON_NAME] Dev Imran [PERSON_NAME] [PERSON_NAME] Manager…" at bounding box center [87, 155] width 38 height 9
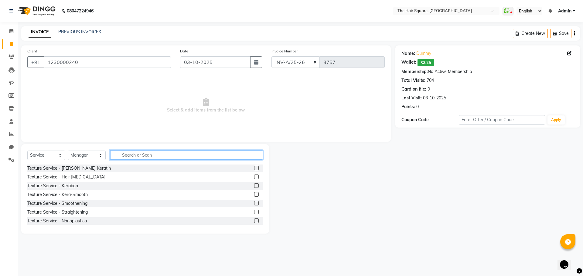
click at [119, 155] on input "text" at bounding box center [186, 155] width 153 height 9
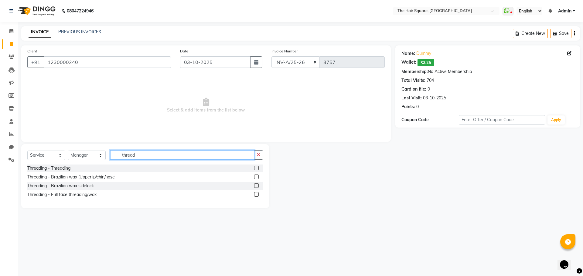
type input "thread"
click at [258, 167] on label at bounding box center [256, 168] width 5 height 5
click at [258, 167] on input "checkbox" at bounding box center [256, 169] width 4 height 4
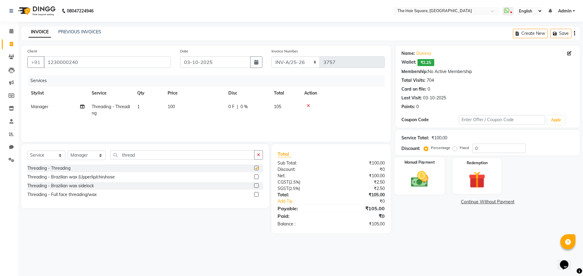
checkbox input "false"
click at [427, 174] on img at bounding box center [419, 179] width 28 height 20
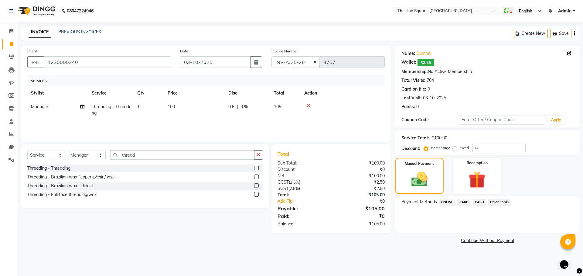
click at [442, 201] on span "ONLINE" at bounding box center [447, 202] width 16 height 7
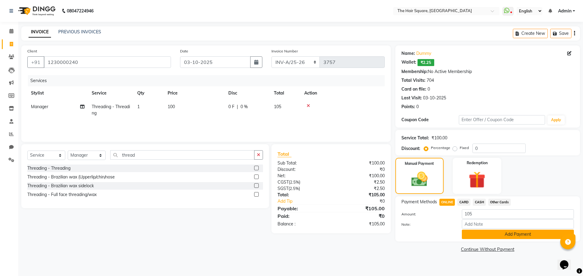
click at [488, 232] on button "Add Payment" at bounding box center [518, 234] width 112 height 9
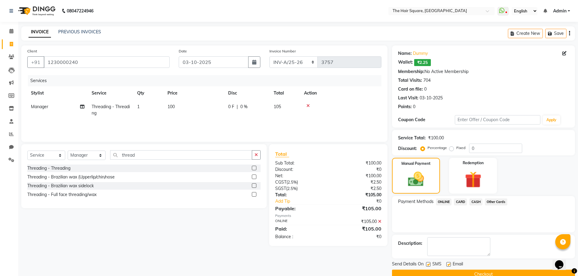
click at [489, 270] on button "Checkout" at bounding box center [483, 274] width 183 height 9
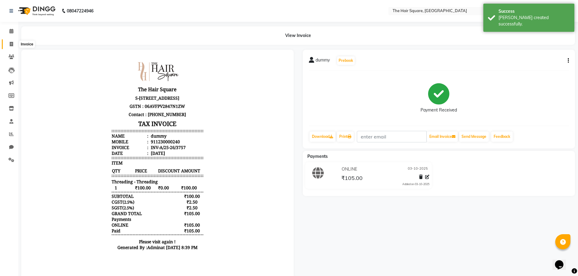
drag, startPoint x: 8, startPoint y: 42, endPoint x: 37, endPoint y: 47, distance: 28.9
click at [9, 42] on span at bounding box center [11, 44] width 11 height 7
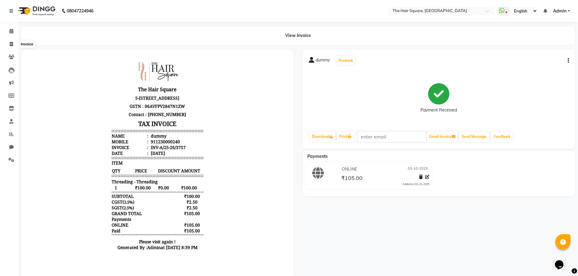
select select "5768"
select select "service"
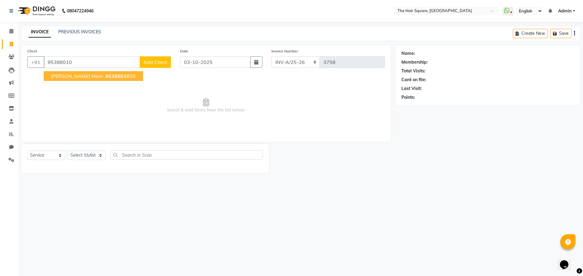
click at [68, 79] on button "Nupur mam 95388010 35" at bounding box center [93, 76] width 99 height 10
type input "9538801035"
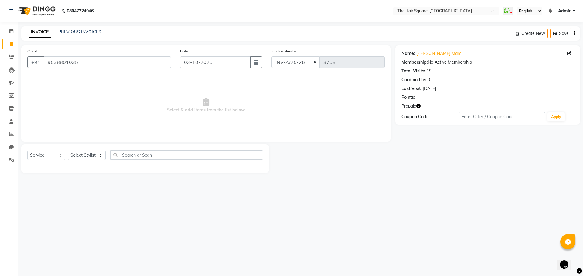
click at [419, 108] on icon "button" at bounding box center [418, 106] width 4 height 4
click at [447, 213] on div "08047224946 Select Location × The Hair Square, Ambience Island WhatsApp Status …" at bounding box center [291, 138] width 583 height 276
click at [77, 156] on select "Select Stylist Amit [PERSON_NAME] Dev Imran [PERSON_NAME] [PERSON_NAME] Manager…" at bounding box center [87, 155] width 38 height 9
select select "39358"
click at [68, 151] on select "Select Stylist Amit [PERSON_NAME] Dev Imran [PERSON_NAME] [PERSON_NAME] Manager…" at bounding box center [87, 155] width 38 height 9
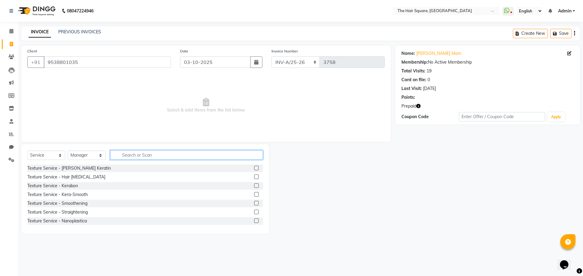
drag, startPoint x: 124, startPoint y: 156, endPoint x: 169, endPoint y: 158, distance: 45.0
click at [126, 156] on input "text" at bounding box center [186, 155] width 153 height 9
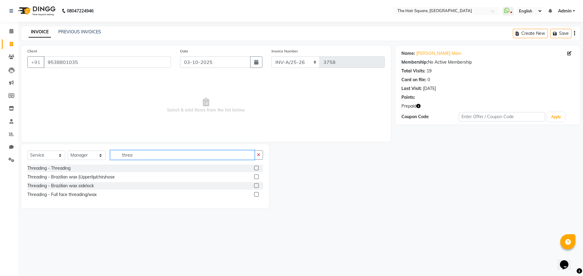
type input "threa"
drag, startPoint x: 257, startPoint y: 168, endPoint x: 256, endPoint y: 154, distance: 13.4
click at [257, 168] on label at bounding box center [256, 168] width 5 height 5
click at [257, 168] on input "checkbox" at bounding box center [256, 169] width 4 height 4
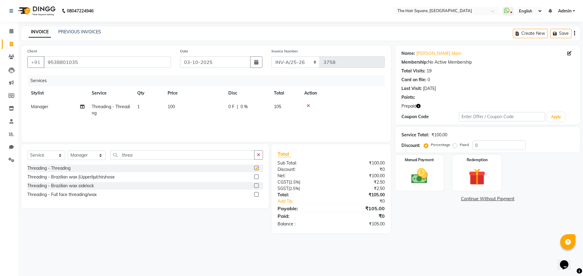
checkbox input "false"
click at [143, 107] on td "1" at bounding box center [149, 110] width 30 height 20
select select "39358"
drag, startPoint x: 174, startPoint y: 106, endPoint x: 127, endPoint y: 96, distance: 48.0
click at [128, 103] on tr "Amit Aradhana Bittu Dev Imran Inder Javed Kim Mahendra Manager Mukesh Raaj Radh…" at bounding box center [205, 111] width 357 height 23
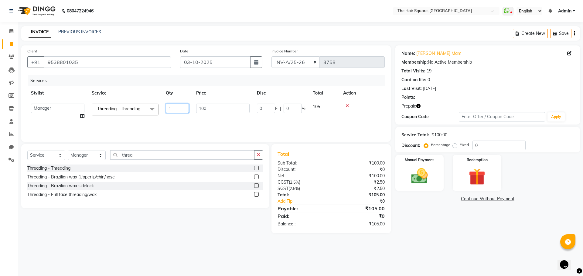
type input "2"
click at [191, 121] on div "Services Stylist Service Qty Price Disc Total Action Amit Aradhana Bittu Dev Im…" at bounding box center [205, 105] width 357 height 61
click at [470, 178] on img at bounding box center [476, 177] width 28 height 22
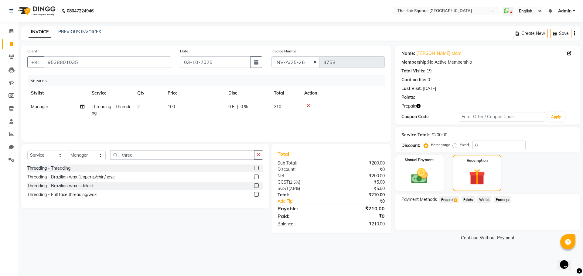
click at [452, 198] on span "Prepaid 1" at bounding box center [449, 199] width 20 height 7
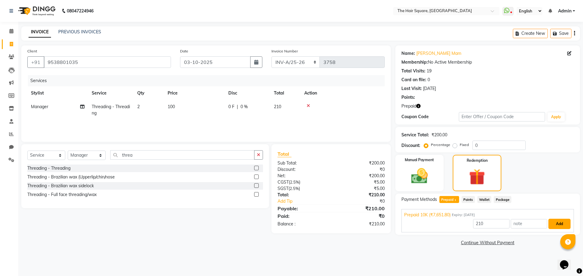
click at [556, 225] on button "Add" at bounding box center [559, 224] width 22 height 10
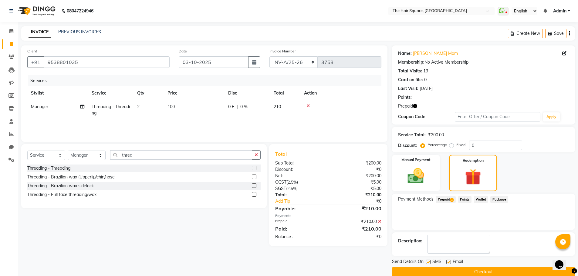
click at [418, 104] on div "Prepaid" at bounding box center [483, 106] width 171 height 6
click at [416, 104] on icon "button" at bounding box center [415, 106] width 4 height 4
click at [380, 220] on icon at bounding box center [379, 222] width 3 height 4
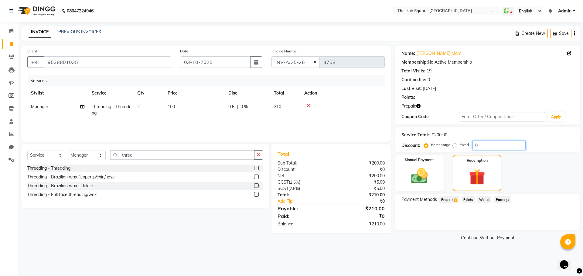
drag, startPoint x: 488, startPoint y: 148, endPoint x: 419, endPoint y: 140, distance: 69.7
click at [419, 140] on div "Service Total: ₹200.00 Discount: Percentage Fixed 0" at bounding box center [487, 140] width 172 height 21
type input "25"
click at [443, 202] on span "Prepaid 1" at bounding box center [449, 199] width 20 height 7
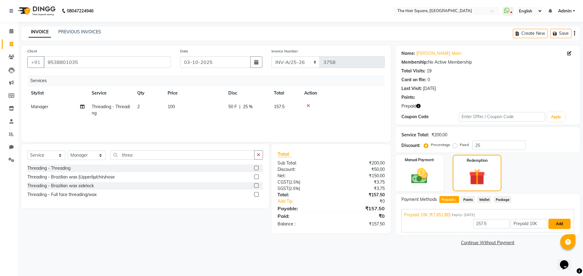
click at [564, 222] on button "Add" at bounding box center [559, 224] width 22 height 10
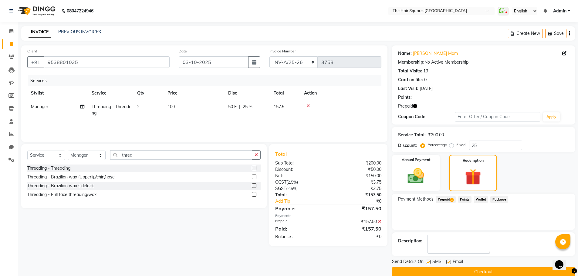
click at [506, 272] on button "Checkout" at bounding box center [483, 272] width 183 height 9
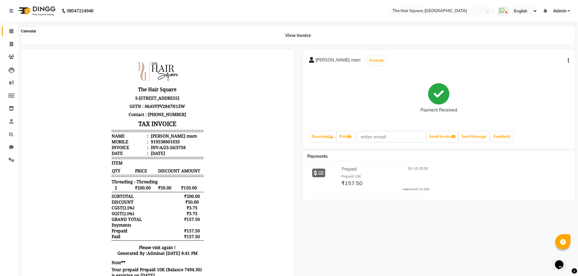
click at [9, 31] on icon at bounding box center [11, 31] width 4 height 5
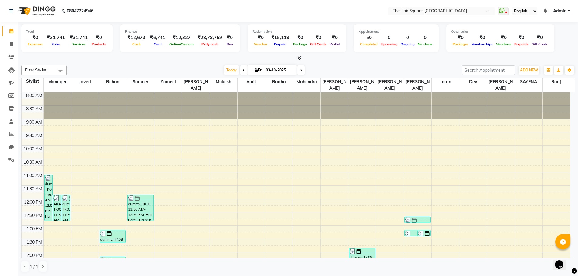
click at [151, 75] on div "Filter Stylist Select All Amit Aradhana Bittu Dev Imran Inder Javed Kim Mahendr…" at bounding box center [298, 70] width 554 height 10
click at [10, 47] on span at bounding box center [11, 44] width 11 height 7
select select "service"
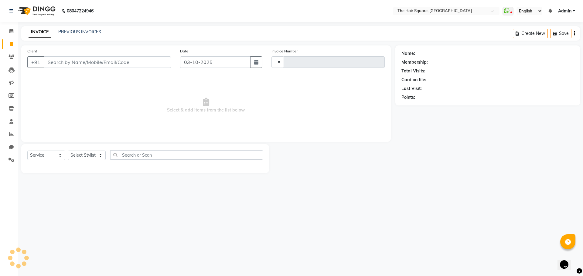
type input "3759"
select select "5768"
click at [74, 34] on link "PREVIOUS INVOICES" at bounding box center [79, 31] width 43 height 5
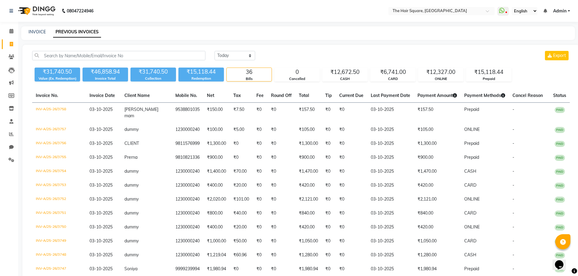
drag, startPoint x: 440, startPoint y: 77, endPoint x: 475, endPoint y: 94, distance: 39.2
click at [440, 76] on div "ONLINE" at bounding box center [440, 78] width 45 height 5
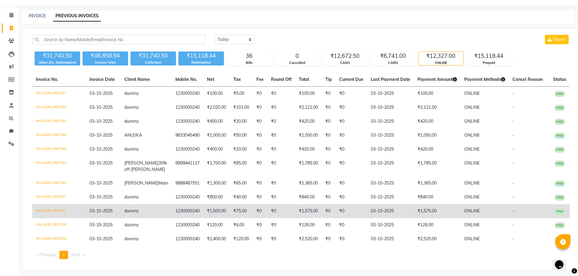
scroll to position [32, 0]
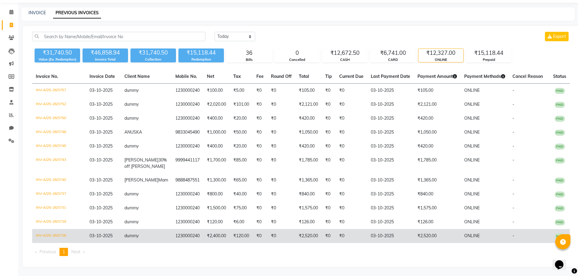
click at [55, 233] on td "INV-A/25-26/3726" at bounding box center [59, 236] width 54 height 14
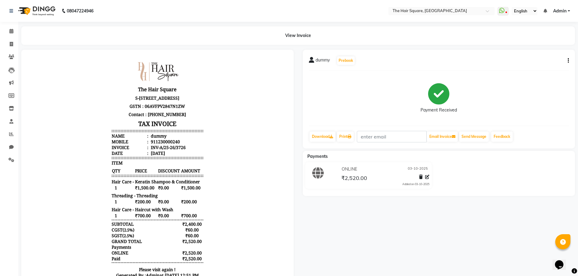
scroll to position [30, 0]
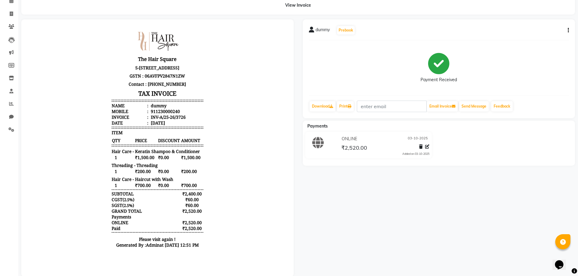
click at [568, 30] on icon "button" at bounding box center [568, 30] width 1 height 0
click at [534, 39] on div "Edit Invoice" at bounding box center [538, 38] width 42 height 8
select select "service"
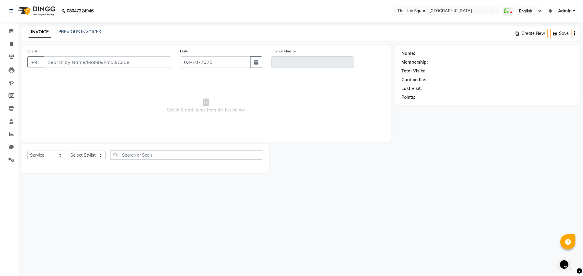
type input "1230000240"
type input "INV-A/25-26/3726"
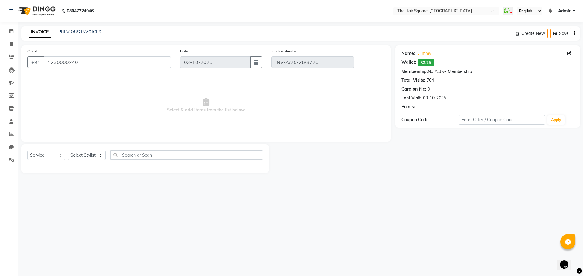
select select "select"
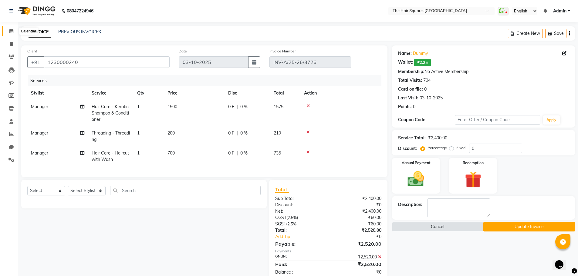
click at [12, 29] on icon at bounding box center [11, 31] width 4 height 5
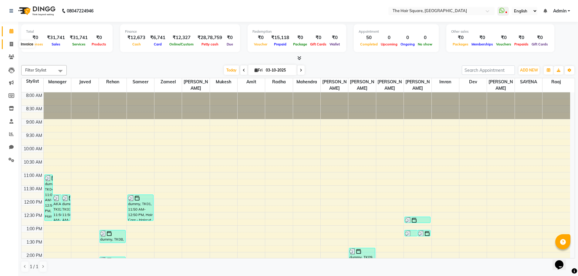
click at [11, 47] on span at bounding box center [11, 44] width 11 height 7
select select "service"
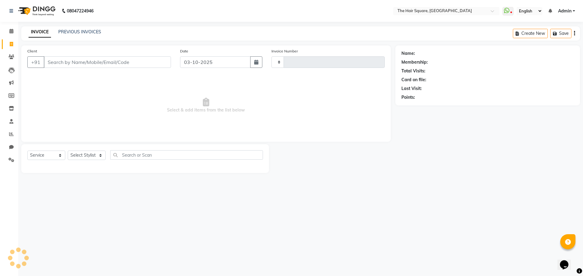
type input "3759"
select select "5768"
click at [66, 64] on input "Client" at bounding box center [107, 62] width 127 height 12
click at [116, 62] on input "Client" at bounding box center [107, 62] width 127 height 12
click at [84, 160] on div "Select Service Product Membership Package Voucher Prepaid Gift Card Select Styl…" at bounding box center [144, 158] width 235 height 14
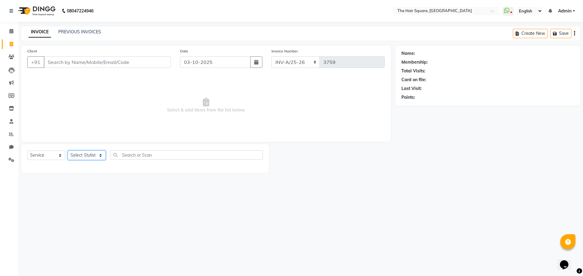
click at [84, 153] on select "Select Stylist Amit [PERSON_NAME] Dev Imran [PERSON_NAME] [PERSON_NAME] Manager…" at bounding box center [87, 155] width 38 height 9
select select "44563"
click at [68, 151] on select "Select Stylist Amit [PERSON_NAME] Dev Imran [PERSON_NAME] [PERSON_NAME] Manager…" at bounding box center [87, 155] width 38 height 9
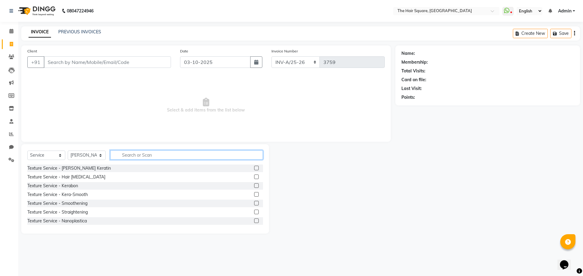
click at [128, 157] on input "text" at bounding box center [186, 155] width 153 height 9
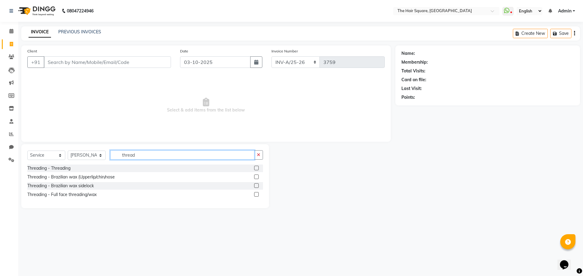
type input "thread"
click at [256, 169] on label at bounding box center [256, 168] width 5 height 5
click at [256, 169] on input "checkbox" at bounding box center [256, 169] width 4 height 4
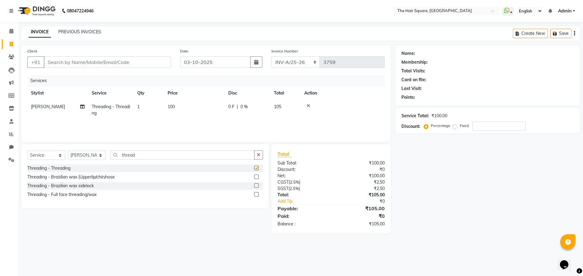
checkbox input "false"
drag, startPoint x: 146, startPoint y: 158, endPoint x: 130, endPoint y: 130, distance: 32.3
click at [37, 150] on div "Select Service Product Membership Package Voucher Prepaid Gift Card Select Styl…" at bounding box center [145, 176] width 248 height 64
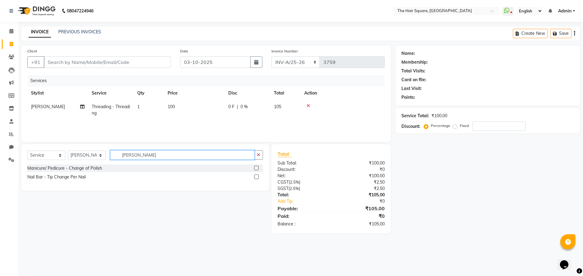
type input "[PERSON_NAME]"
click at [256, 169] on label at bounding box center [256, 168] width 5 height 5
click at [256, 169] on input "checkbox" at bounding box center [256, 169] width 4 height 4
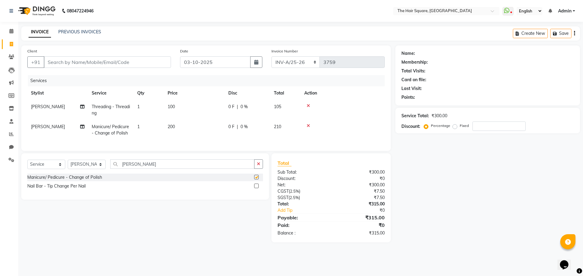
checkbox input "false"
click at [136, 127] on td "1" at bounding box center [149, 130] width 30 height 20
select select "44563"
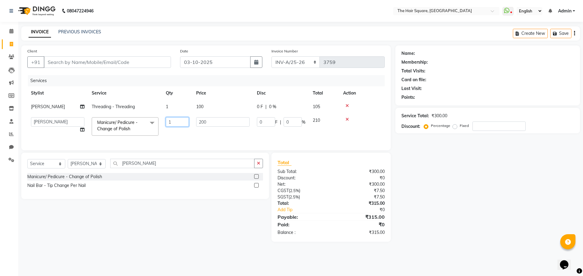
drag, startPoint x: 179, startPoint y: 124, endPoint x: 95, endPoint y: 115, distance: 84.5
click at [95, 116] on tr "Amit [PERSON_NAME] Dev Imran [PERSON_NAME] [PERSON_NAME] Manager [PERSON_NAME] …" at bounding box center [205, 127] width 357 height 26
type input "2"
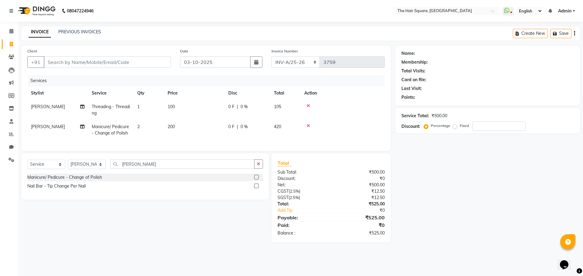
drag, startPoint x: 229, startPoint y: 119, endPoint x: 133, endPoint y: 113, distance: 96.1
drag, startPoint x: 160, startPoint y: 123, endPoint x: 181, endPoint y: 124, distance: 21.3
click at [165, 123] on tr "[PERSON_NAME] Manicure/ Pedicure - Change of Polish 2 200 0 F | 0 % 420" at bounding box center [205, 130] width 357 height 20
click at [188, 126] on td "200" at bounding box center [194, 130] width 61 height 20
select select "44563"
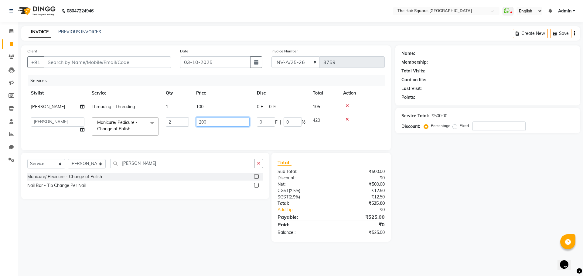
drag, startPoint x: 157, startPoint y: 112, endPoint x: 130, endPoint y: 108, distance: 26.7
click at [130, 108] on tbody "[PERSON_NAME] Threading - Threading 1 100 0 F | 0 % 105 Amit [PERSON_NAME] Dev …" at bounding box center [205, 119] width 357 height 39
type input "300"
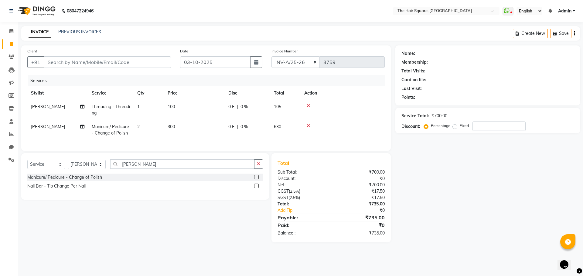
drag, startPoint x: 178, startPoint y: 142, endPoint x: 181, endPoint y: 154, distance: 11.7
click at [178, 143] on div "Services Stylist Service Qty Price Disc Total Action [PERSON_NAME] Threading - …" at bounding box center [205, 110] width 357 height 70
drag, startPoint x: 146, startPoint y: 168, endPoint x: 0, endPoint y: 149, distance: 147.2
click at [0, 149] on app-home "08047224946 Select Location × The Hair Square, [GEOGRAPHIC_DATA] Island WhatsAp…" at bounding box center [291, 126] width 583 height 252
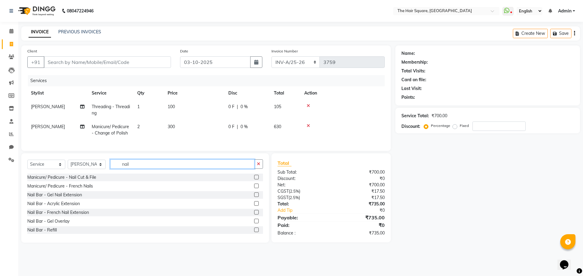
type input "nail"
click at [249, 181] on div "Manicure/ Pedicure - Nail Cut & File" at bounding box center [144, 178] width 235 height 8
click at [254, 180] on label at bounding box center [256, 177] width 5 height 5
click at [254, 180] on input "checkbox" at bounding box center [256, 178] width 4 height 4
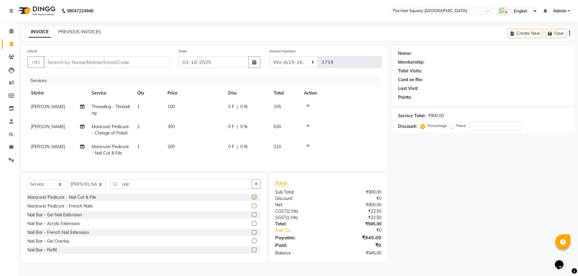
checkbox input "false"
click at [141, 146] on td "1" at bounding box center [149, 150] width 30 height 20
select select "44563"
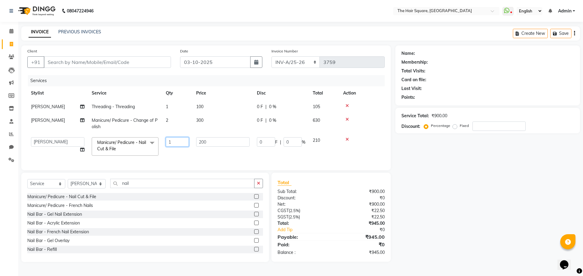
drag, startPoint x: 175, startPoint y: 144, endPoint x: 78, endPoint y: 124, distance: 99.5
click at [78, 124] on tbody "[PERSON_NAME] Threading - Threading 1 100 0 F | 0 % 105 [PERSON_NAME] Manicure/…" at bounding box center [205, 129] width 357 height 59
type input "2"
drag, startPoint x: 188, startPoint y: 142, endPoint x: 205, endPoint y: 146, distance: 17.7
click at [189, 142] on td "2" at bounding box center [177, 147] width 30 height 26
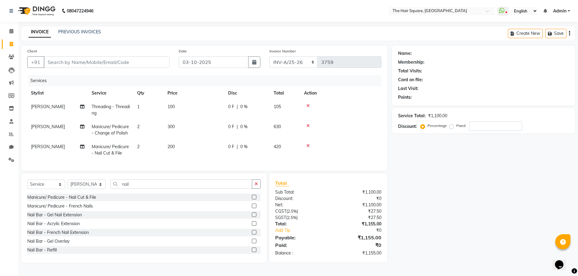
drag, startPoint x: 168, startPoint y: 146, endPoint x: 193, endPoint y: 146, distance: 25.2
click at [169, 146] on span "200" at bounding box center [171, 146] width 7 height 5
select select "44563"
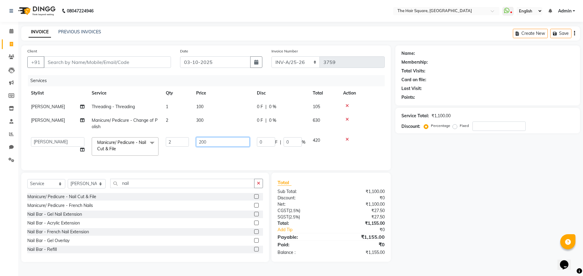
drag, startPoint x: 212, startPoint y: 147, endPoint x: 147, endPoint y: 133, distance: 66.7
click at [149, 137] on tr "Amit [PERSON_NAME] Dev Imran [PERSON_NAME] [PERSON_NAME] Manager [PERSON_NAME] …" at bounding box center [205, 147] width 357 height 26
type input "150"
click at [190, 150] on tr "Amit [PERSON_NAME] Dev Imran [PERSON_NAME] [PERSON_NAME] Manager [PERSON_NAME] …" at bounding box center [205, 147] width 357 height 26
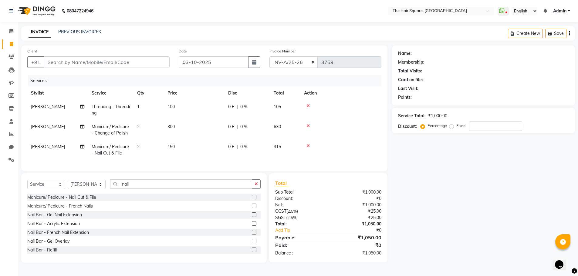
drag, startPoint x: 170, startPoint y: 127, endPoint x: 195, endPoint y: 129, distance: 25.0
click at [171, 127] on span "300" at bounding box center [171, 126] width 7 height 5
select select "44563"
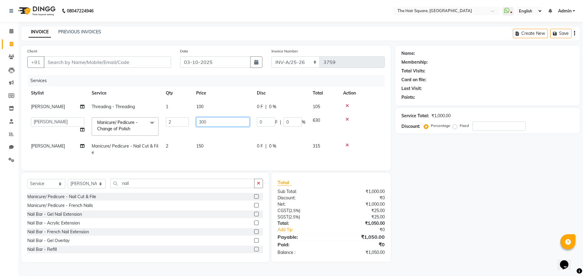
drag, startPoint x: 218, startPoint y: 122, endPoint x: 128, endPoint y: 113, distance: 91.2
click at [132, 115] on tr "Amit [PERSON_NAME] Dev Imran [PERSON_NAME] [PERSON_NAME] Manager [PERSON_NAME] …" at bounding box center [205, 127] width 357 height 26
type input "150"
click at [205, 146] on td "150" at bounding box center [222, 150] width 61 height 20
select select "44563"
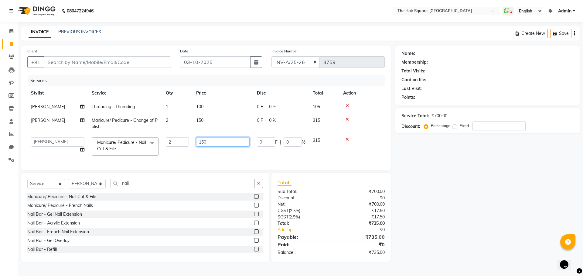
drag, startPoint x: 234, startPoint y: 142, endPoint x: 232, endPoint y: 148, distance: 6.4
click at [234, 142] on input "150" at bounding box center [222, 141] width 53 height 9
click at [231, 154] on tr "Amit [PERSON_NAME] Dev Imran [PERSON_NAME] [PERSON_NAME] Manager [PERSON_NAME] …" at bounding box center [205, 147] width 357 height 26
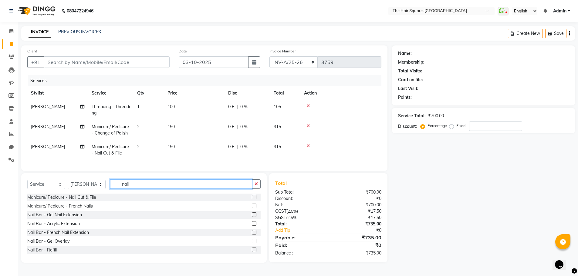
drag, startPoint x: 141, startPoint y: 189, endPoint x: 70, endPoint y: 185, distance: 71.2
click at [70, 185] on div "Select Service Product Membership Package Voucher Prepaid Gift Card Select Styl…" at bounding box center [143, 187] width 233 height 14
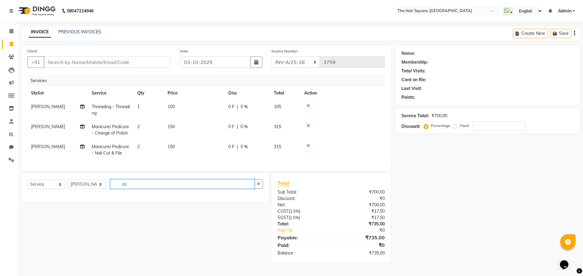
type input "z"
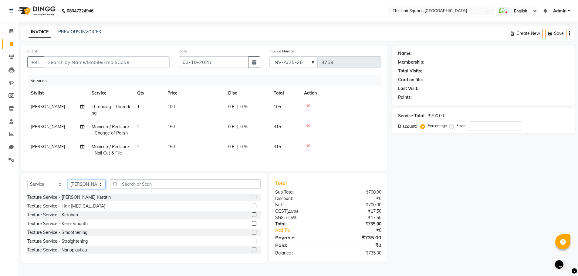
click at [84, 188] on select "Select Stylist Amit [PERSON_NAME] Dev Imran [PERSON_NAME] [PERSON_NAME] Manager…" at bounding box center [87, 184] width 38 height 9
select select "39372"
click at [68, 185] on select "Select Stylist Amit [PERSON_NAME] Dev Imran [PERSON_NAME] [PERSON_NAME] Manager…" at bounding box center [87, 184] width 38 height 9
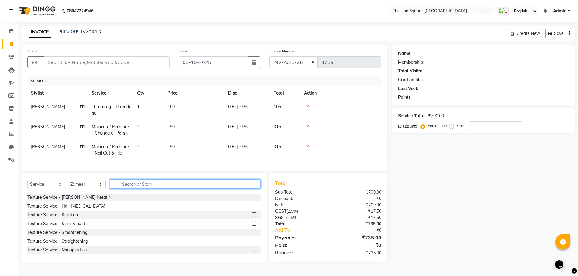
click at [152, 189] on input "text" at bounding box center [185, 184] width 151 height 9
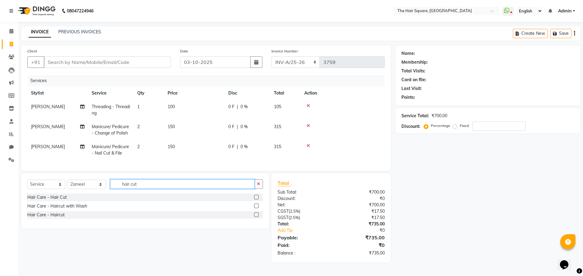
type input "hair cut"
click at [257, 200] on label at bounding box center [256, 197] width 5 height 5
click at [257, 200] on input "checkbox" at bounding box center [256, 198] width 4 height 4
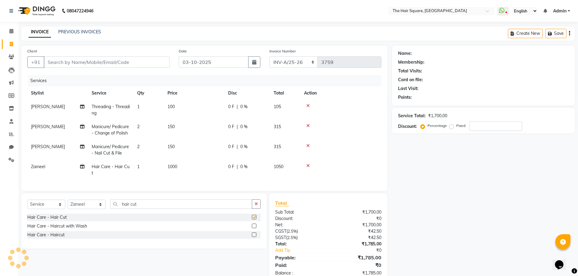
checkbox input "false"
click at [96, 207] on select "Select Stylist Amit [PERSON_NAME] Dev Imran [PERSON_NAME] [PERSON_NAME] Manager…" at bounding box center [87, 204] width 38 height 9
select select "39376"
click at [68, 205] on select "Select Stylist Amit [PERSON_NAME] Dev Imran [PERSON_NAME] [PERSON_NAME] Manager…" at bounding box center [87, 204] width 38 height 9
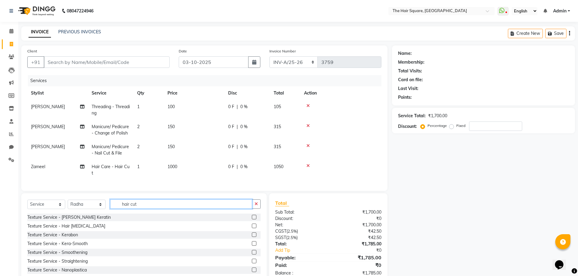
drag, startPoint x: 149, startPoint y: 210, endPoint x: 15, endPoint y: 196, distance: 135.1
click at [15, 198] on app-home "08047224946 Select Location × The Hair Square, [GEOGRAPHIC_DATA] Island WhatsAp…" at bounding box center [289, 146] width 578 height 292
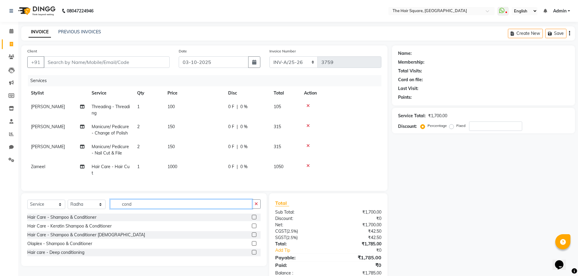
type input "cond"
click at [252, 220] on label at bounding box center [254, 217] width 5 height 5
click at [252, 220] on input "checkbox" at bounding box center [254, 218] width 4 height 4
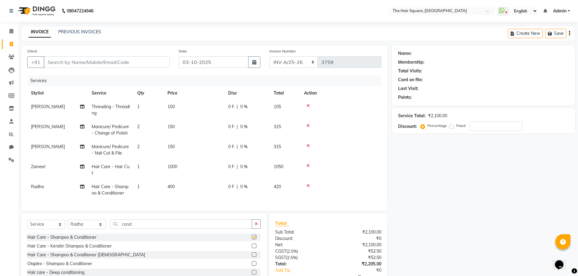
checkbox input "false"
drag, startPoint x: 175, startPoint y: 185, endPoint x: 219, endPoint y: 188, distance: 44.1
click at [175, 185] on span "400" at bounding box center [171, 186] width 7 height 5
select select "39376"
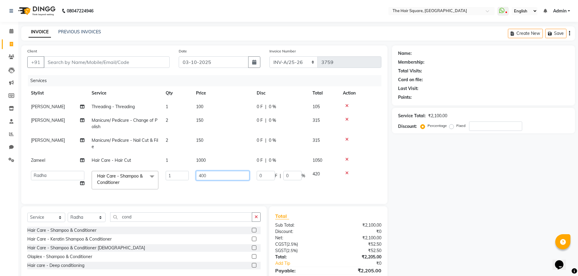
drag, startPoint x: 224, startPoint y: 178, endPoint x: 82, endPoint y: 167, distance: 143.0
click at [82, 167] on tbody "[PERSON_NAME] Threading - Threading 1 100 0 F | 0 % 105 [PERSON_NAME] Manicure/…" at bounding box center [204, 146] width 354 height 93
type input "250"
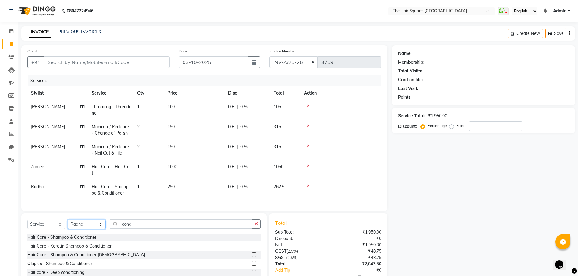
click at [92, 219] on div "Select Service Product Membership Package Voucher Prepaid Gift Card Select Styl…" at bounding box center [143, 250] width 245 height 73
select select "39370"
click at [68, 225] on select "Select Stylist Amit [PERSON_NAME] Dev Imran [PERSON_NAME] [PERSON_NAME] Manager…" at bounding box center [87, 224] width 38 height 9
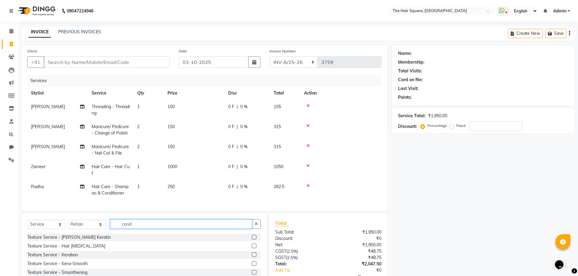
drag, startPoint x: 142, startPoint y: 225, endPoint x: 0, endPoint y: 208, distance: 143.3
click at [0, 208] on app-home "08047224946 Select Location × The Hair Square, [GEOGRAPHIC_DATA] Island WhatsAp…" at bounding box center [289, 156] width 578 height 312
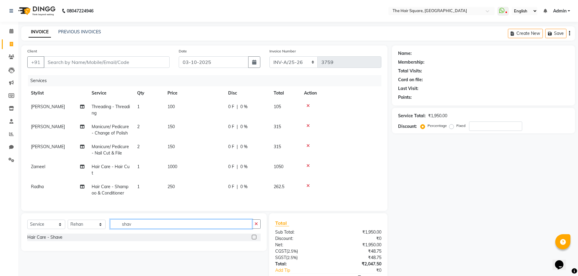
type input "shav"
click at [254, 240] on label at bounding box center [254, 237] width 5 height 5
click at [254, 240] on input "checkbox" at bounding box center [254, 238] width 4 height 4
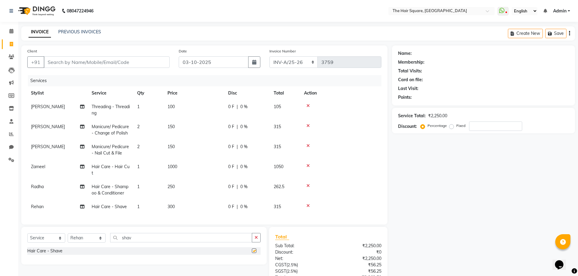
checkbox input "false"
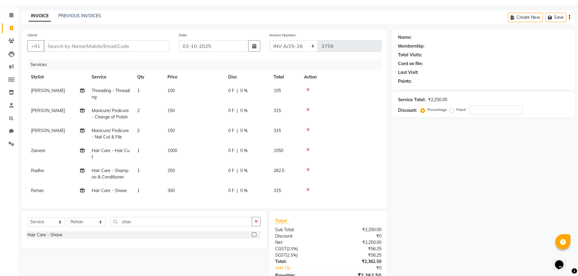
scroll to position [30, 0]
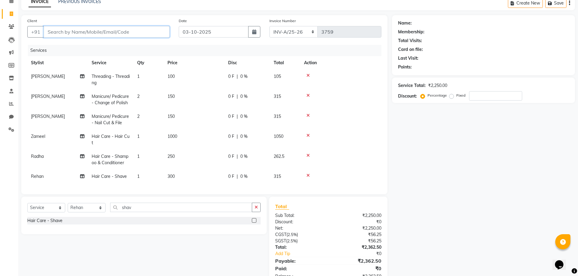
click at [142, 33] on input "Client" at bounding box center [107, 32] width 126 height 12
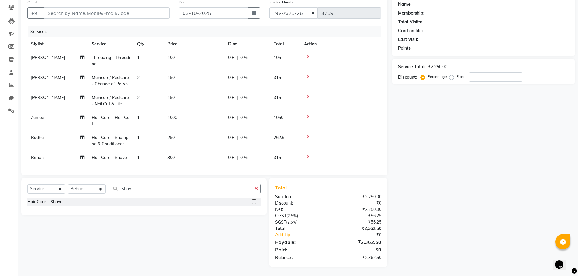
click at [469, 183] on div "Name: Membership: Total Visits: Card on file: Last Visit: Points: Service Total…" at bounding box center [486, 131] width 188 height 271
click at [431, 171] on div "Name: Membership: Total Visits: Card on file: Last Visit: Points: Service Total…" at bounding box center [486, 131] width 188 height 271
click at [149, 2] on div "Client +91" at bounding box center [98, 11] width 151 height 25
click at [147, 7] on input "Client" at bounding box center [107, 13] width 126 height 12
type input "d"
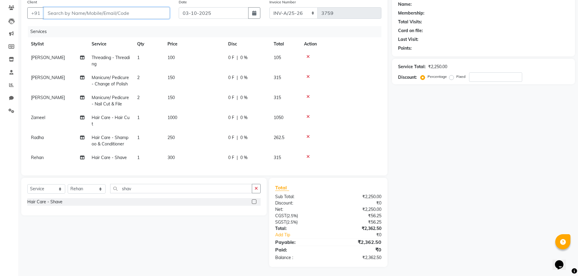
type input "0"
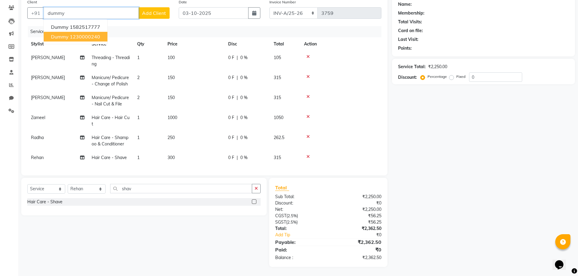
click at [94, 34] on ngb-highlight "1230000240" at bounding box center [85, 37] width 30 height 6
type input "1230000240"
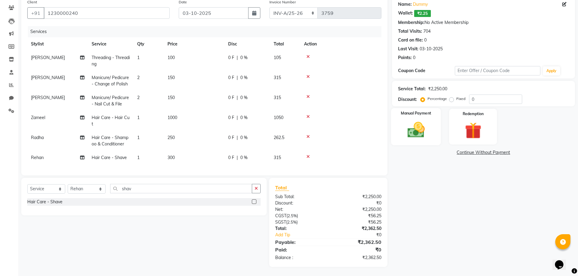
click at [406, 125] on img at bounding box center [416, 130] width 28 height 20
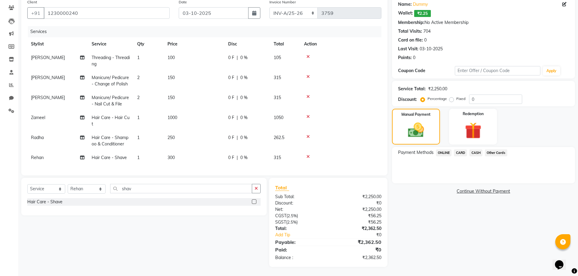
click at [447, 150] on span "ONLINE" at bounding box center [444, 153] width 16 height 7
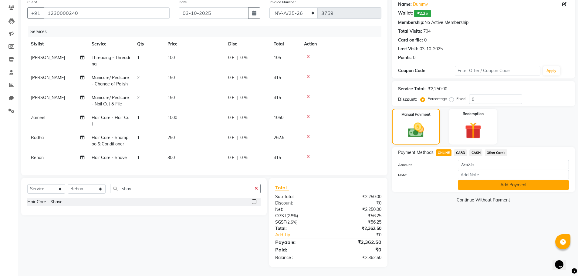
click at [471, 181] on button "Add Payment" at bounding box center [513, 185] width 111 height 9
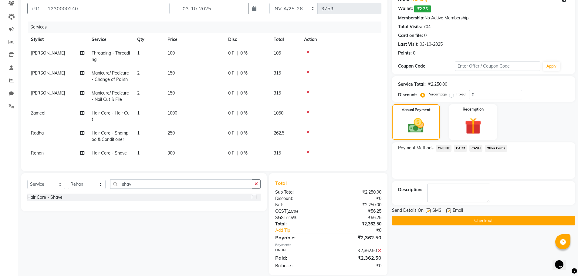
click at [478, 223] on button "Checkout" at bounding box center [483, 220] width 183 height 9
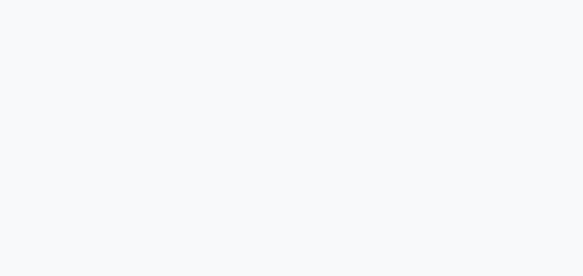
select select "service"
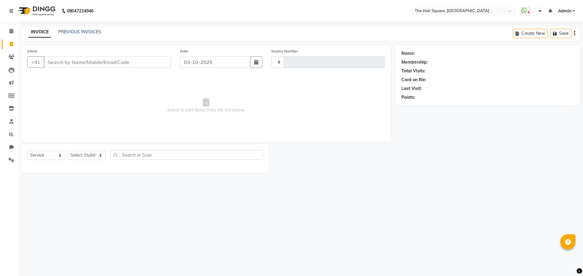
select select "en"
select select "5768"
type input "3760"
click at [11, 30] on icon at bounding box center [11, 31] width 4 height 5
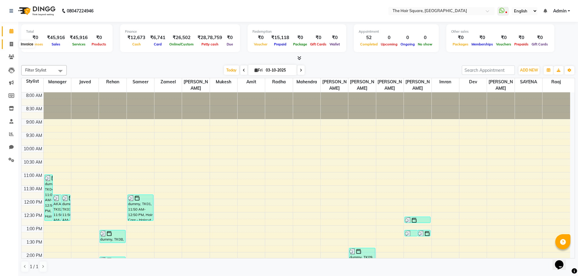
click at [10, 43] on icon at bounding box center [11, 44] width 3 height 5
select select "service"
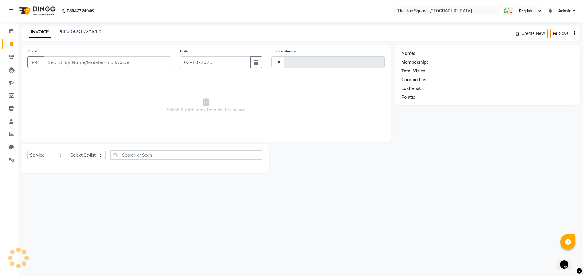
type input "3760"
select select "5768"
click at [86, 156] on select "Select Stylist Amit [PERSON_NAME] Dev Imran [PERSON_NAME] [PERSON_NAME] Manager…" at bounding box center [87, 155] width 38 height 9
select select "39376"
click at [68, 151] on select "Select Stylist Amit [PERSON_NAME] Dev Imran [PERSON_NAME] [PERSON_NAME] Manager…" at bounding box center [87, 155] width 38 height 9
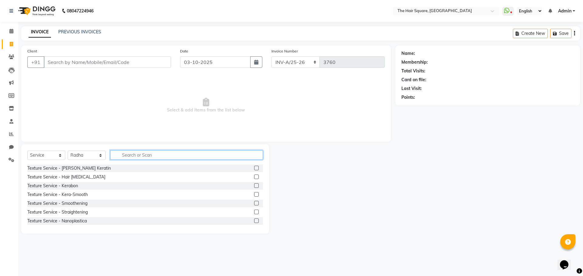
drag, startPoint x: 128, startPoint y: 155, endPoint x: 380, endPoint y: 126, distance: 253.3
click at [135, 154] on input "text" at bounding box center [186, 155] width 153 height 9
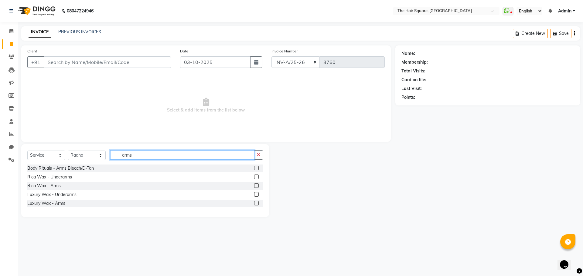
type input "arms"
click at [258, 194] on label at bounding box center [256, 194] width 5 height 5
click at [258, 194] on input "checkbox" at bounding box center [256, 195] width 4 height 4
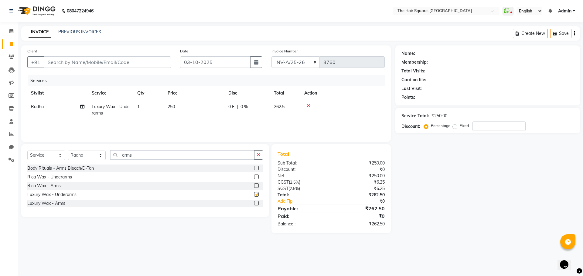
checkbox input "false"
click at [258, 205] on label at bounding box center [256, 203] width 5 height 5
click at [258, 205] on input "checkbox" at bounding box center [256, 204] width 4 height 4
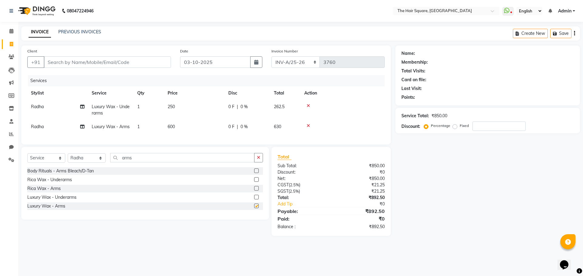
checkbox input "false"
drag, startPoint x: 181, startPoint y: 169, endPoint x: 0, endPoint y: 147, distance: 182.9
click at [0, 147] on app-home "08047224946 Select Location × The Hair Square, Ambience Island WhatsApp Status …" at bounding box center [291, 122] width 583 height 245
type input "legs"
click at [254, 191] on label at bounding box center [256, 188] width 5 height 5
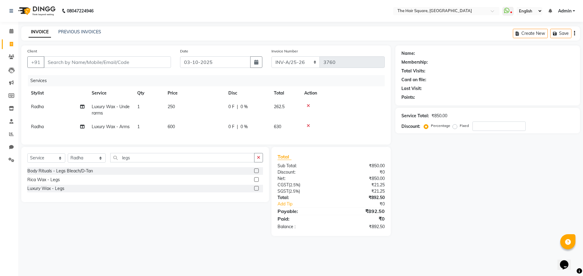
click at [254, 191] on input "checkbox" at bounding box center [256, 189] width 4 height 4
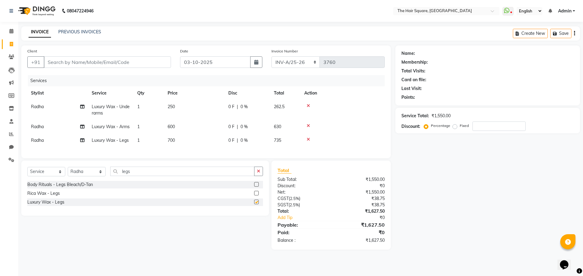
checkbox input "false"
drag, startPoint x: 152, startPoint y: 183, endPoint x: 0, endPoint y: 180, distance: 152.4
click at [0, 180] on app-home "08047224946 Select Location × The Hair Square, Ambience Island WhatsApp Status …" at bounding box center [291, 129] width 583 height 259
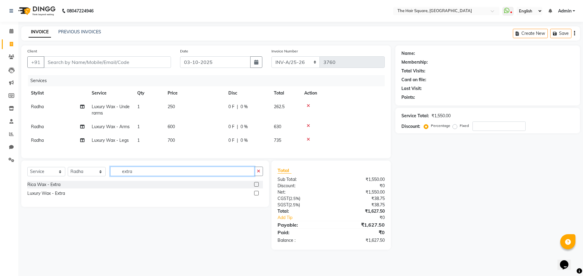
type input "extra"
drag, startPoint x: 256, startPoint y: 205, endPoint x: 253, endPoint y: 199, distance: 6.4
click at [256, 196] on label at bounding box center [256, 193] width 5 height 5
click at [256, 196] on input "checkbox" at bounding box center [256, 194] width 4 height 4
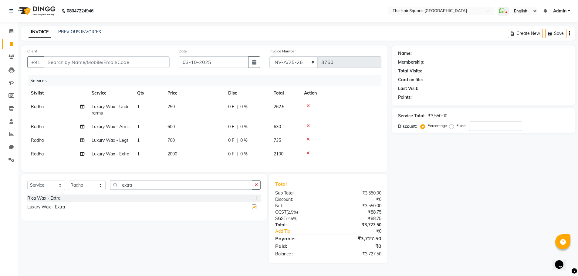
checkbox input "false"
drag, startPoint x: 145, startPoint y: 196, endPoint x: 4, endPoint y: 177, distance: 143.0
click at [0, 178] on app-home "08047224946 Select Location × The Hair Square, Ambience Island WhatsApp Status …" at bounding box center [289, 136] width 578 height 273
type input "face"
click at [252, 202] on div "Threading - Full face threading/wax" at bounding box center [143, 199] width 233 height 8
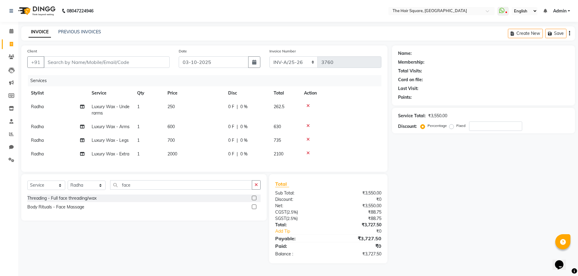
click at [252, 201] on label at bounding box center [254, 198] width 5 height 5
click at [252, 201] on input "checkbox" at bounding box center [254, 199] width 4 height 4
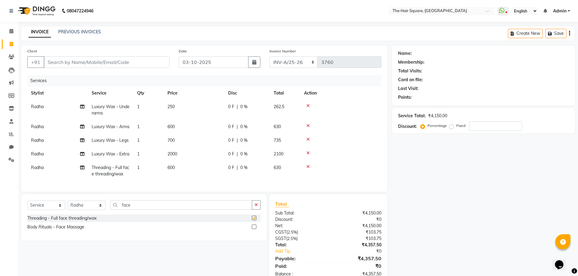
checkbox input "false"
drag, startPoint x: 141, startPoint y: 215, endPoint x: 1, endPoint y: 219, distance: 139.9
click at [0, 219] on app-home "08047224946 Select Location × The Hair Square, Ambience Island WhatsApp Status …" at bounding box center [289, 146] width 578 height 293
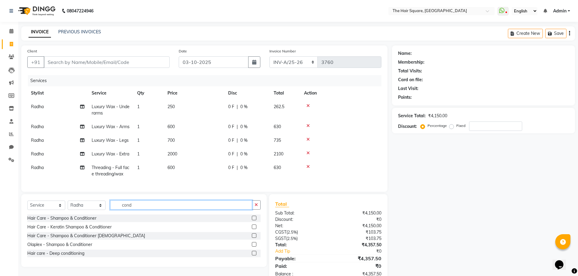
type input "cond"
click at [256, 221] on label at bounding box center [254, 218] width 5 height 5
click at [256, 221] on input "checkbox" at bounding box center [254, 219] width 4 height 4
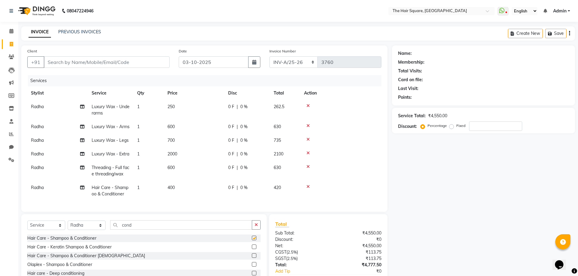
checkbox input "false"
click at [91, 58] on input "Client" at bounding box center [107, 62] width 126 height 12
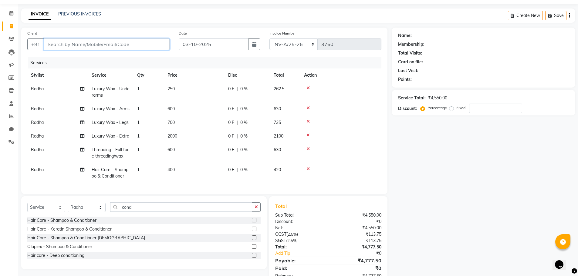
scroll to position [17, 0]
click at [139, 46] on input "Client" at bounding box center [107, 45] width 126 height 12
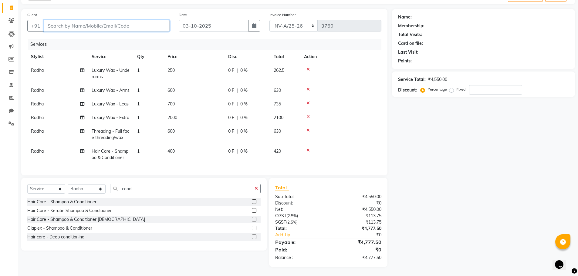
scroll to position [47, 0]
type input "8"
type input "0"
click at [93, 37] on ngb-highlight "88660011 69" at bounding box center [80, 40] width 32 height 6
type input "8866001169"
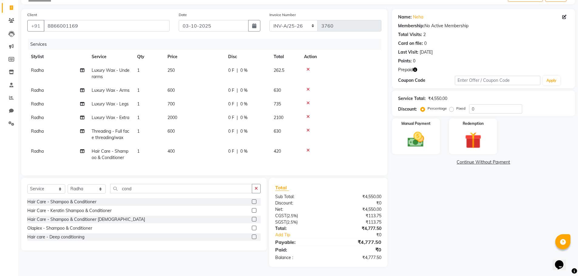
click at [414, 68] on icon "button" at bounding box center [415, 70] width 4 height 4
click at [466, 130] on img at bounding box center [473, 141] width 28 height 22
click at [446, 160] on span "Prepaid 1" at bounding box center [446, 163] width 20 height 7
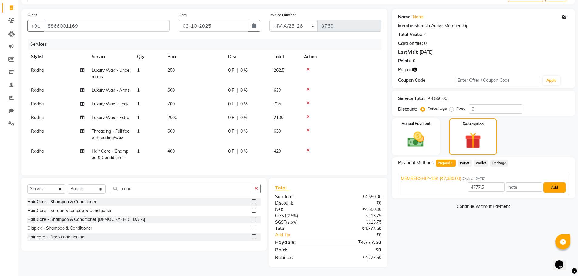
click at [561, 183] on button "Add" at bounding box center [554, 188] width 22 height 10
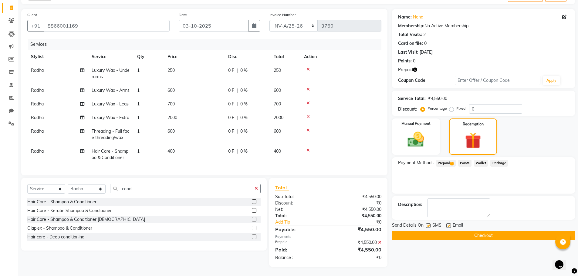
click at [508, 231] on button "Checkout" at bounding box center [483, 235] width 183 height 9
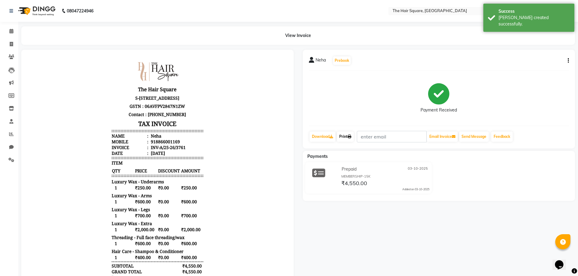
click at [347, 138] on link "Print" at bounding box center [345, 137] width 17 height 10
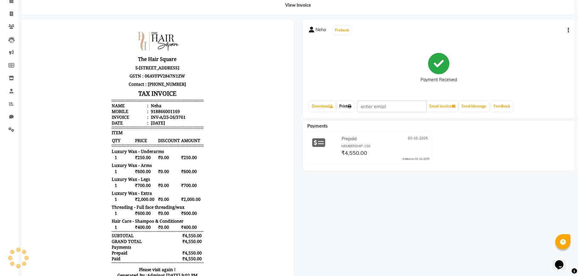
scroll to position [95, 0]
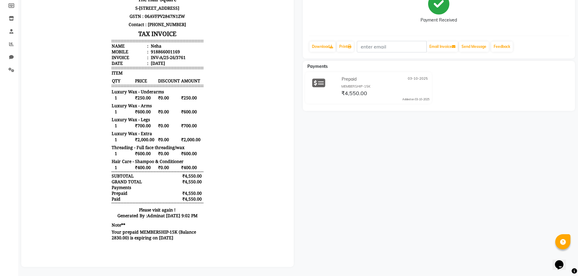
click at [320, 205] on div "Neha Prebook Payment Received Download Print Email Invoice Send Message Feedbac…" at bounding box center [439, 114] width 282 height 308
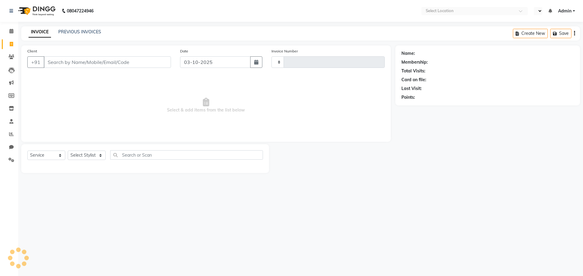
select select "service"
select select "en"
type input "3762"
select select "5768"
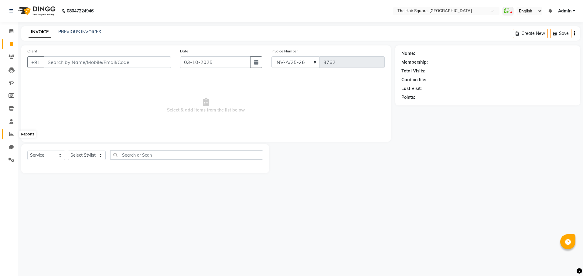
click at [8, 134] on span at bounding box center [11, 134] width 11 height 7
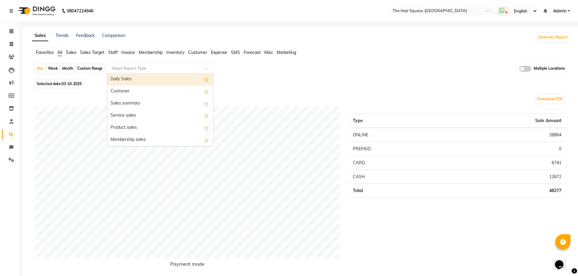
click at [130, 68] on input "text" at bounding box center [153, 69] width 87 height 6
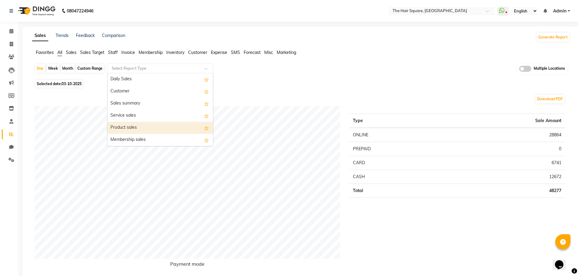
click at [131, 128] on div "Product sales" at bounding box center [160, 128] width 106 height 12
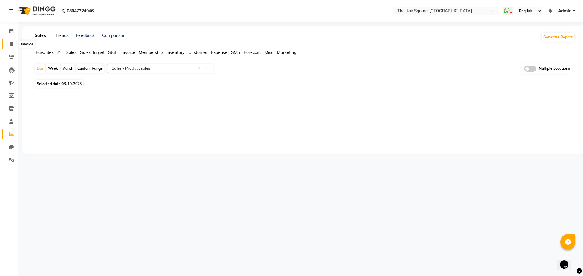
click at [11, 46] on icon at bounding box center [11, 44] width 3 height 5
select select "service"
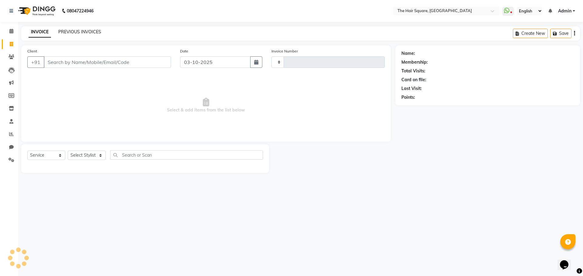
type input "3762"
select select "5768"
click at [90, 29] on div "INVOICE PREVIOUS INVOICES Create New Save" at bounding box center [300, 33] width 558 height 14
click at [100, 35] on div "INVOICE PREVIOUS INVOICES" at bounding box center [64, 32] width 87 height 7
click at [96, 31] on link "PREVIOUS INVOICES" at bounding box center [79, 31] width 43 height 5
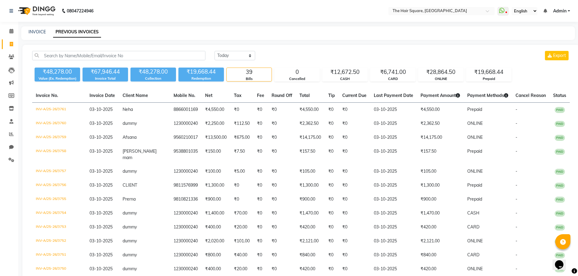
click at [565, 79] on div "₹48,278.00 Value (Ex. Redemption) ₹67,946.44 Invoice Total ₹48,278.00 Collectio…" at bounding box center [301, 73] width 538 height 16
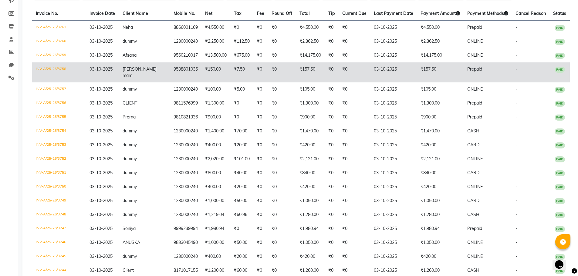
scroll to position [61, 0]
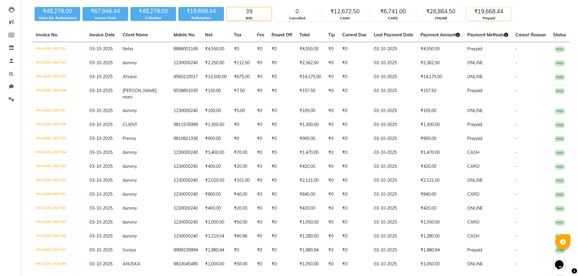
click at [483, 12] on div "₹19,668.44" at bounding box center [488, 11] width 45 height 8
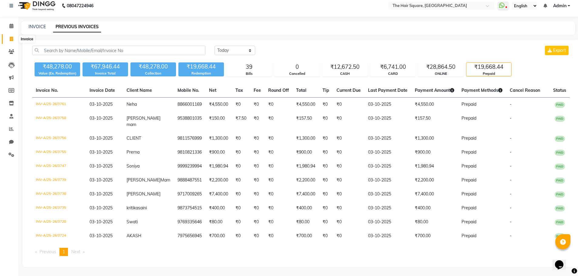
click at [9, 41] on span at bounding box center [11, 39] width 11 height 7
select select "service"
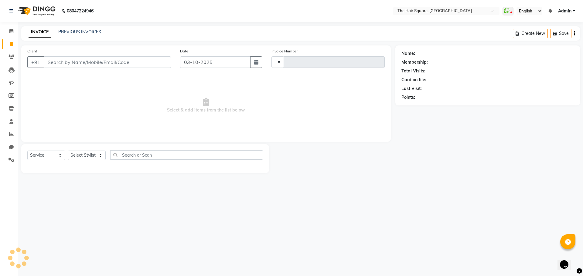
type input "3762"
select select "5768"
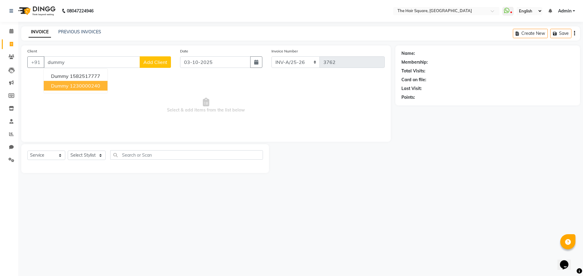
click at [69, 84] on button "dummy 1230000240" at bounding box center [76, 86] width 64 height 10
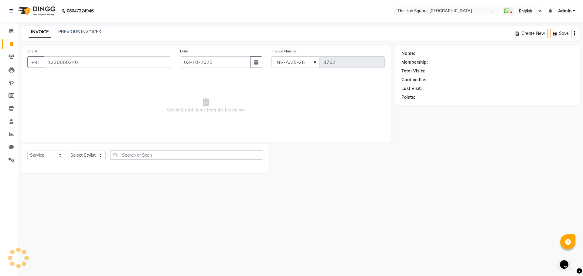
type input "1230000240"
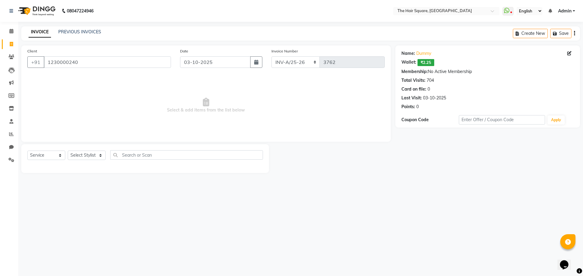
drag, startPoint x: 94, startPoint y: 162, endPoint x: 92, endPoint y: 160, distance: 3.2
click at [92, 160] on div "Select Service Product Membership Package Voucher Prepaid Gift Card Select Styl…" at bounding box center [144, 158] width 235 height 14
click at [90, 158] on select "Select Stylist Amit [PERSON_NAME] Dev Imran [PERSON_NAME] [PERSON_NAME] Manager…" at bounding box center [87, 155] width 38 height 9
select select "39380"
click at [68, 151] on select "Select Stylist Amit [PERSON_NAME] Dev Imran [PERSON_NAME] [PERSON_NAME] Manager…" at bounding box center [87, 155] width 38 height 9
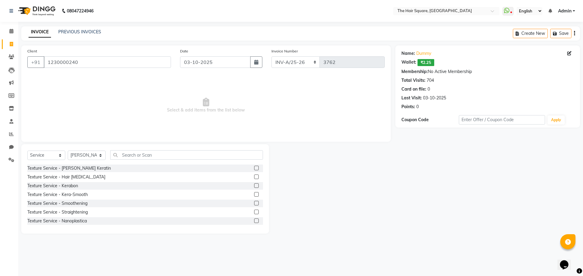
drag, startPoint x: 122, startPoint y: 161, endPoint x: 140, endPoint y: 158, distance: 17.8
click at [123, 161] on div "Select Service Product Membership Package Voucher Prepaid Gift Card Select Styl…" at bounding box center [144, 158] width 235 height 14
click at [139, 157] on input "text" at bounding box center [186, 155] width 153 height 9
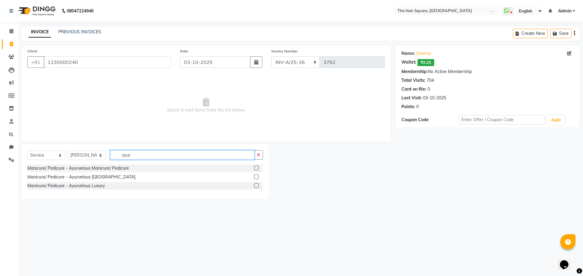
type input "ayur"
click at [257, 180] on div at bounding box center [256, 178] width 4 height 6
click at [257, 178] on label at bounding box center [256, 177] width 5 height 5
click at [257, 178] on input "checkbox" at bounding box center [256, 177] width 4 height 4
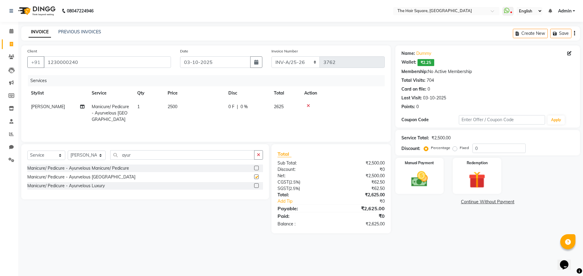
checkbox input "false"
click at [255, 168] on label at bounding box center [256, 168] width 5 height 5
click at [255, 168] on input "checkbox" at bounding box center [256, 169] width 4 height 4
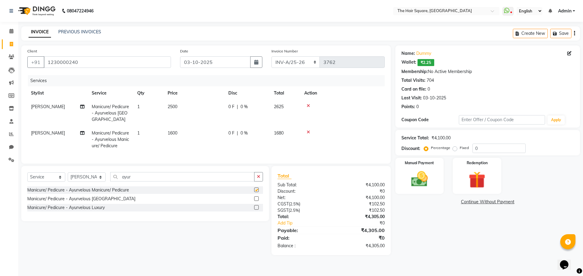
checkbox input "false"
click at [306, 104] on icon at bounding box center [307, 106] width 3 height 4
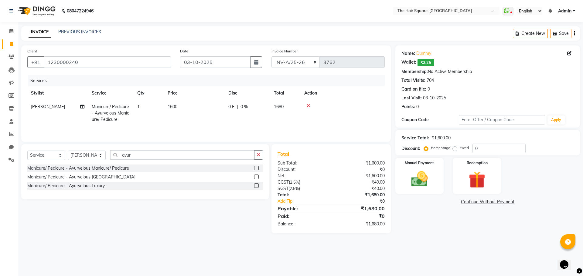
click at [257, 177] on label at bounding box center [256, 177] width 5 height 5
click at [257, 177] on input "checkbox" at bounding box center [256, 177] width 4 height 4
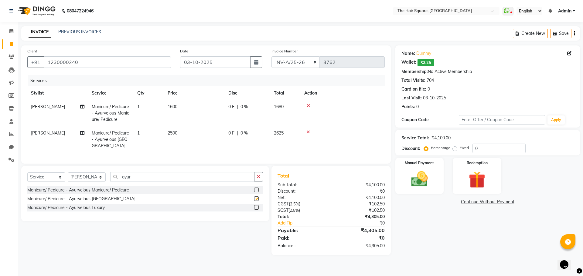
checkbox input "false"
click at [307, 134] on icon at bounding box center [307, 132] width 3 height 4
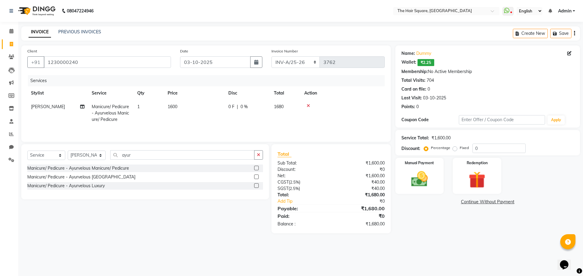
click at [258, 168] on label at bounding box center [256, 168] width 5 height 5
click at [258, 168] on input "checkbox" at bounding box center [256, 169] width 4 height 4
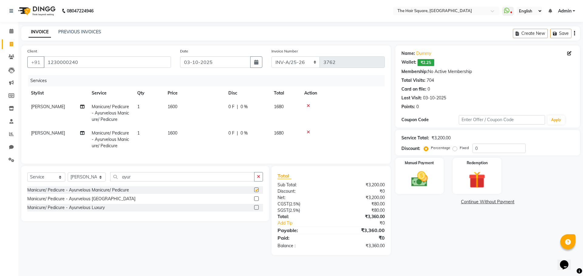
checkbox input "false"
click at [93, 182] on select "Select Stylist Amit [PERSON_NAME] Dev Imran [PERSON_NAME] [PERSON_NAME] Manager…" at bounding box center [87, 177] width 38 height 9
select select "39378"
click at [68, 177] on select "Select Stylist Amit [PERSON_NAME] Dev Imran [PERSON_NAME] [PERSON_NAME] Manager…" at bounding box center [87, 177] width 38 height 9
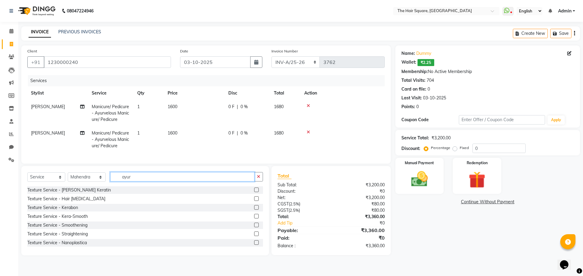
drag, startPoint x: 141, startPoint y: 180, endPoint x: 28, endPoint y: 153, distance: 116.7
click at [17, 160] on div "Client [PHONE_NUMBER] Date [DATE] Invoice Number INV-A-M/25-26 INV-A/25-26 3762…" at bounding box center [206, 151] width 378 height 210
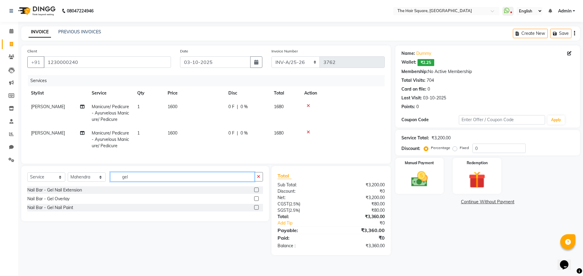
type input "gel"
click at [254, 210] on label at bounding box center [256, 207] width 5 height 5
click at [254, 210] on input "checkbox" at bounding box center [256, 208] width 4 height 4
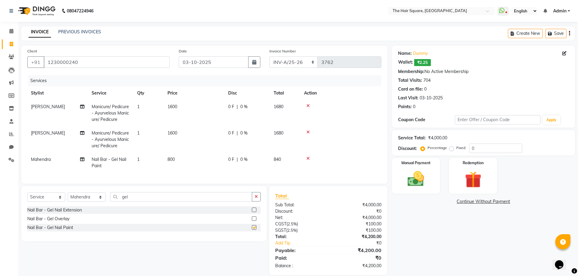
checkbox input "false"
click at [138, 160] on span "1" at bounding box center [138, 159] width 2 height 5
select select "39378"
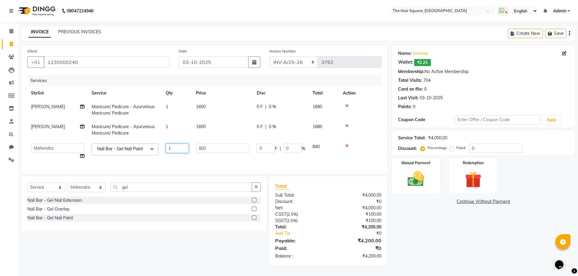
drag, startPoint x: 148, startPoint y: 142, endPoint x: 89, endPoint y: 135, distance: 59.7
click at [99, 136] on tbody "[PERSON_NAME] Manicure/ Pedicure - Ayurvelous Manicure/ Pedicure 1 1600 0 F | 0…" at bounding box center [204, 131] width 354 height 63
type input "2"
click at [159, 157] on tr "Amit [PERSON_NAME] Dev Imran [PERSON_NAME] [PERSON_NAME] Manager [PERSON_NAME] …" at bounding box center [204, 151] width 354 height 23
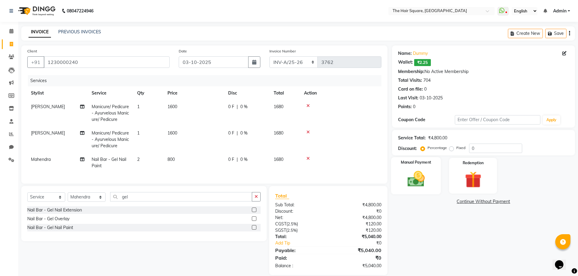
click at [420, 173] on img at bounding box center [416, 179] width 28 height 20
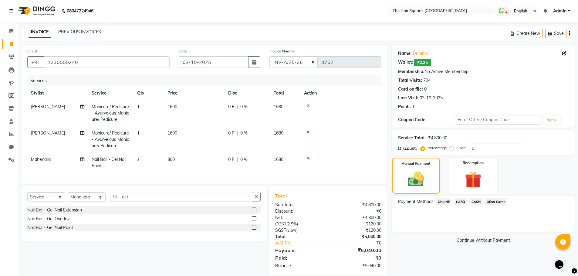
click at [446, 202] on span "ONLINE" at bounding box center [444, 202] width 16 height 7
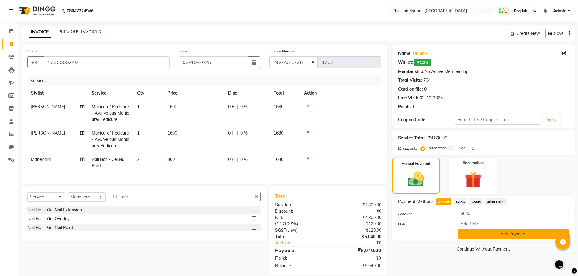
click at [472, 233] on button "Add Payment" at bounding box center [513, 234] width 111 height 9
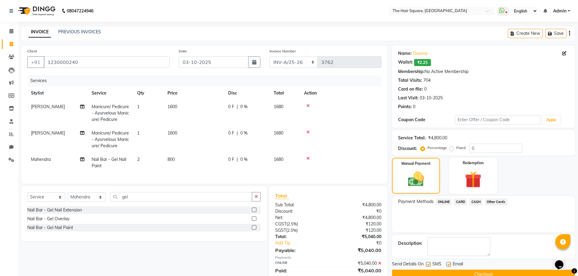
click at [479, 271] on button "Checkout" at bounding box center [483, 274] width 183 height 9
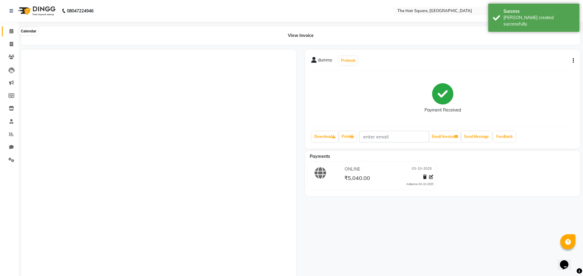
click at [12, 29] on icon at bounding box center [11, 31] width 4 height 5
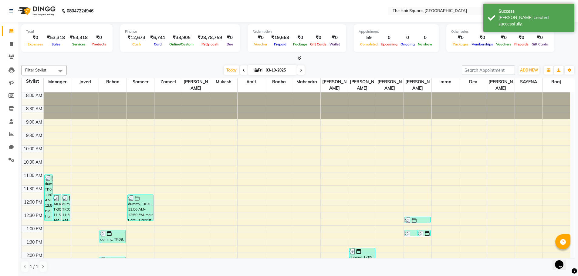
click at [116, 56] on div at bounding box center [298, 58] width 554 height 6
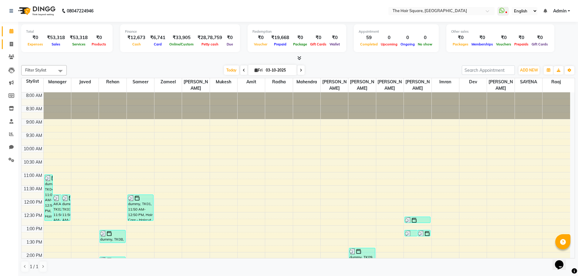
click at [10, 44] on icon at bounding box center [11, 44] width 3 height 5
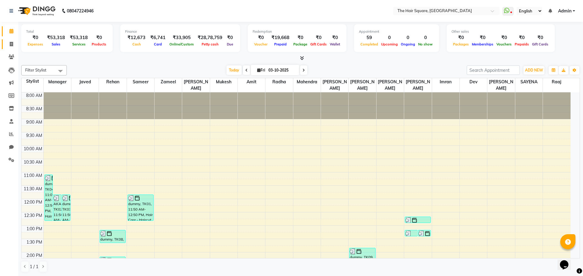
select select "service"
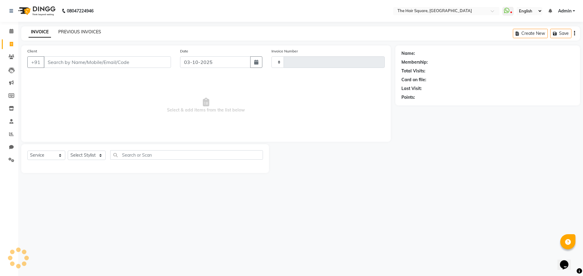
type input "3763"
select select "5768"
click at [63, 30] on link "PREVIOUS INVOICES" at bounding box center [79, 31] width 43 height 5
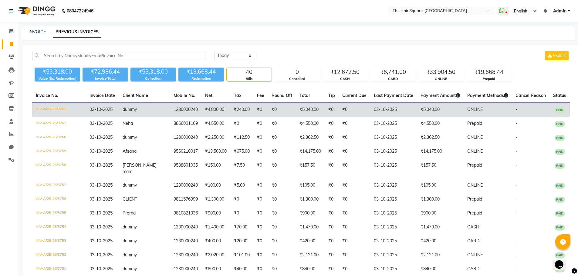
click at [57, 105] on td "INV-A/25-26/3762" at bounding box center [59, 110] width 54 height 14
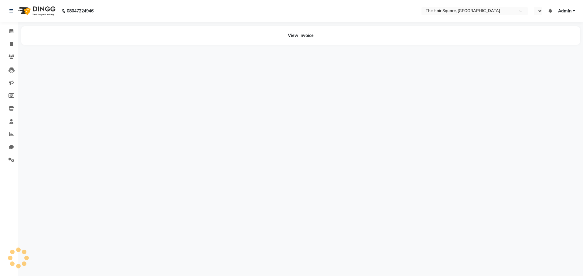
select select "en"
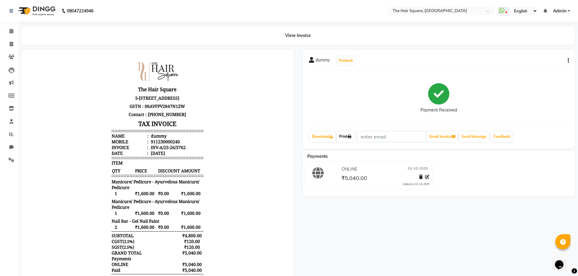
click at [344, 136] on link "Print" at bounding box center [345, 137] width 17 height 10
click at [10, 46] on icon at bounding box center [11, 44] width 3 height 5
select select "service"
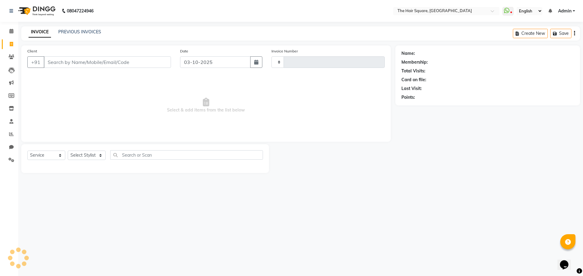
type input "3763"
select select "5768"
click at [12, 30] on icon at bounding box center [11, 31] width 4 height 5
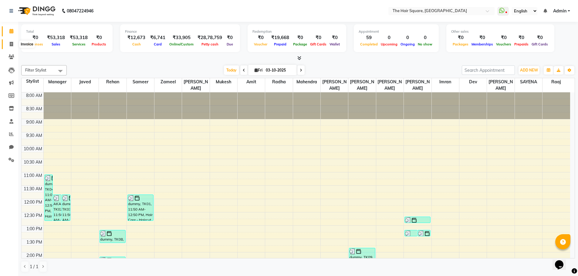
click at [13, 46] on icon at bounding box center [11, 44] width 3 height 5
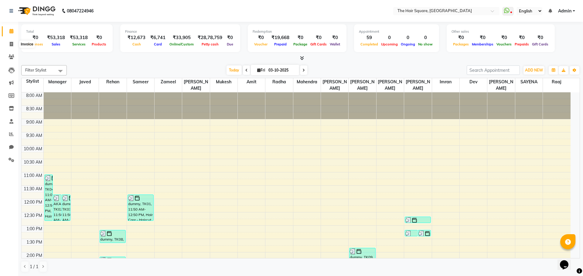
select select "service"
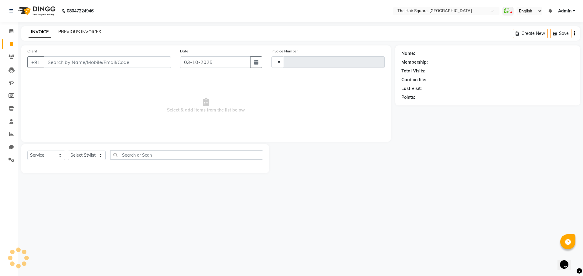
type input "3763"
select select "5768"
click at [74, 31] on link "PREVIOUS INVOICES" at bounding box center [79, 31] width 43 height 5
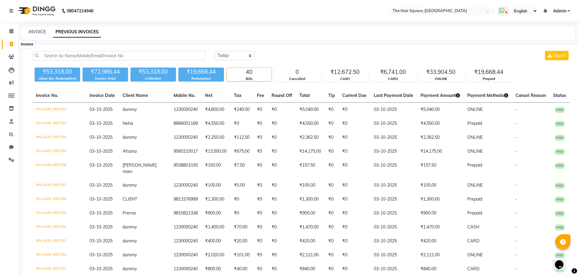
click at [6, 41] on link "Invoice" at bounding box center [9, 44] width 15 height 10
select select "5768"
select select "service"
